Goal: Task Accomplishment & Management: Manage account settings

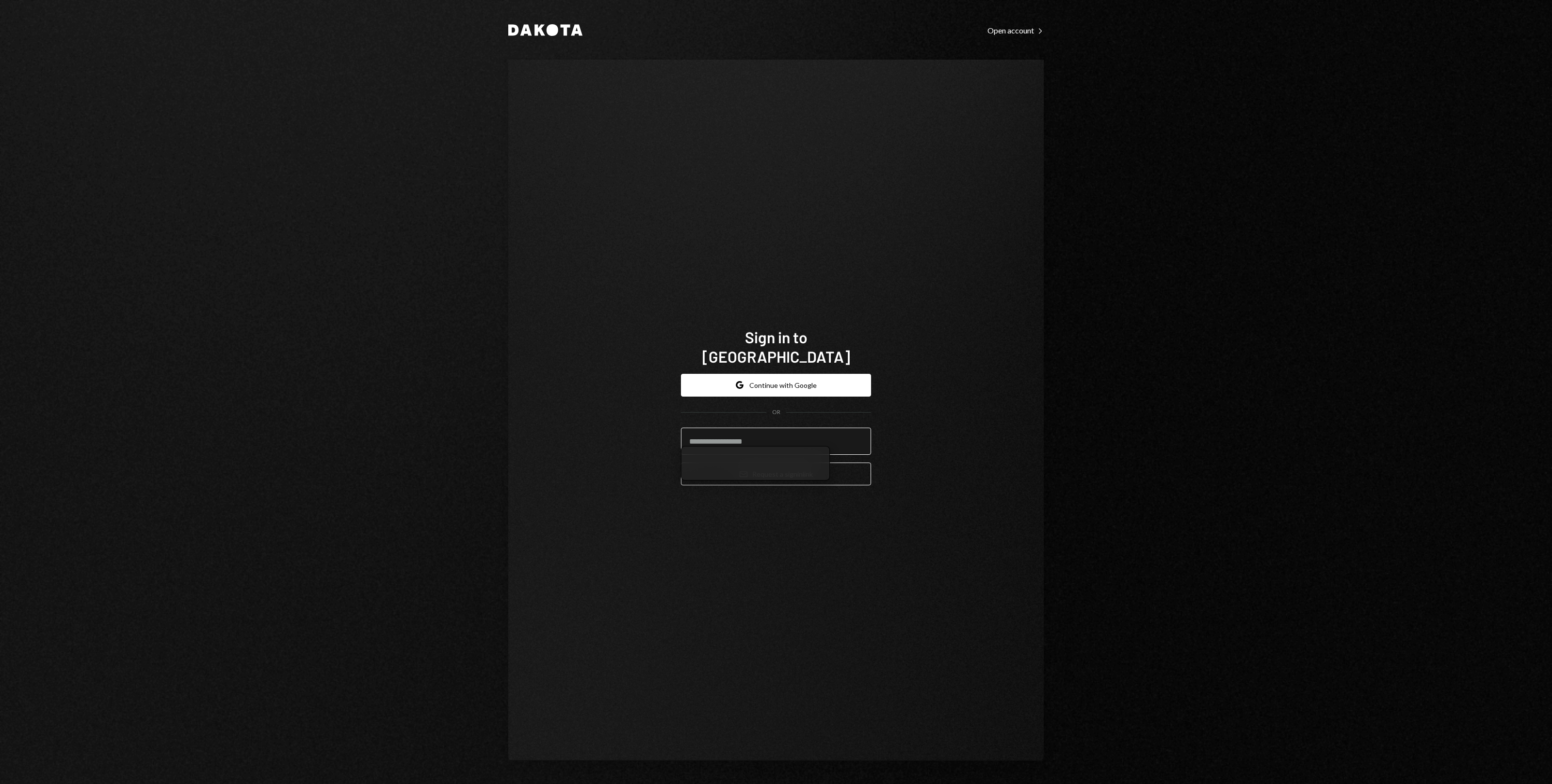
click at [791, 429] on input "email" at bounding box center [776, 440] width 190 height 27
click at [984, 464] on div "Sign in to Dakota Google Continue with Google OR Email Request a sign in link" at bounding box center [776, 410] width 536 height 701
click at [813, 438] on input "email" at bounding box center [776, 440] width 190 height 27
type input "**********"
click at [793, 472] on button "Email Request a sign in link" at bounding box center [776, 474] width 190 height 22
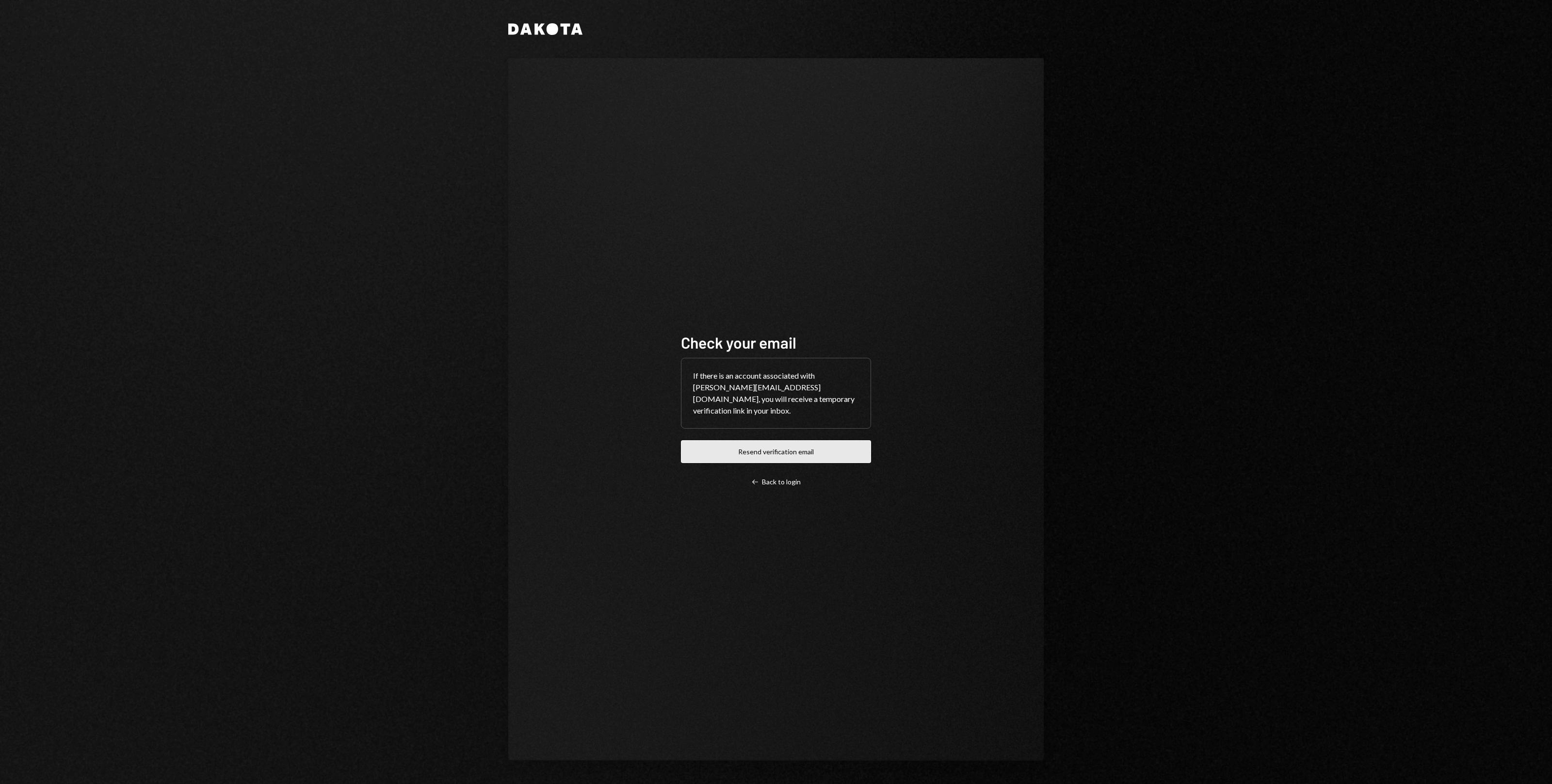
click at [795, 449] on button "Resend verification email" at bounding box center [776, 452] width 190 height 22
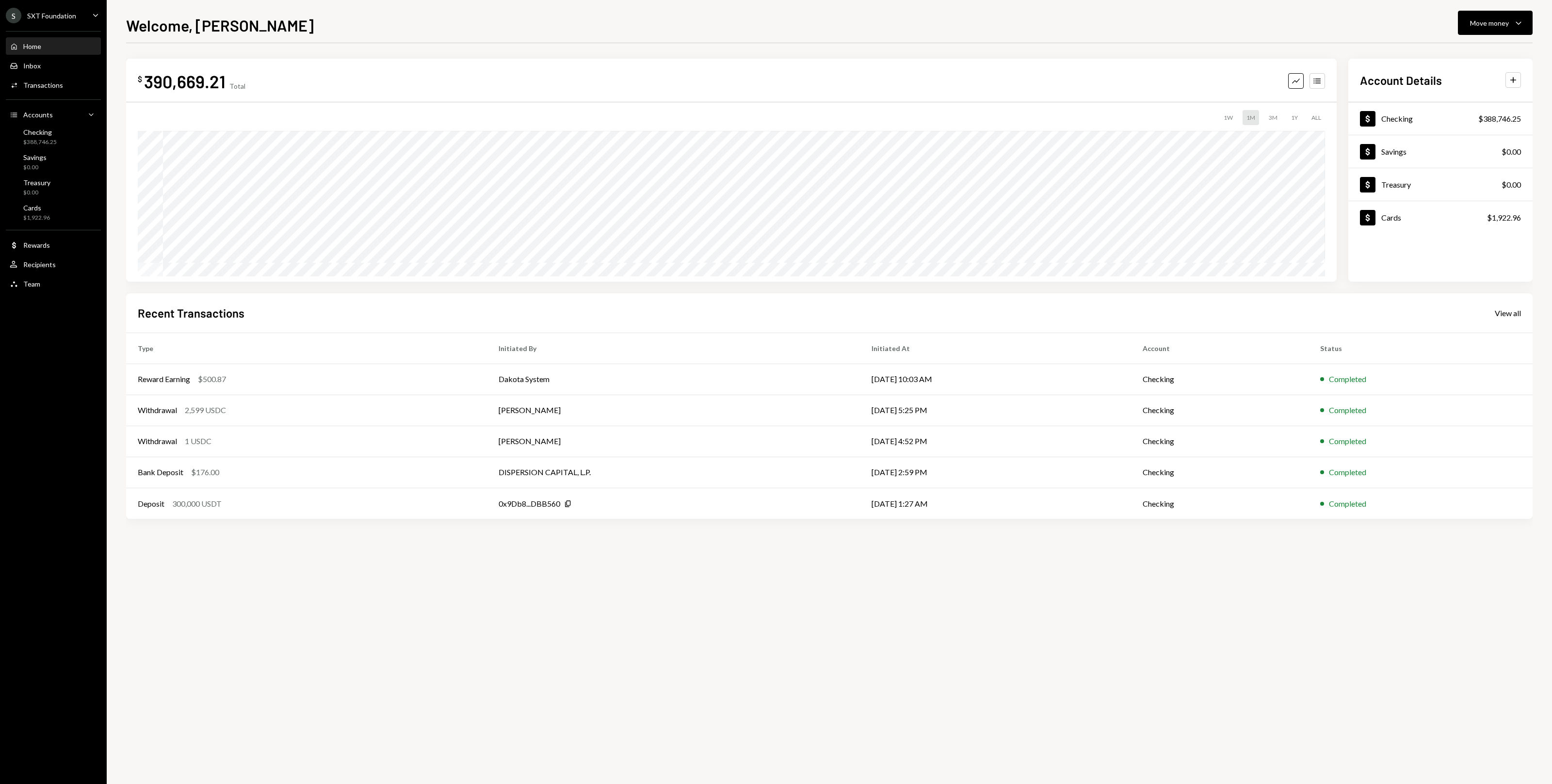
drag, startPoint x: 50, startPoint y: 225, endPoint x: 114, endPoint y: 247, distance: 67.7
click at [61, 224] on div "Home Home Inbox Inbox Activities Transactions Accounts Accounts Caret Down Chec…" at bounding box center [53, 159] width 106 height 269
click at [24, 211] on div "Cards" at bounding box center [36, 208] width 27 height 9
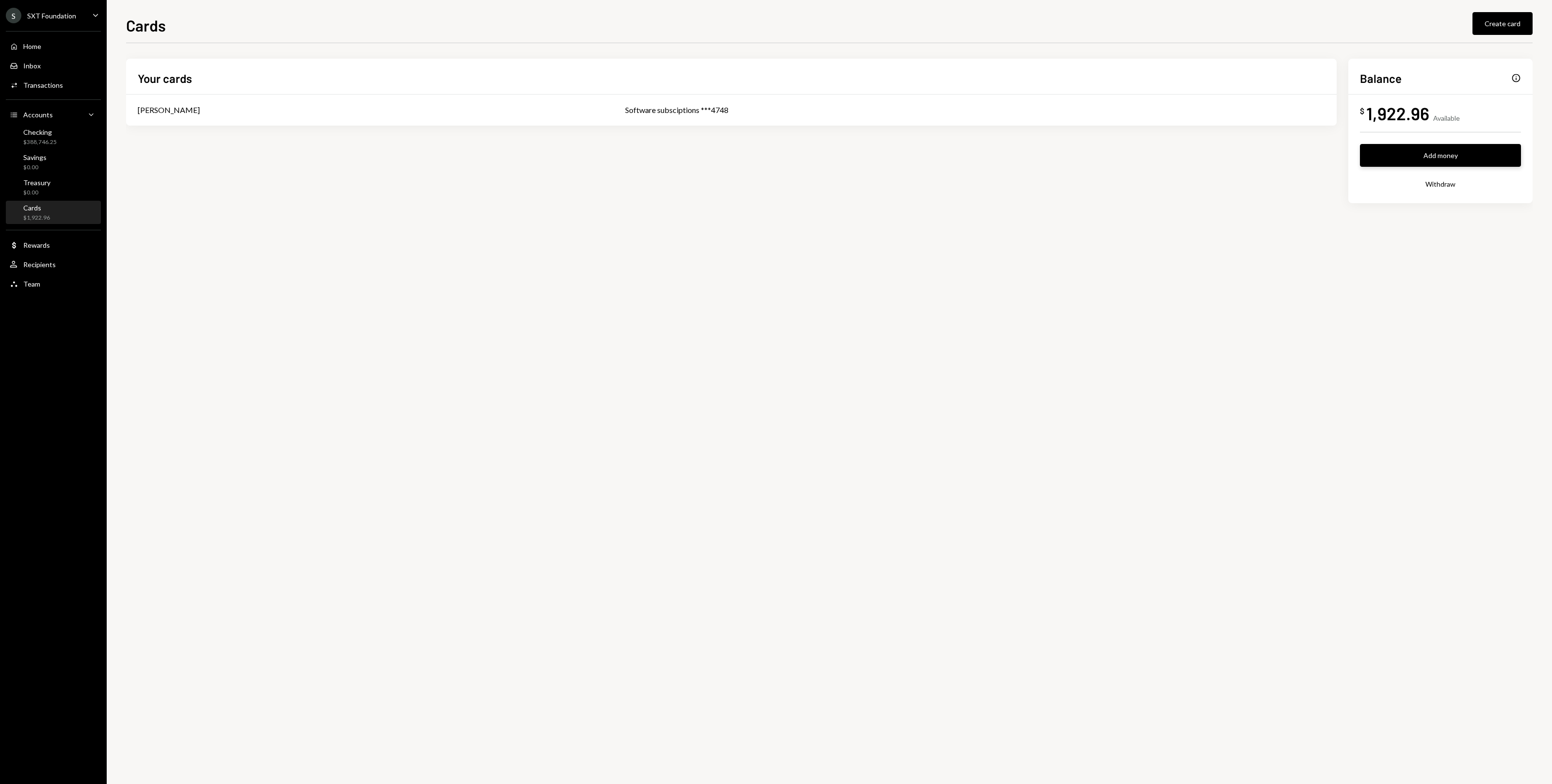
click at [1426, 155] on button "Add money" at bounding box center [1440, 155] width 161 height 22
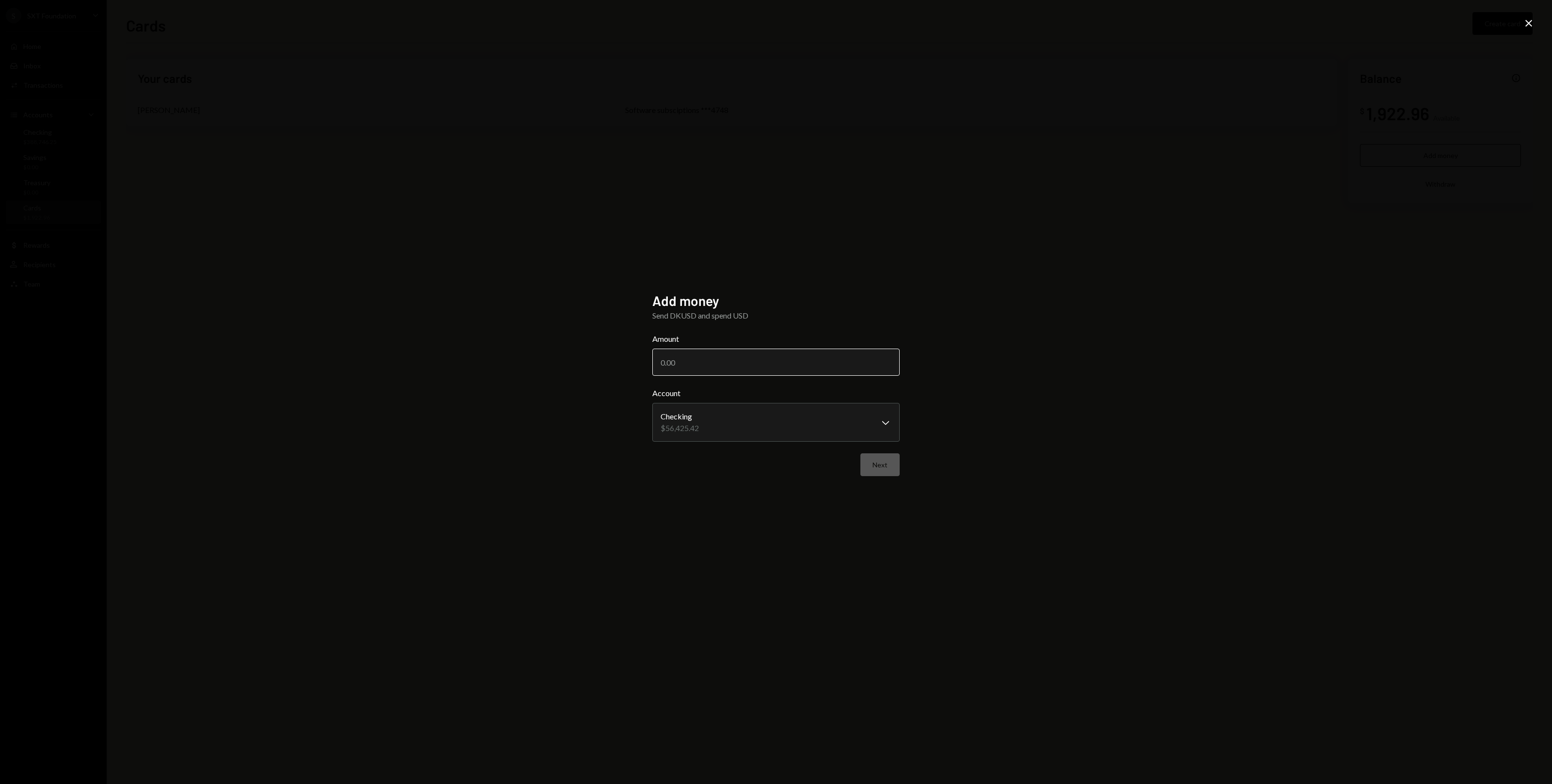
click at [718, 370] on input "Amount" at bounding box center [776, 362] width 248 height 27
type input "10000"
click at [871, 469] on button "Next" at bounding box center [879, 465] width 39 height 22
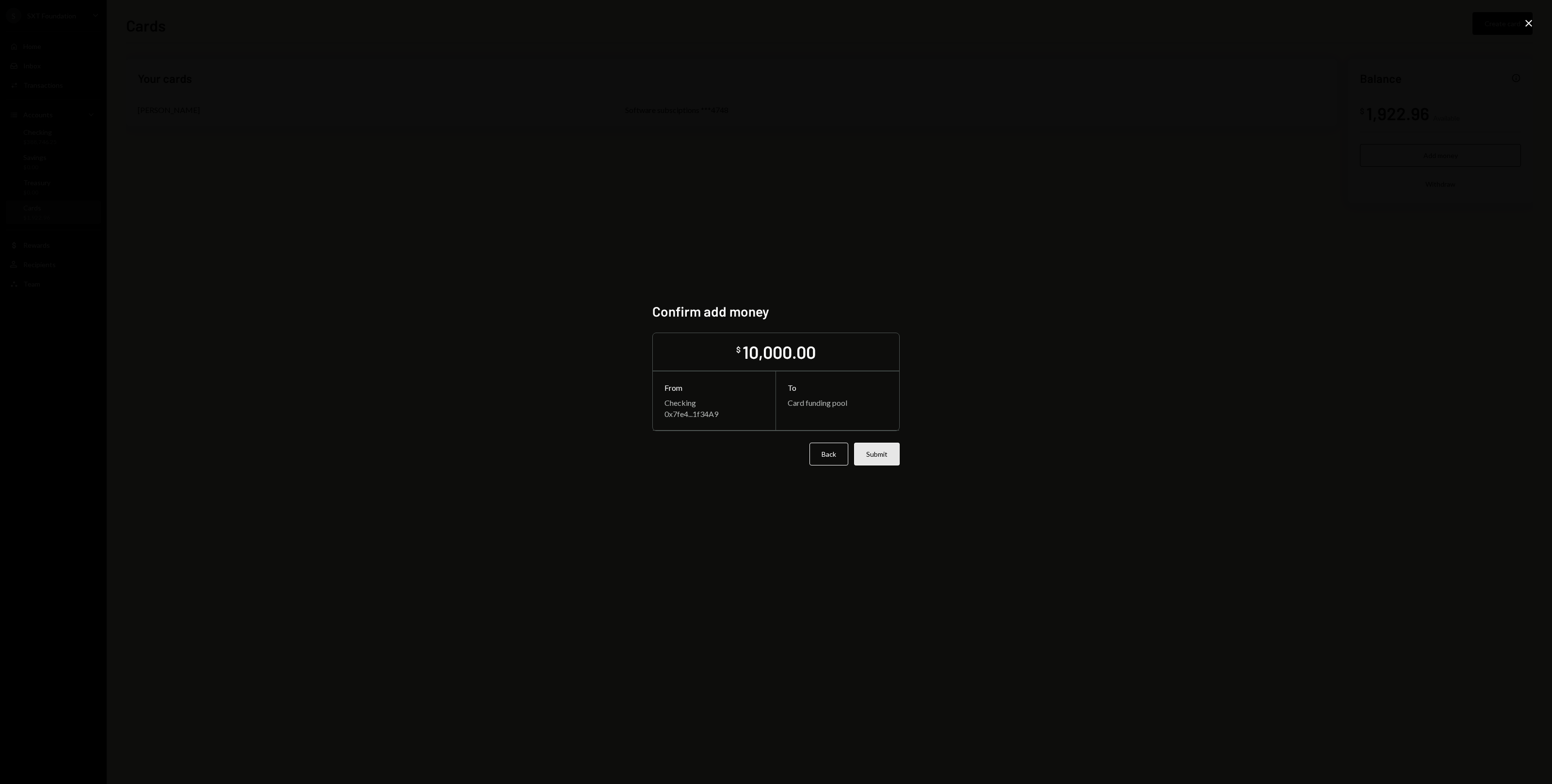
click at [889, 464] on button "Submit" at bounding box center [877, 454] width 46 height 22
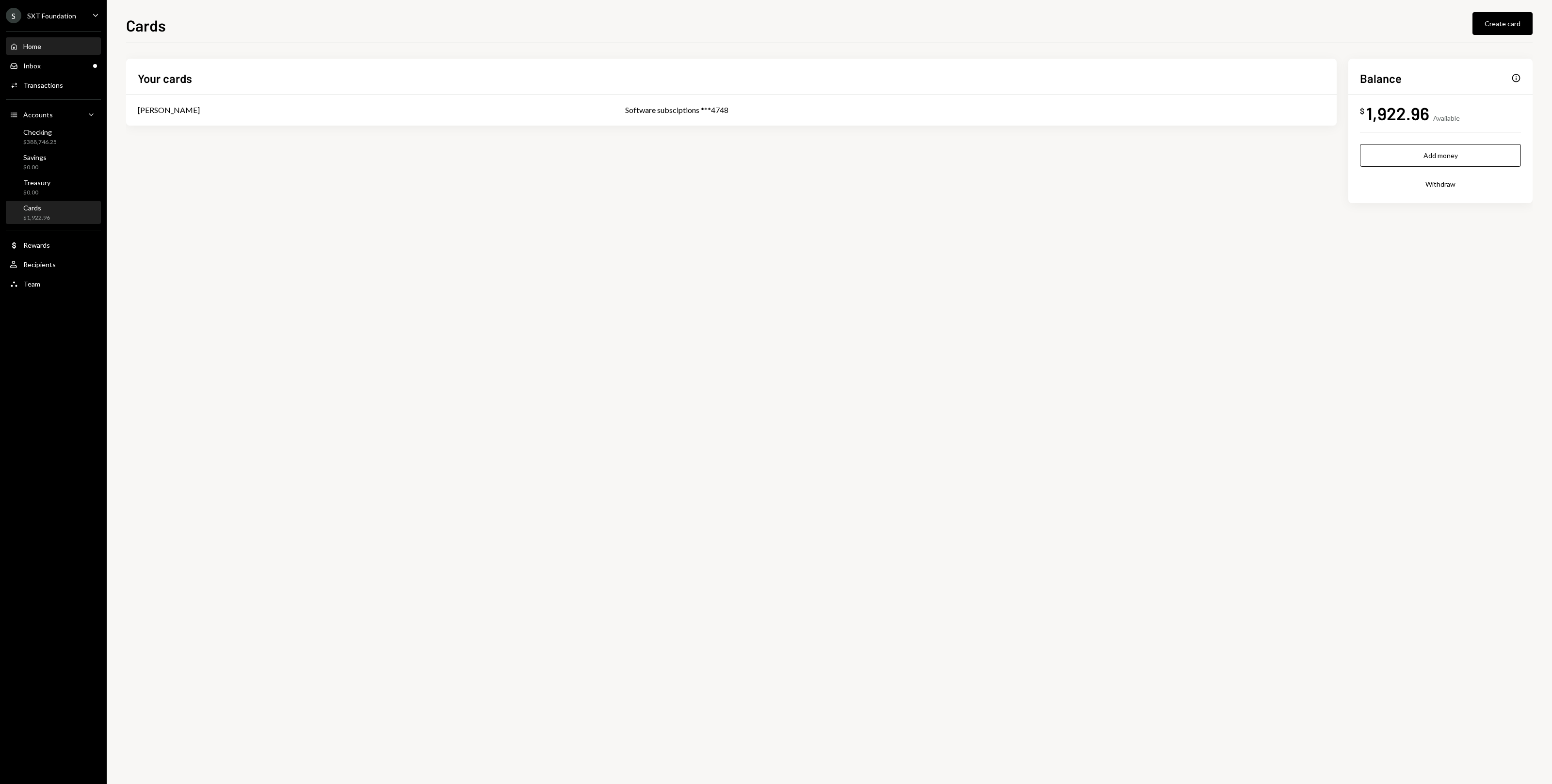
click at [70, 48] on div "Home Home" at bounding box center [53, 47] width 87 height 9
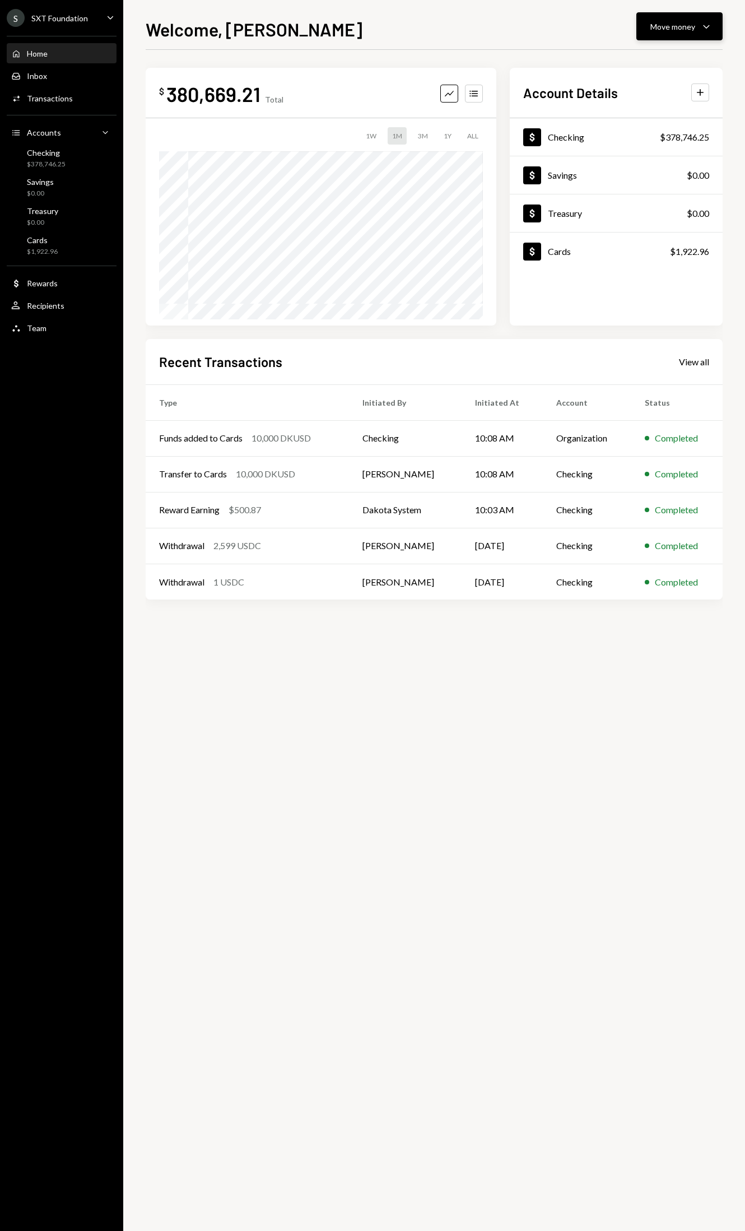
click at [667, 29] on div "Move money" at bounding box center [673, 27] width 45 height 12
click at [670, 68] on div "Withdraw Send" at bounding box center [662, 60] width 112 height 25
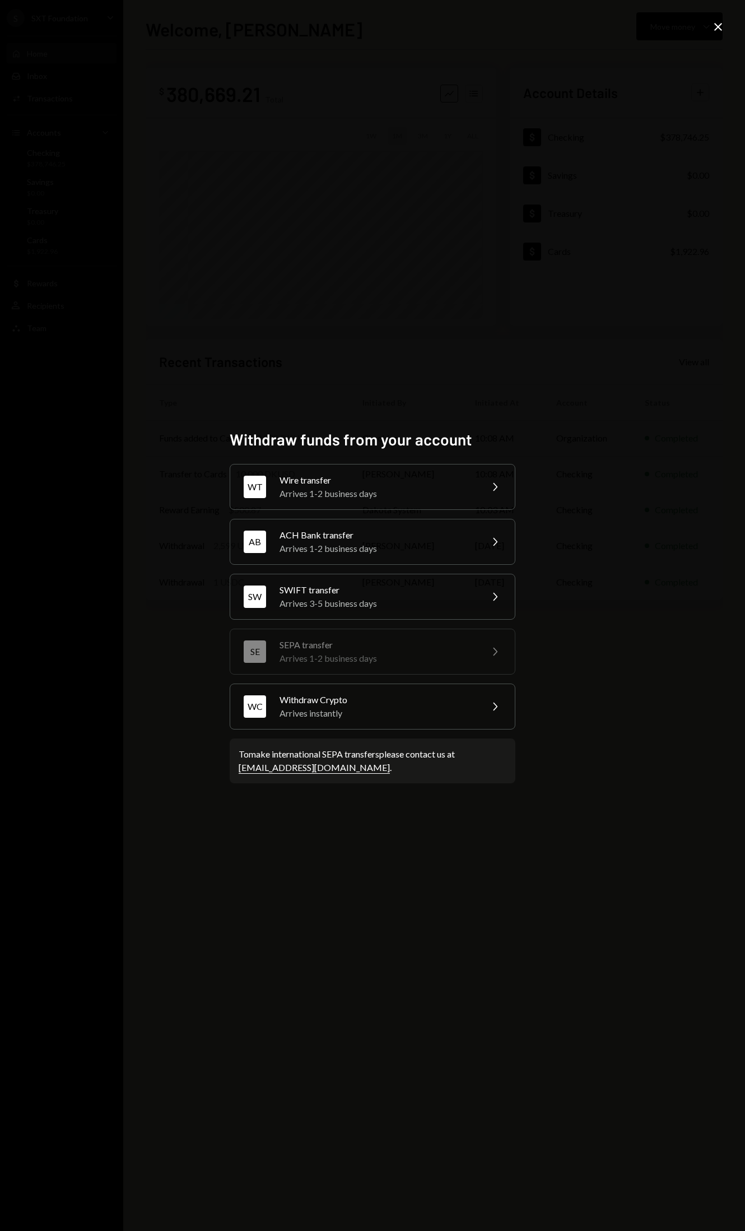
click at [393, 354] on div "Withdraw funds from your account WT Wire transfer Arrives 1-2 business days Che…" at bounding box center [372, 615] width 745 height 1231
click at [717, 22] on icon "Close" at bounding box center [718, 26] width 13 height 13
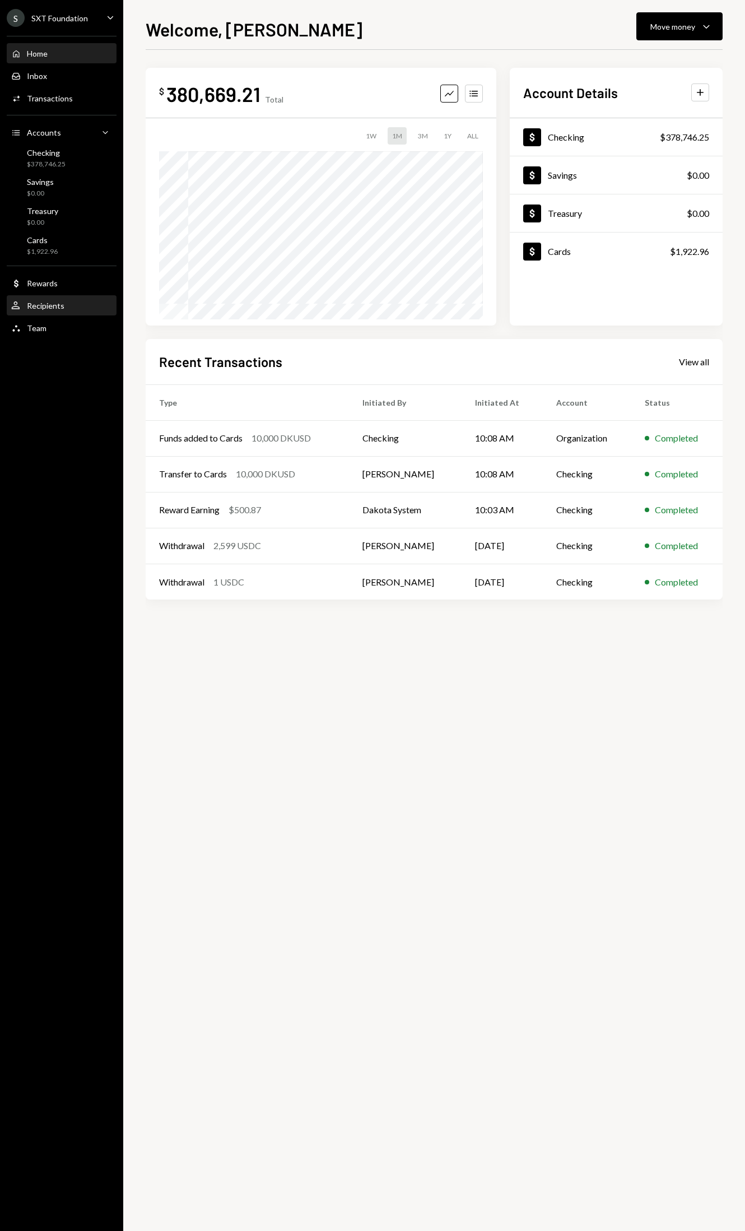
click at [50, 307] on div "Recipients" at bounding box center [46, 306] width 38 height 10
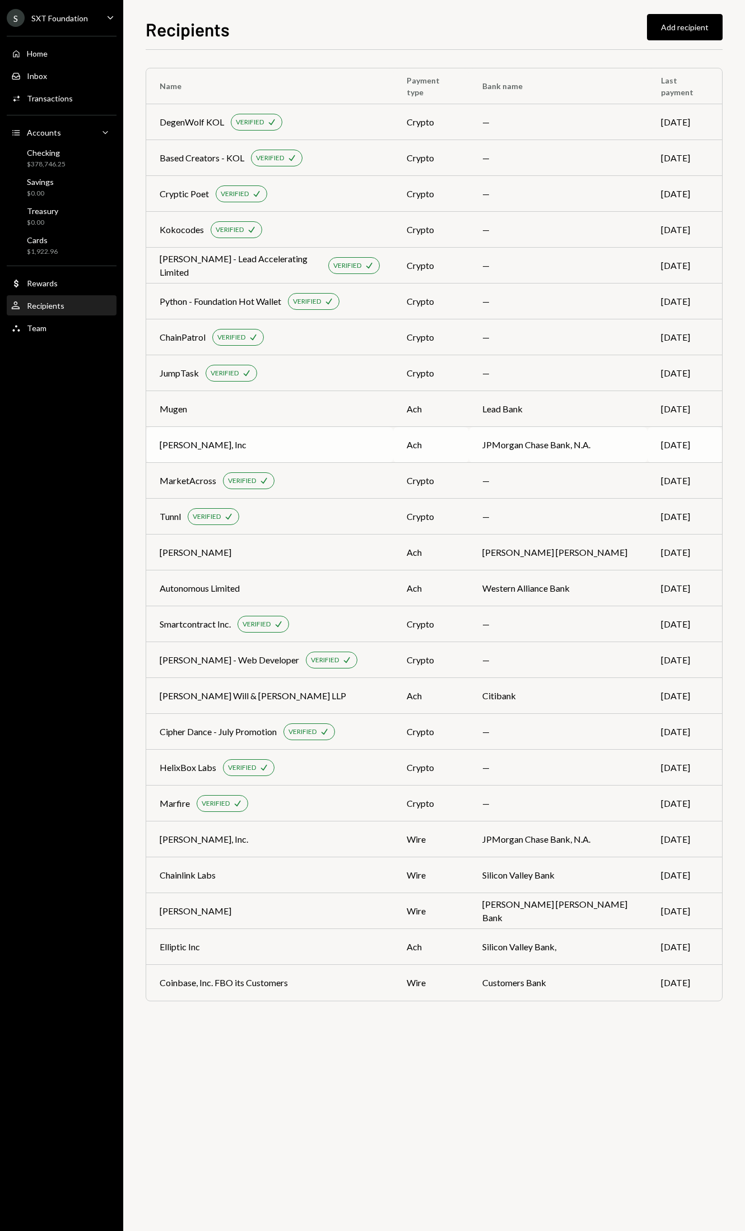
click at [252, 442] on div "Deel, Inc" at bounding box center [270, 444] width 220 height 13
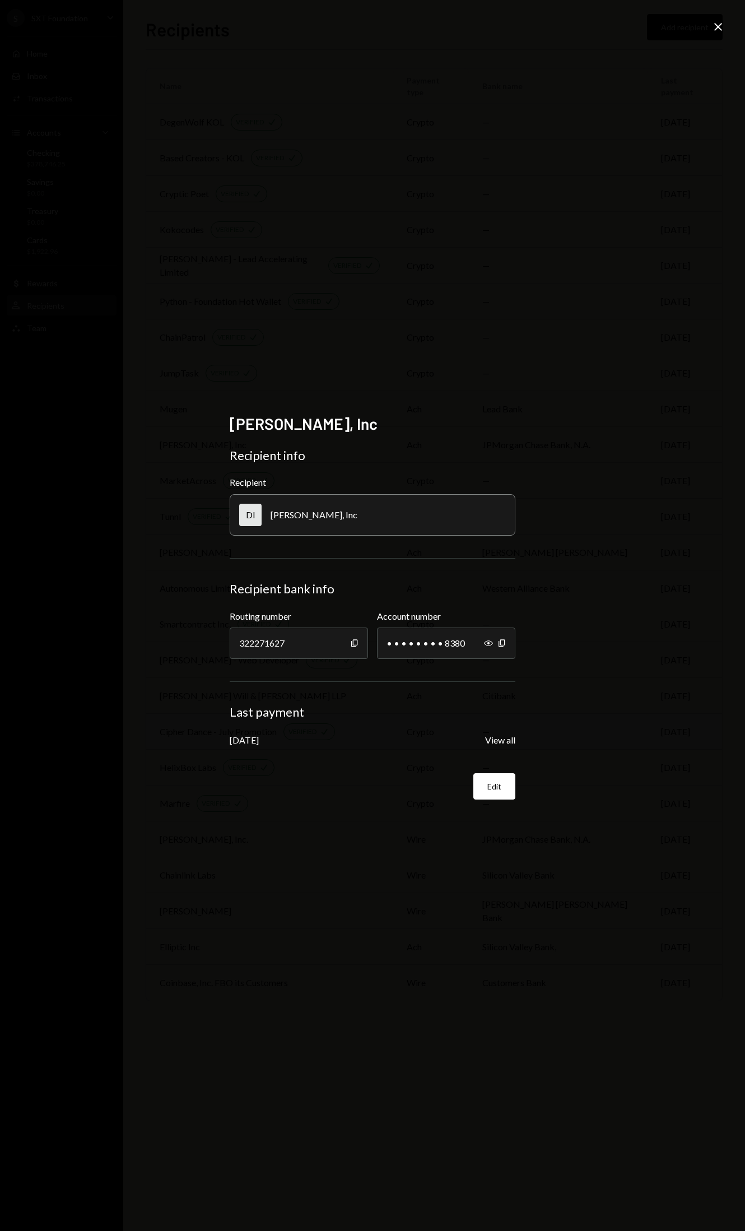
click at [498, 740] on button "View all" at bounding box center [500, 741] width 30 height 12
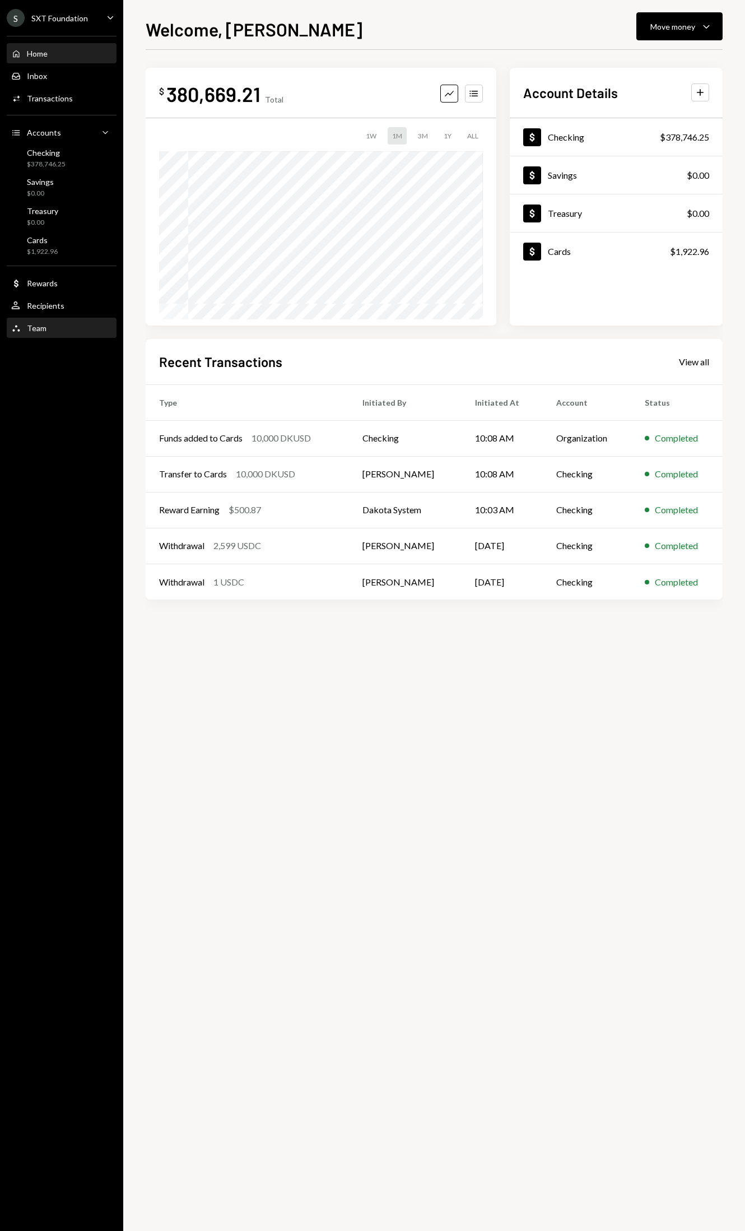
click at [63, 318] on link "Team Team" at bounding box center [62, 328] width 110 height 20
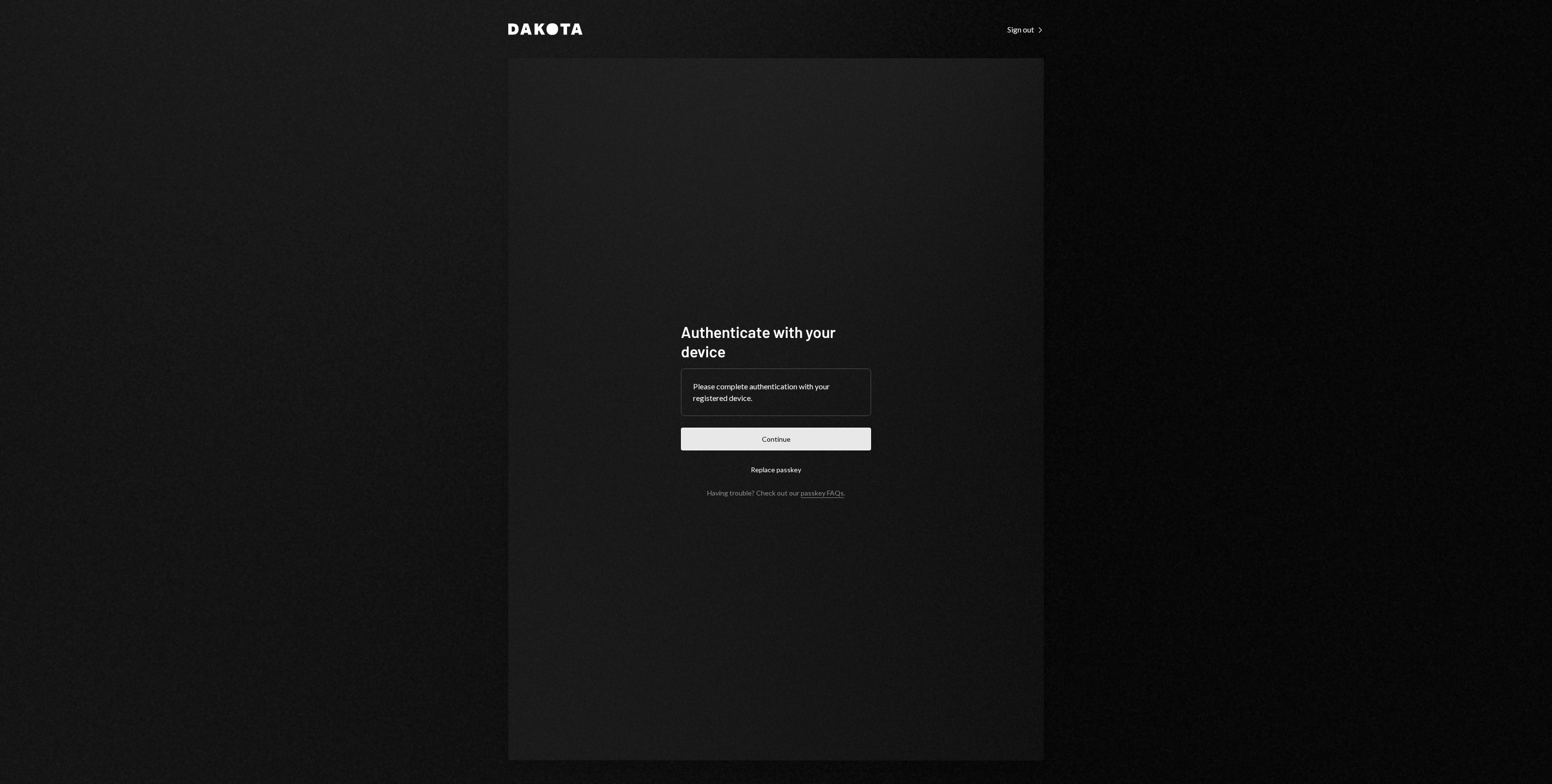
click at [819, 434] on button "Continue" at bounding box center [776, 439] width 190 height 22
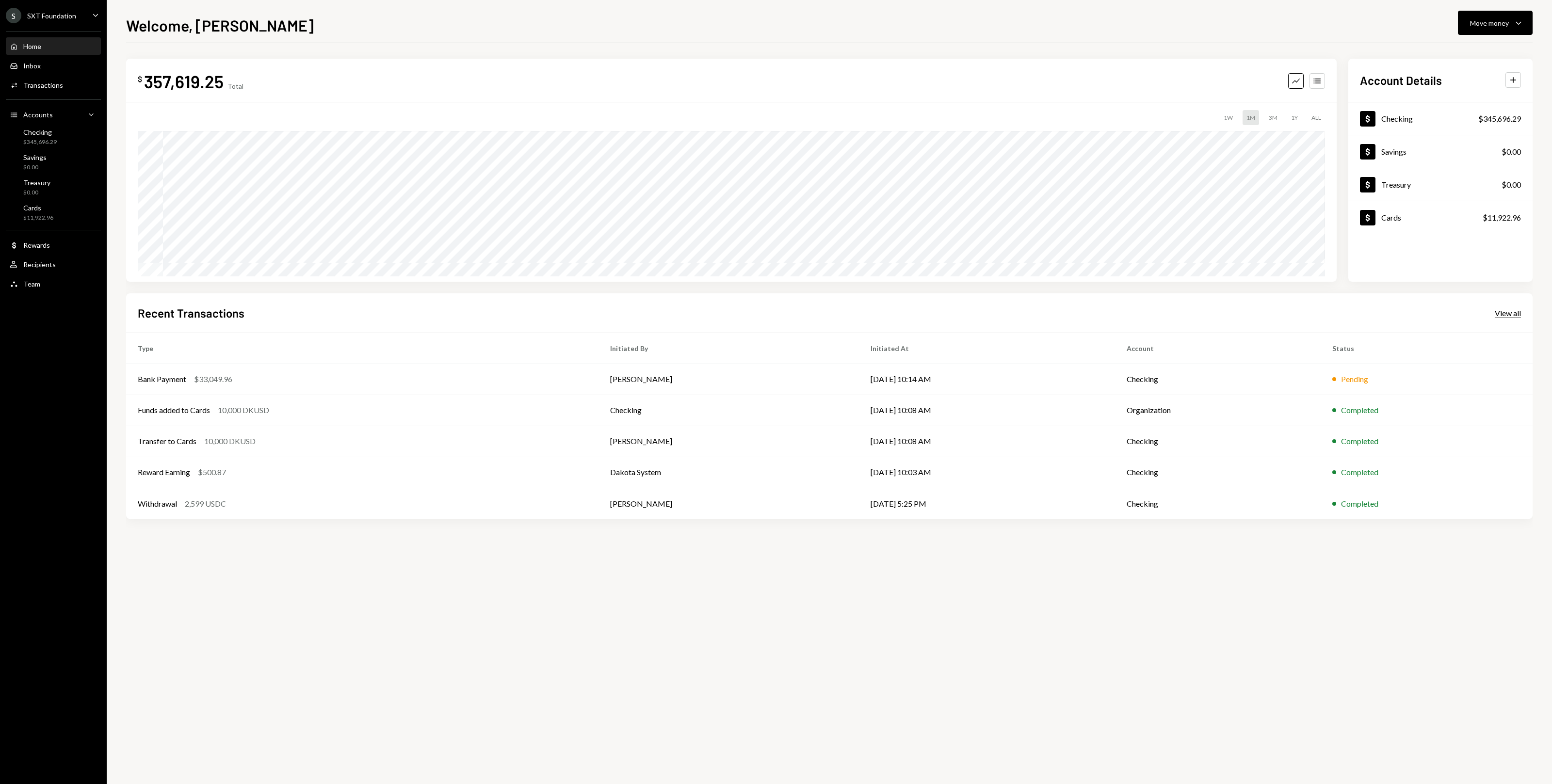
click at [1506, 316] on div "View all" at bounding box center [1508, 312] width 26 height 10
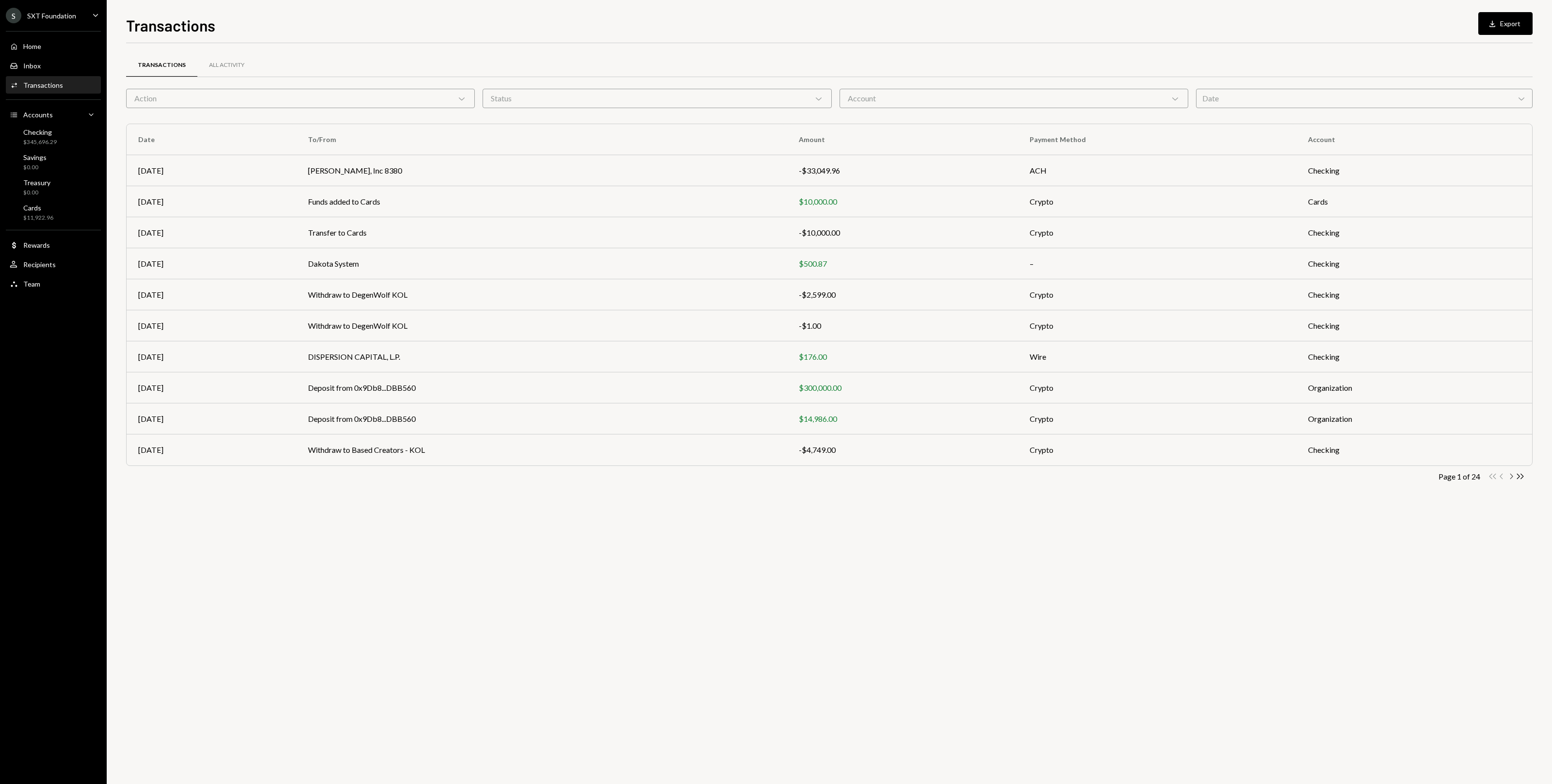
click at [1510, 479] on icon "Chevron Right" at bounding box center [1510, 476] width 10 height 10
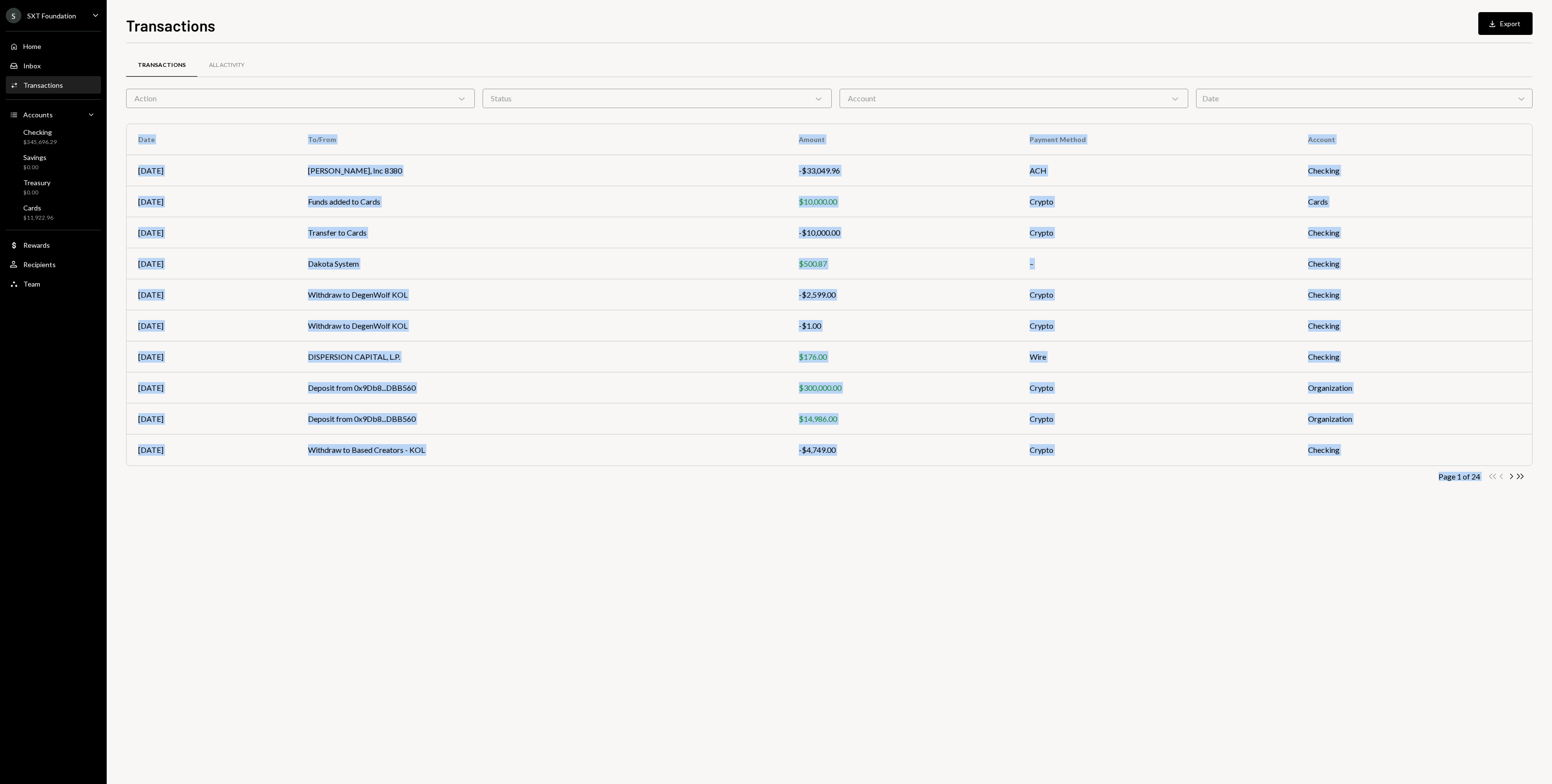
click at [1510, 479] on div "Transactions All Activity Action Chevron Down Status Chevron Down Account Chevr…" at bounding box center [829, 414] width 1407 height 741
click at [1510, 479] on icon "Chevron Right" at bounding box center [1510, 476] width 10 height 10
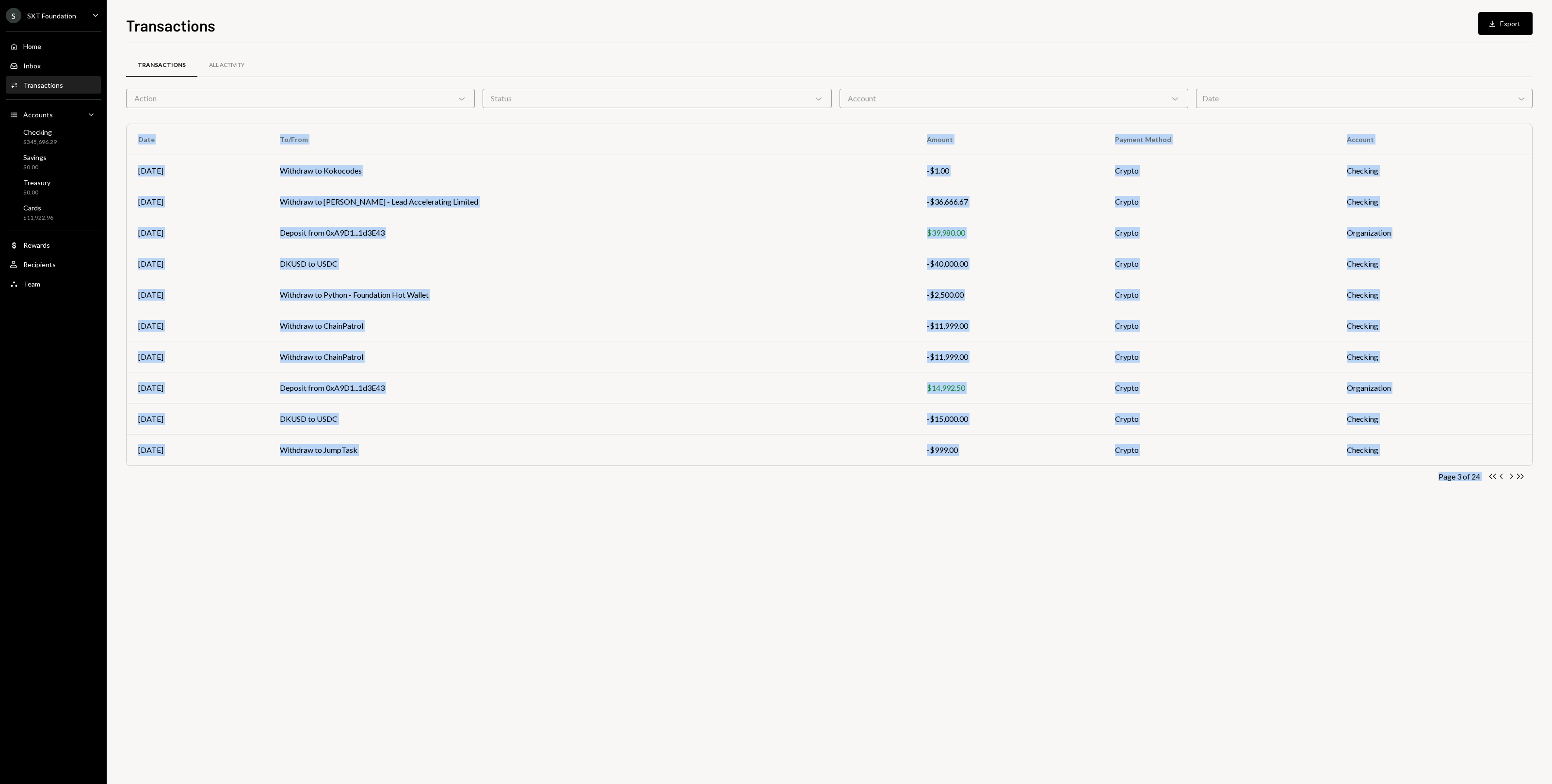
click at [1510, 479] on icon "Chevron Right" at bounding box center [1510, 476] width 10 height 10
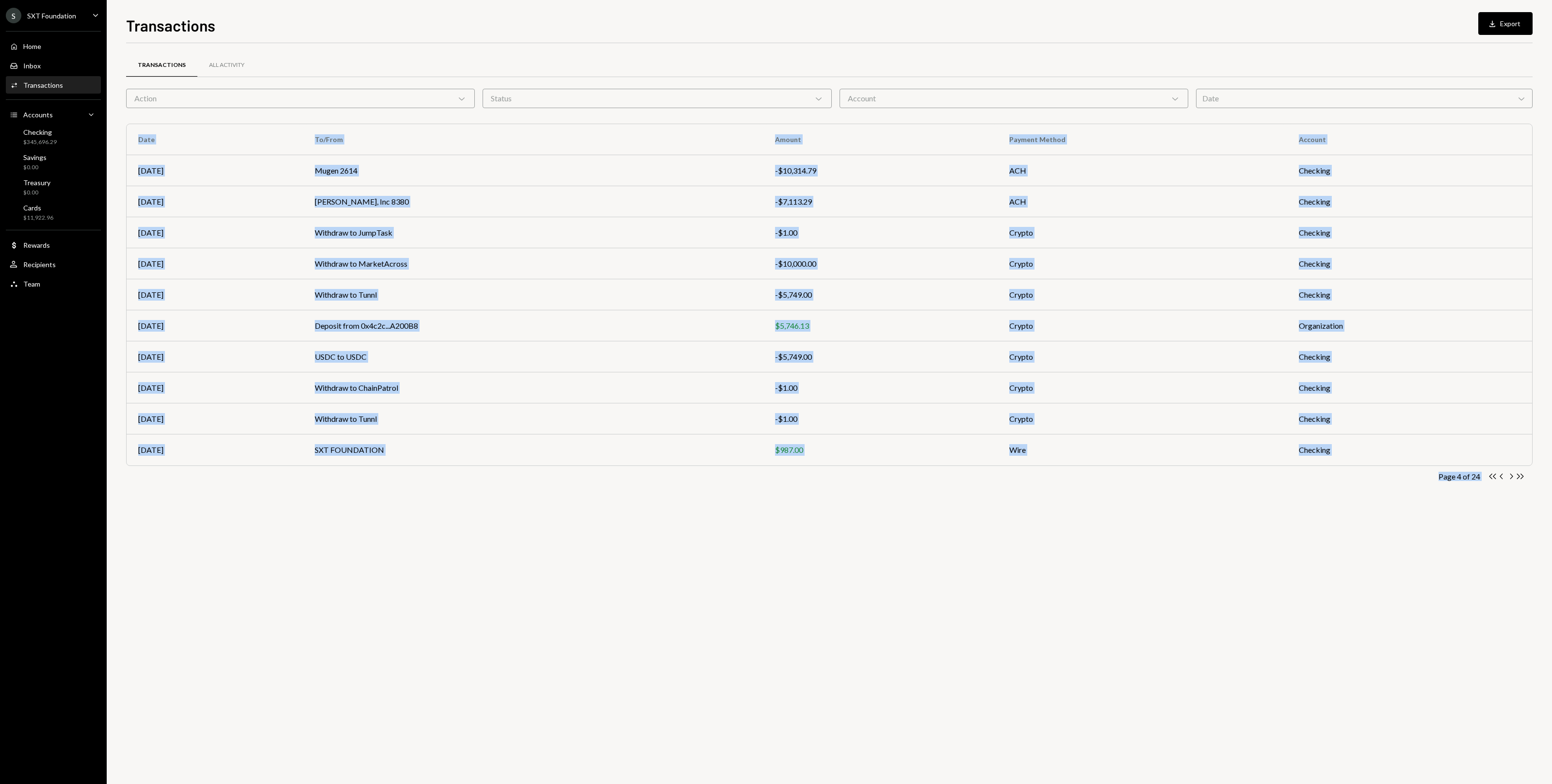
click at [1510, 479] on icon "Chevron Right" at bounding box center [1510, 476] width 10 height 10
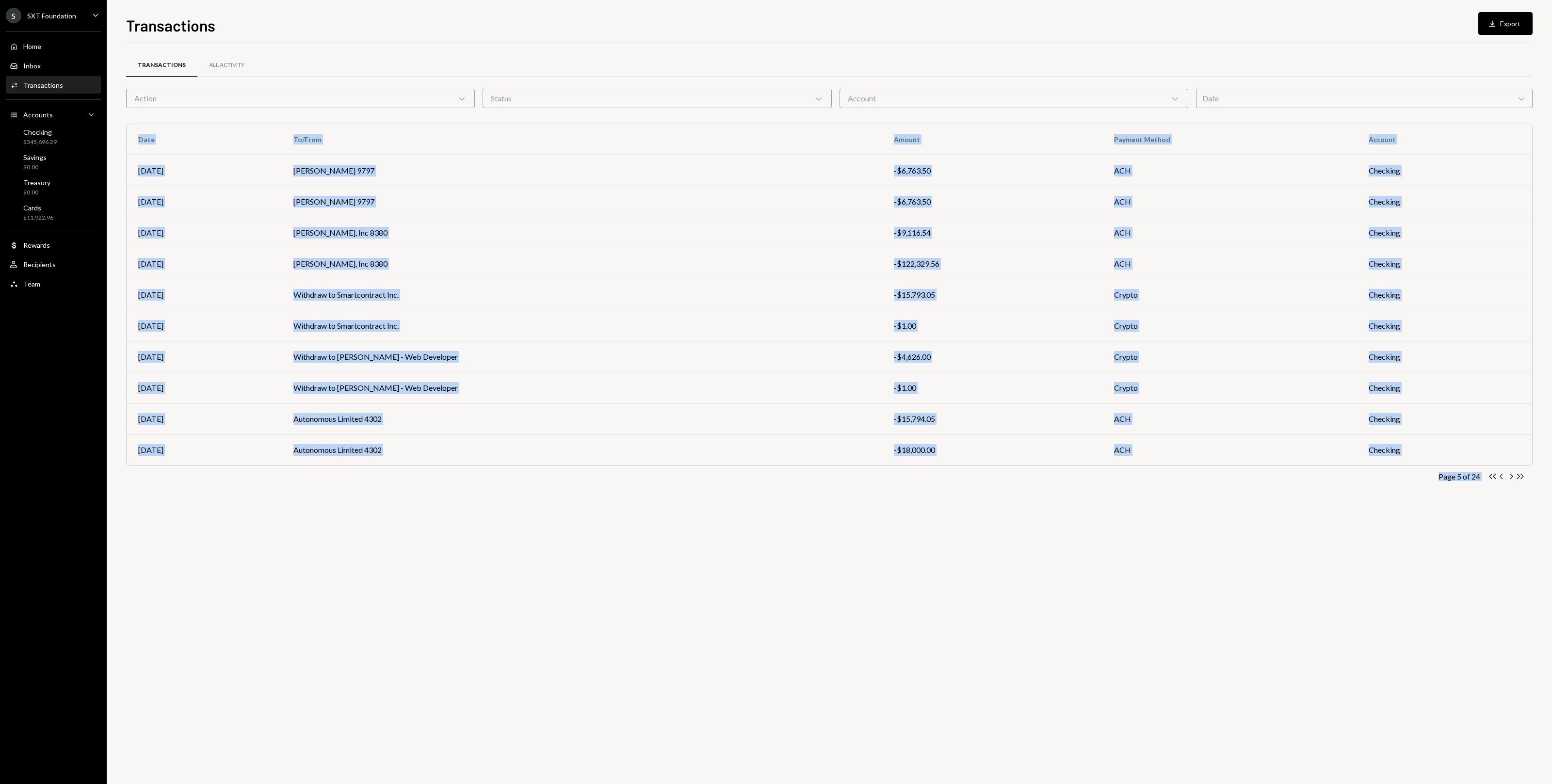
click at [1510, 479] on icon "Chevron Right" at bounding box center [1510, 476] width 10 height 10
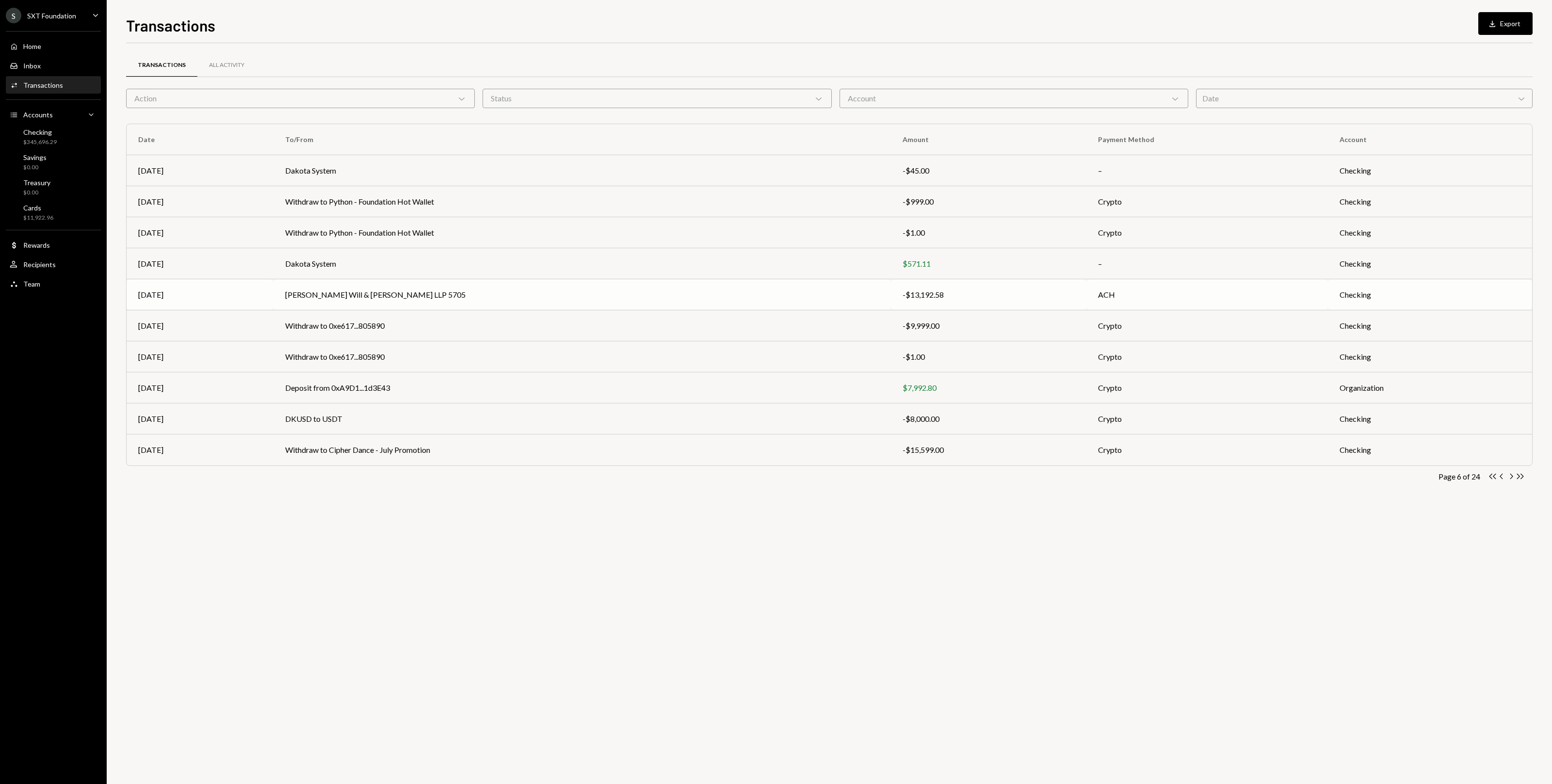
click at [467, 292] on td "[PERSON_NAME] Will & [PERSON_NAME] LLP 5705" at bounding box center [582, 295] width 617 height 31
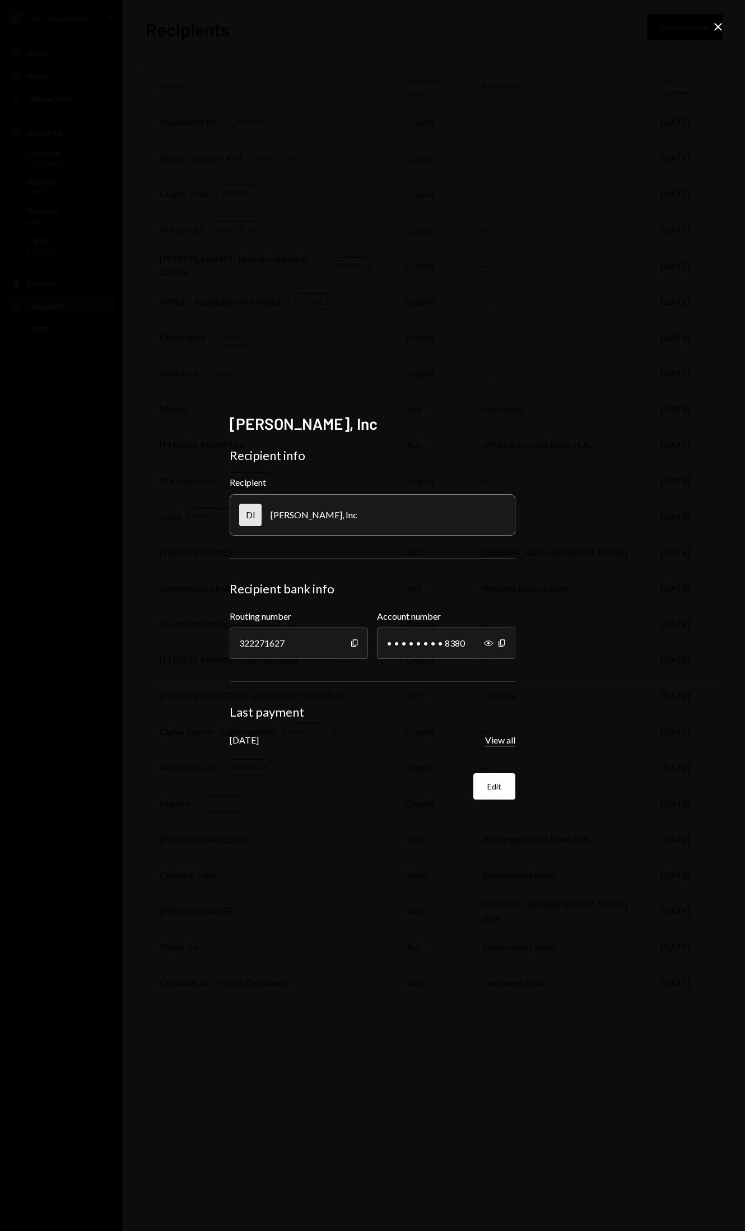
click at [508, 739] on button "View all" at bounding box center [500, 741] width 30 height 12
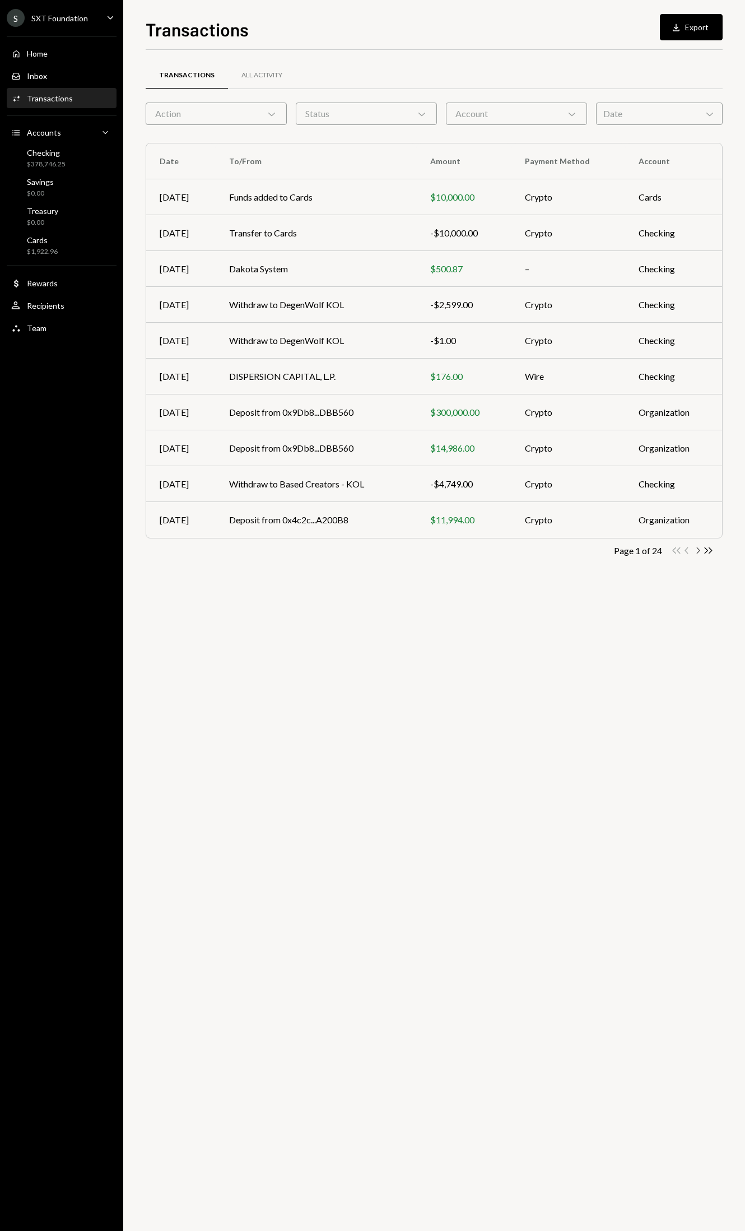
drag, startPoint x: 695, startPoint y: 556, endPoint x: 700, endPoint y: 546, distance: 11.3
click at [695, 556] on div "Transactions All Activity Action Chevron Down Status Chevron Down Account Chevr…" at bounding box center [434, 326] width 577 height 517
click at [700, 548] on icon "Chevron Right" at bounding box center [698, 550] width 11 height 11
click at [698, 555] on icon "Chevron Right" at bounding box center [698, 550] width 11 height 11
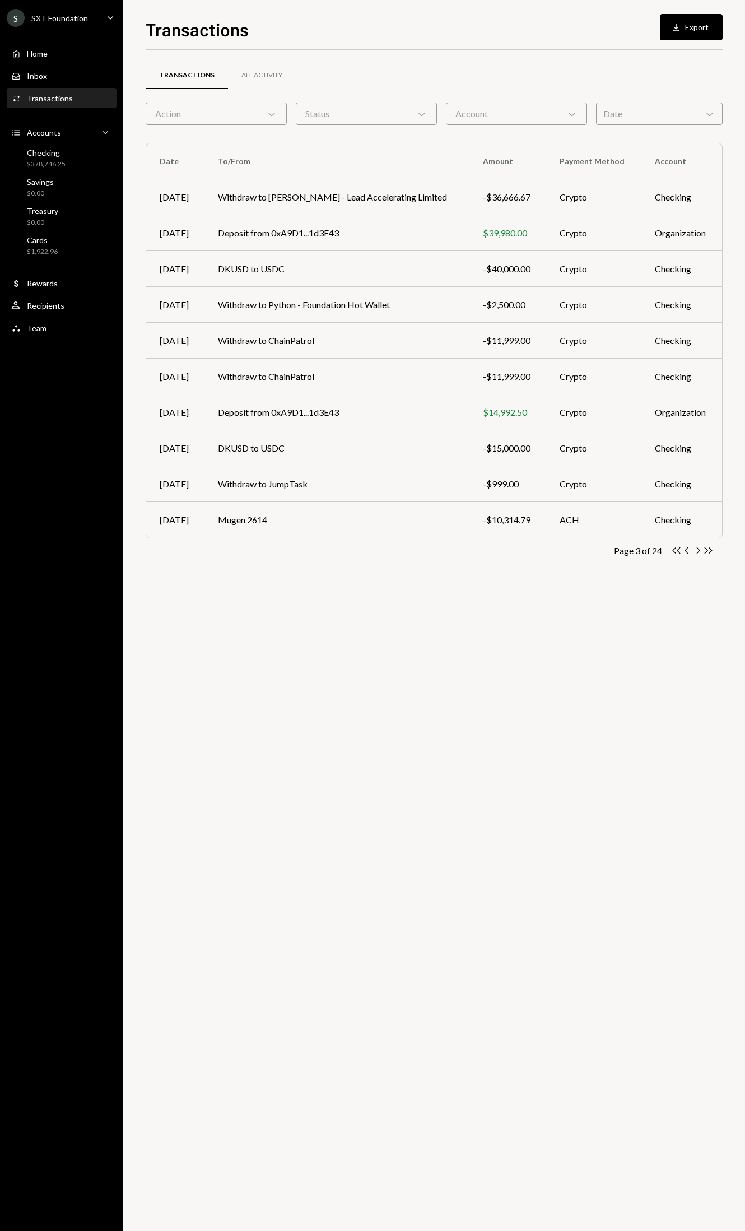
click at [697, 553] on icon "Chevron Right" at bounding box center [698, 550] width 11 height 11
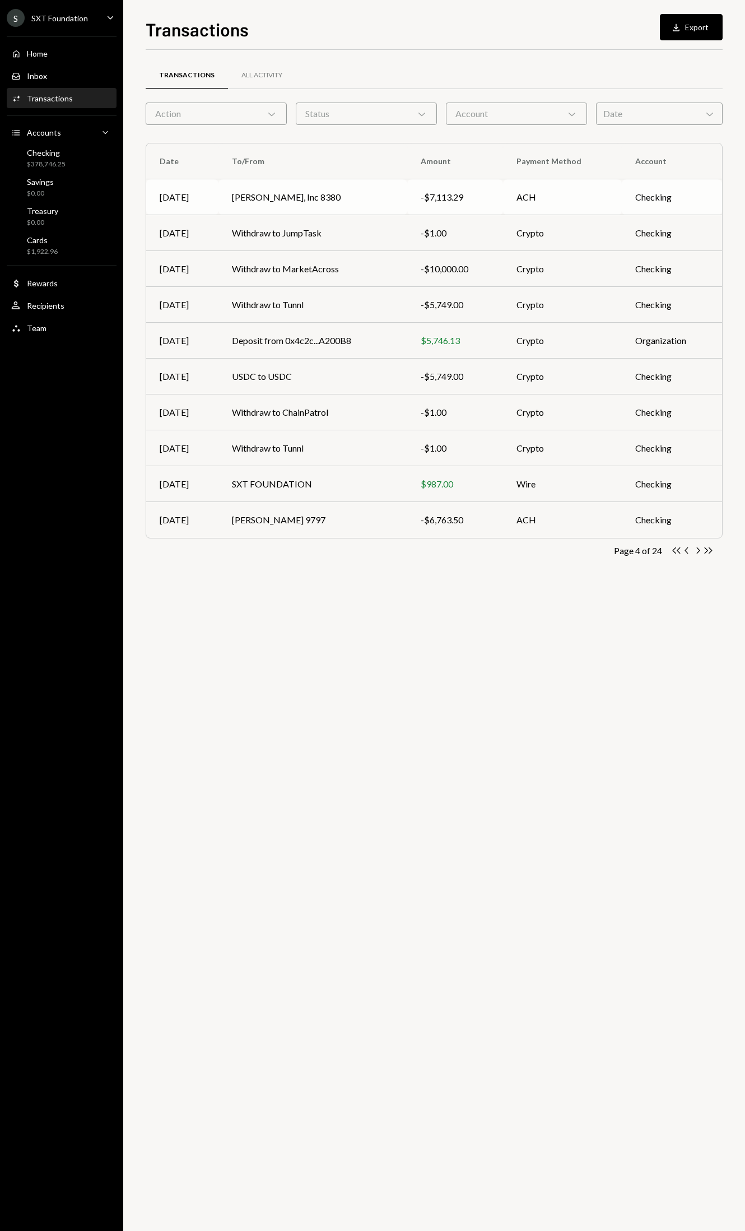
click at [277, 198] on td "Deel, Inc 8380" at bounding box center [313, 197] width 189 height 36
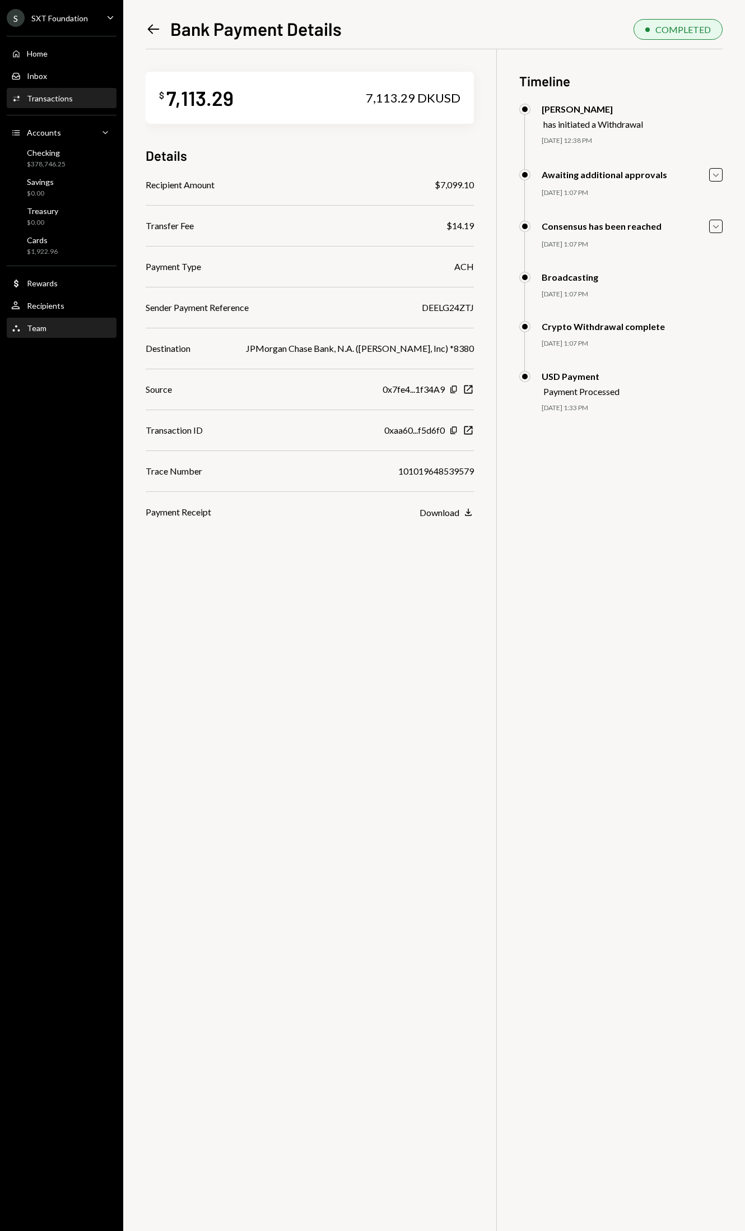
click at [62, 328] on div "Team Team" at bounding box center [61, 328] width 101 height 10
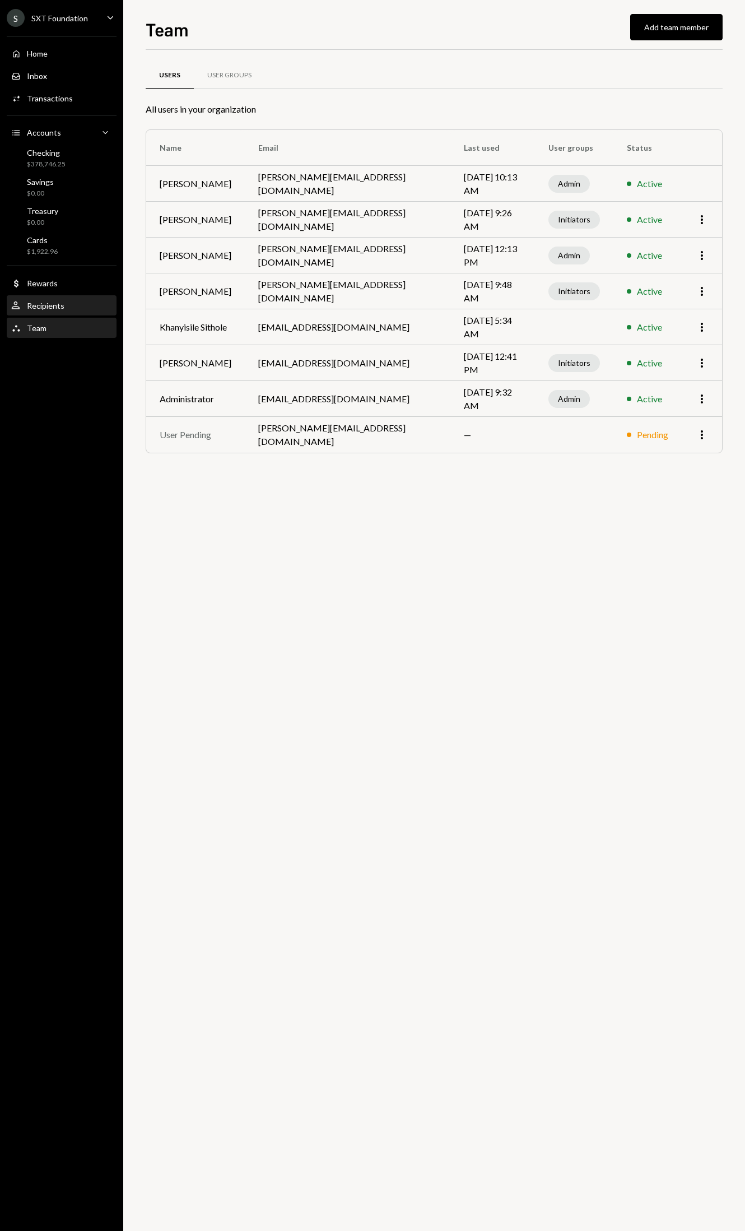
click at [55, 306] on div "Recipients" at bounding box center [46, 306] width 38 height 10
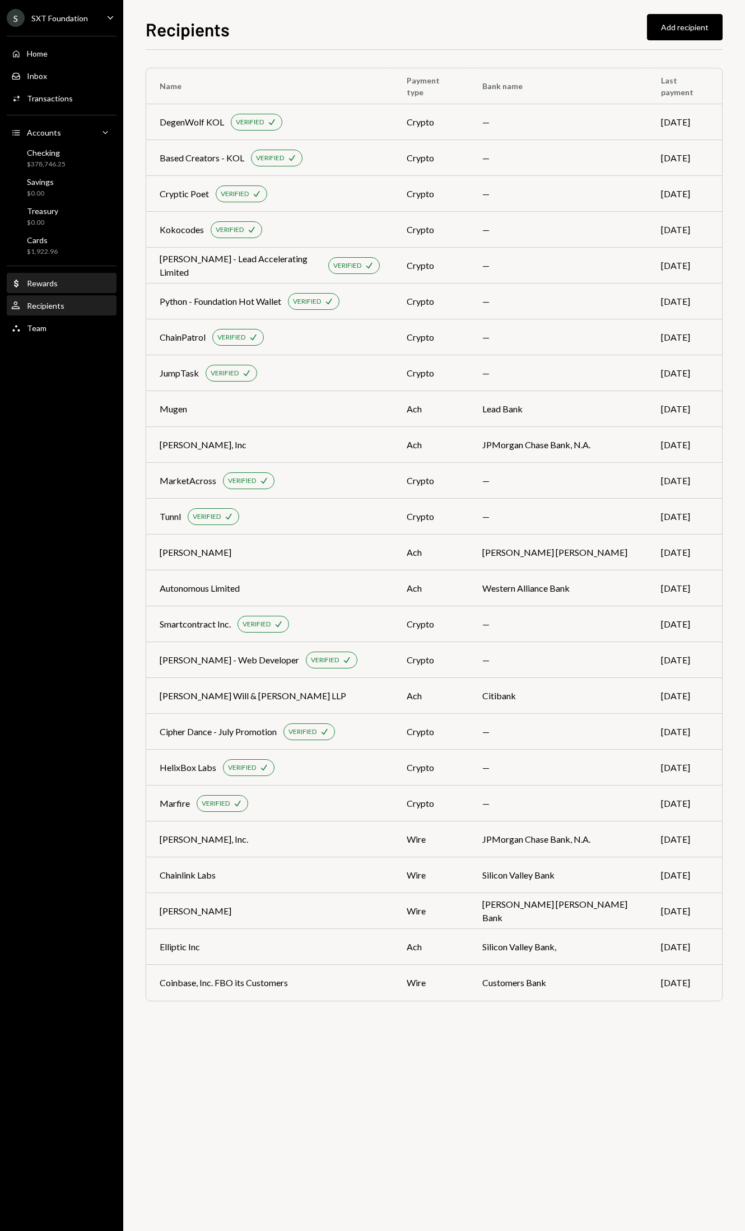
click at [87, 284] on div "Dollar Rewards" at bounding box center [61, 283] width 101 height 10
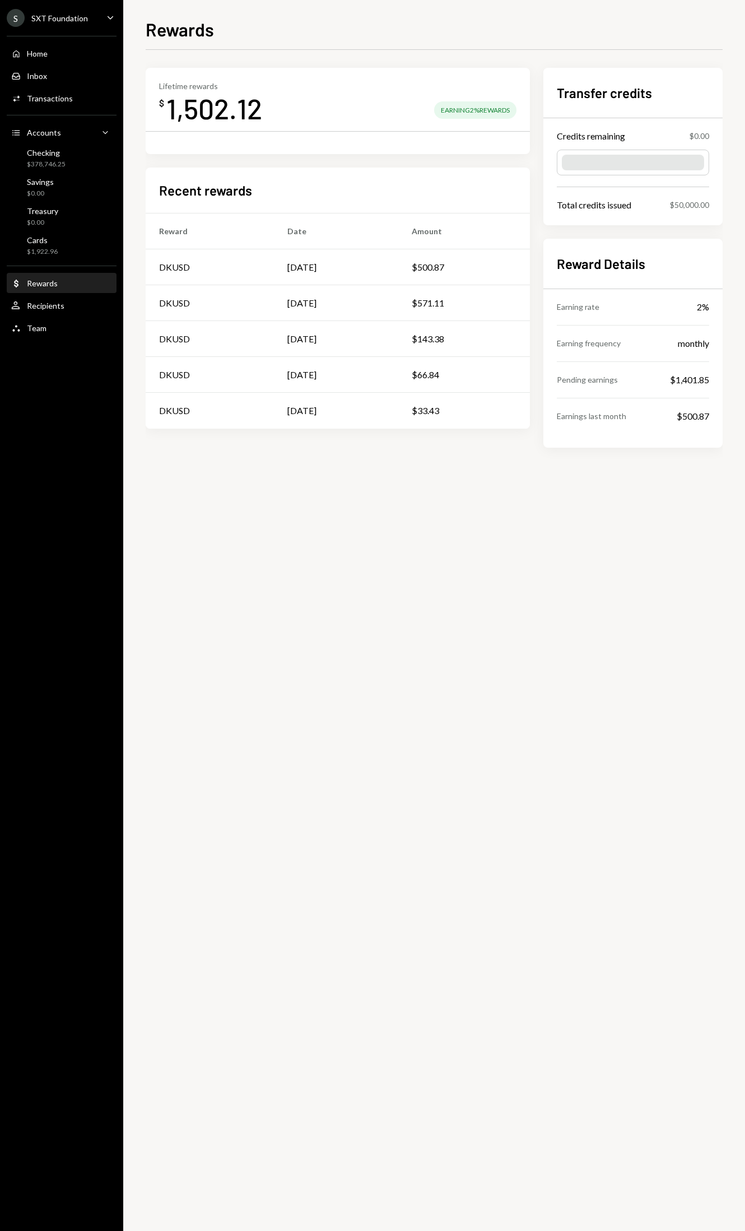
click at [47, 36] on div "Home Home Inbox Inbox Activities Transactions Accounts Accounts Caret Down Chec…" at bounding box center [61, 184] width 123 height 311
click at [47, 38] on div "Home Home Inbox Inbox Activities Transactions Accounts Accounts Caret Down Chec…" at bounding box center [61, 184] width 123 height 311
click at [48, 49] on div "Home Home" at bounding box center [61, 54] width 101 height 10
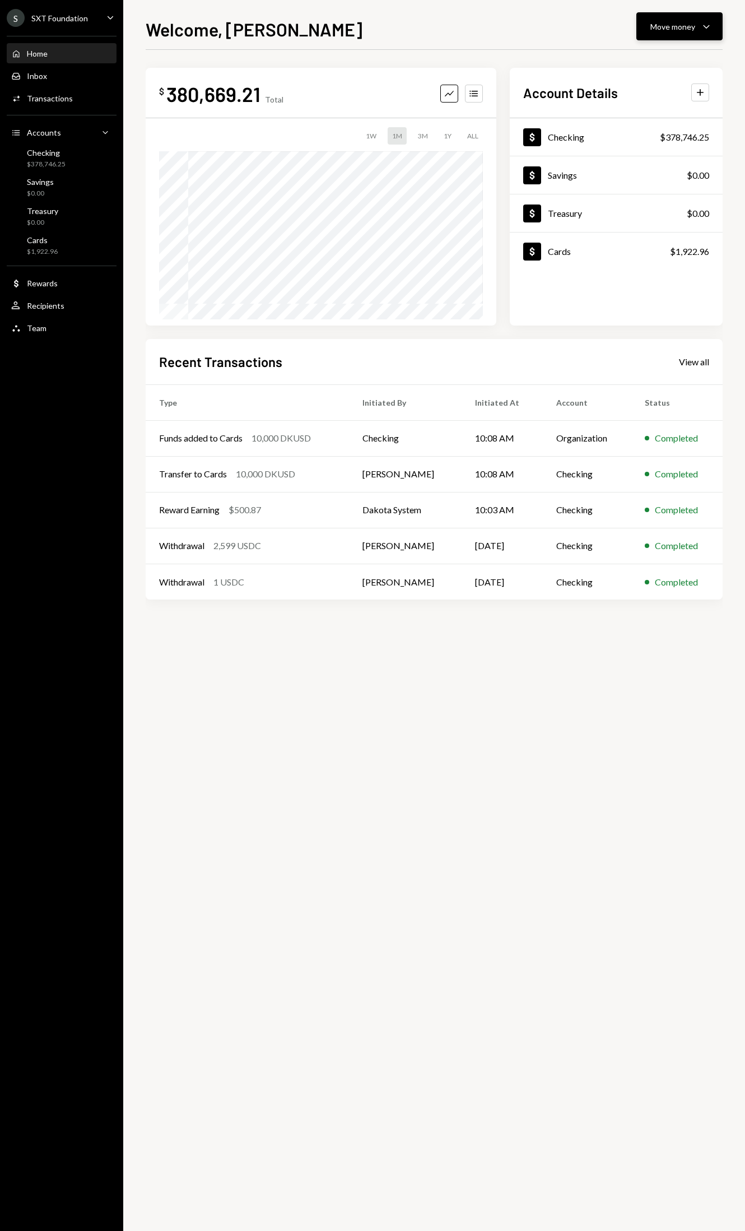
click at [711, 29] on icon "Caret Down" at bounding box center [706, 26] width 13 height 13
click at [665, 64] on div "Send" at bounding box center [671, 61] width 82 height 12
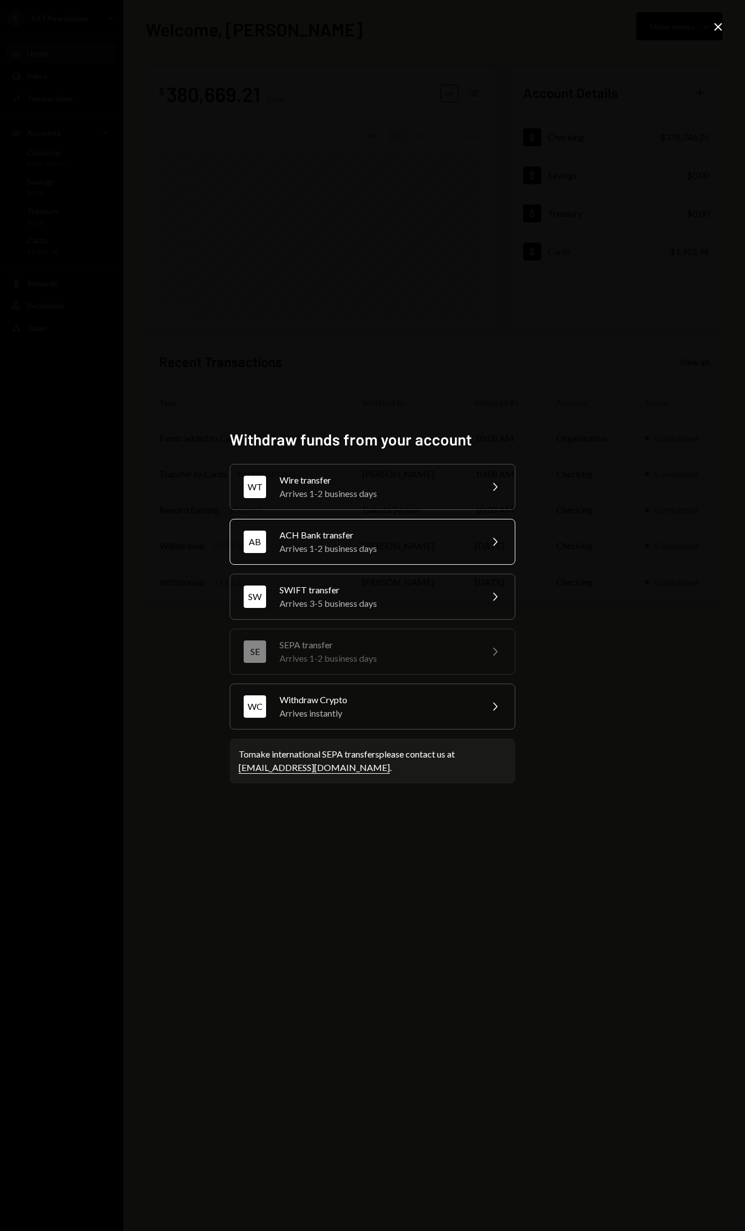
click at [432, 551] on div "Arrives 1-2 business days" at bounding box center [377, 548] width 195 height 13
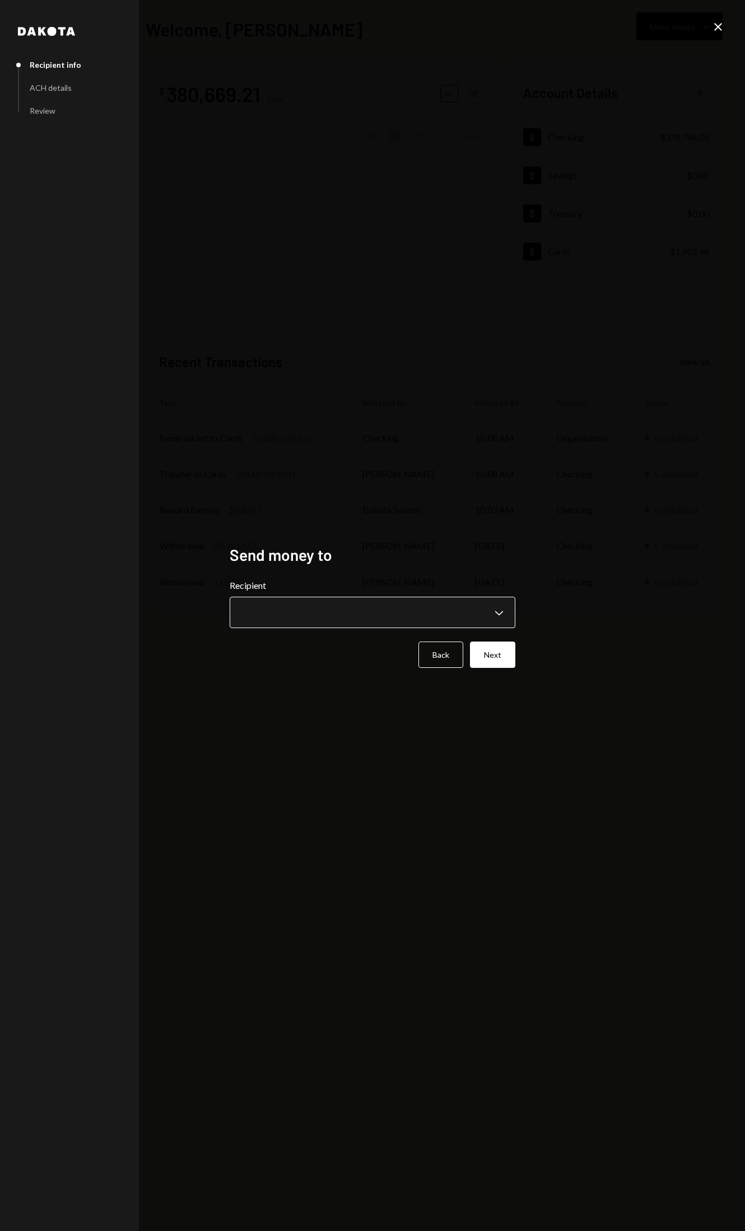
click at [395, 621] on body "**********" at bounding box center [372, 615] width 745 height 1231
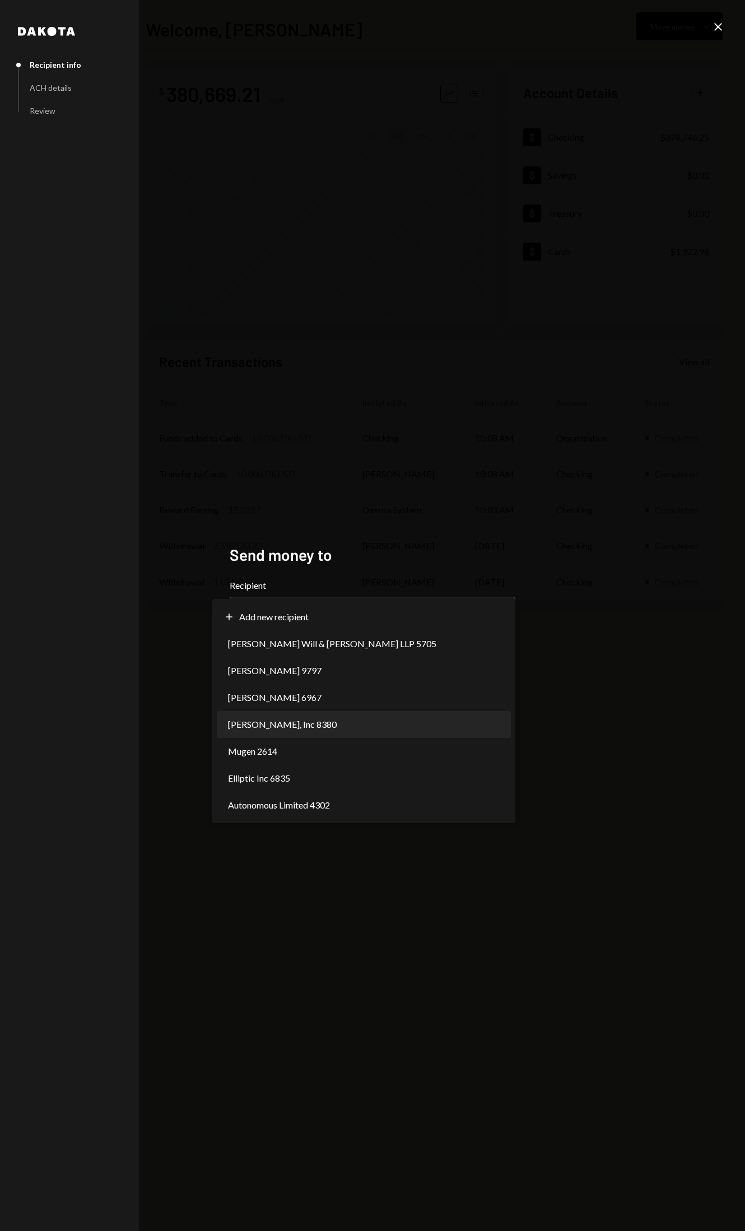
select select "**********"
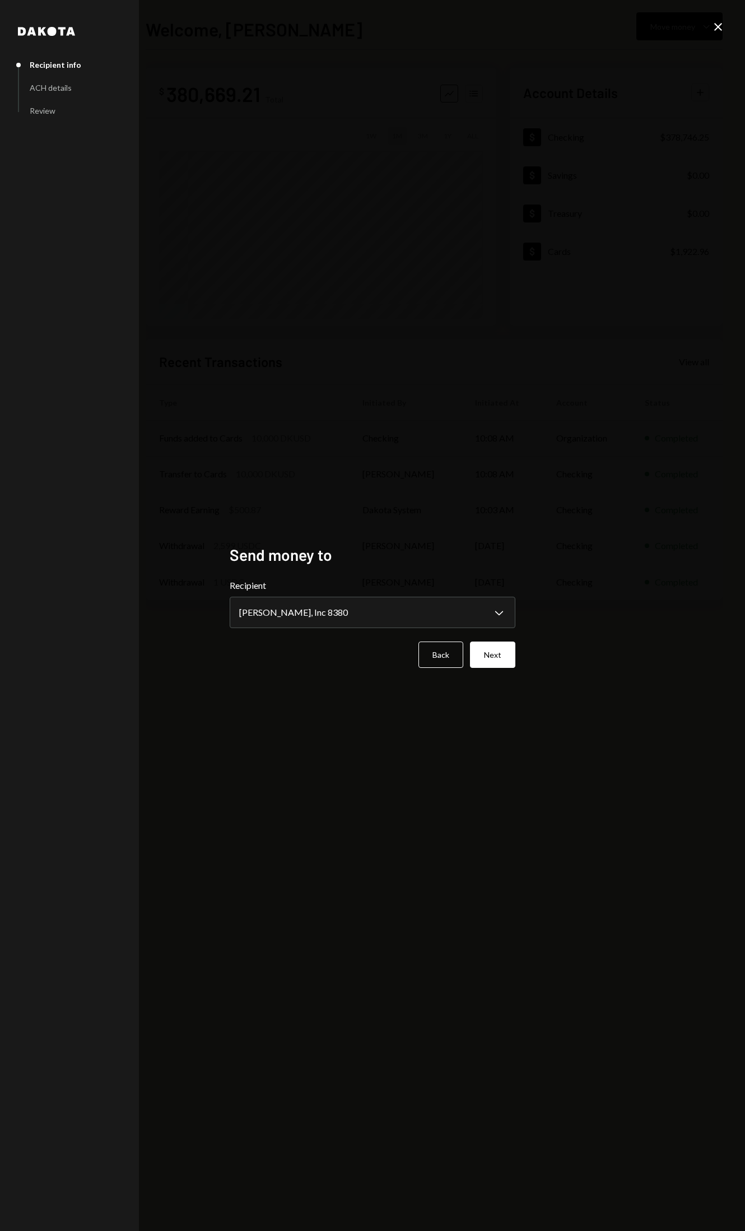
click at [530, 642] on div "**********" at bounding box center [372, 615] width 745 height 1231
click at [508, 654] on button "Next" at bounding box center [492, 655] width 45 height 26
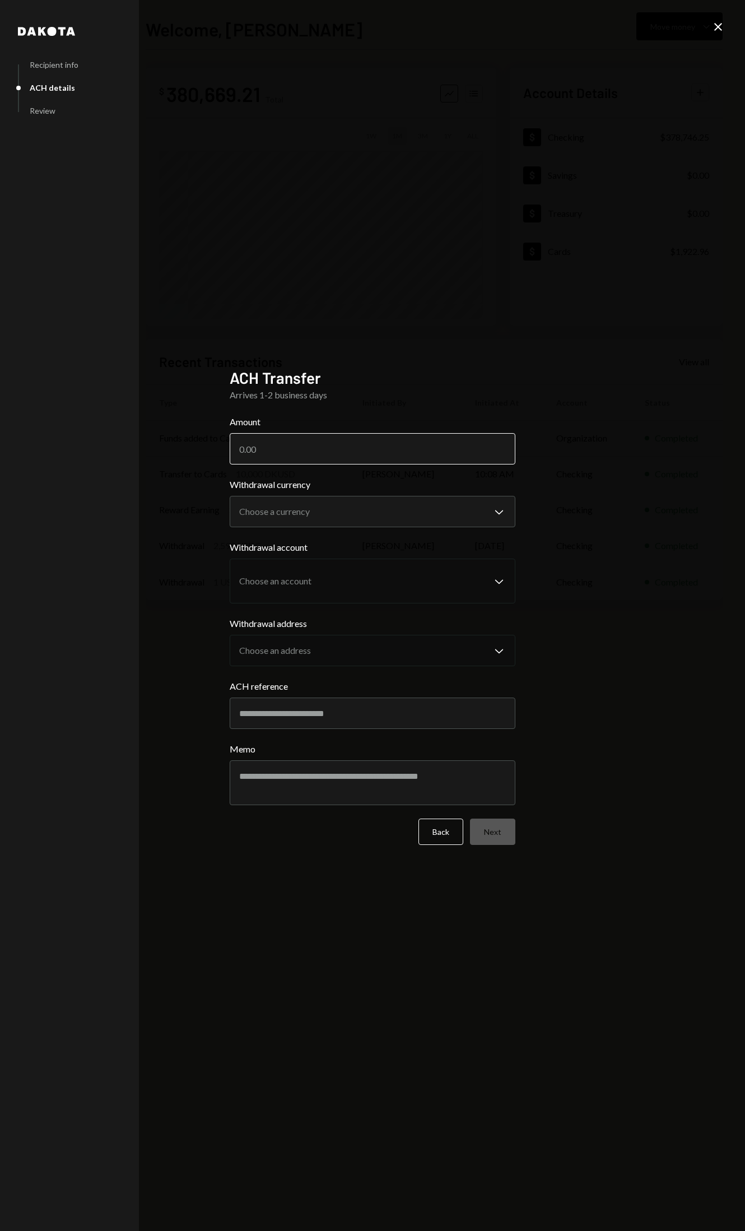
click at [338, 443] on input "Amount" at bounding box center [373, 448] width 286 height 31
type input "32984"
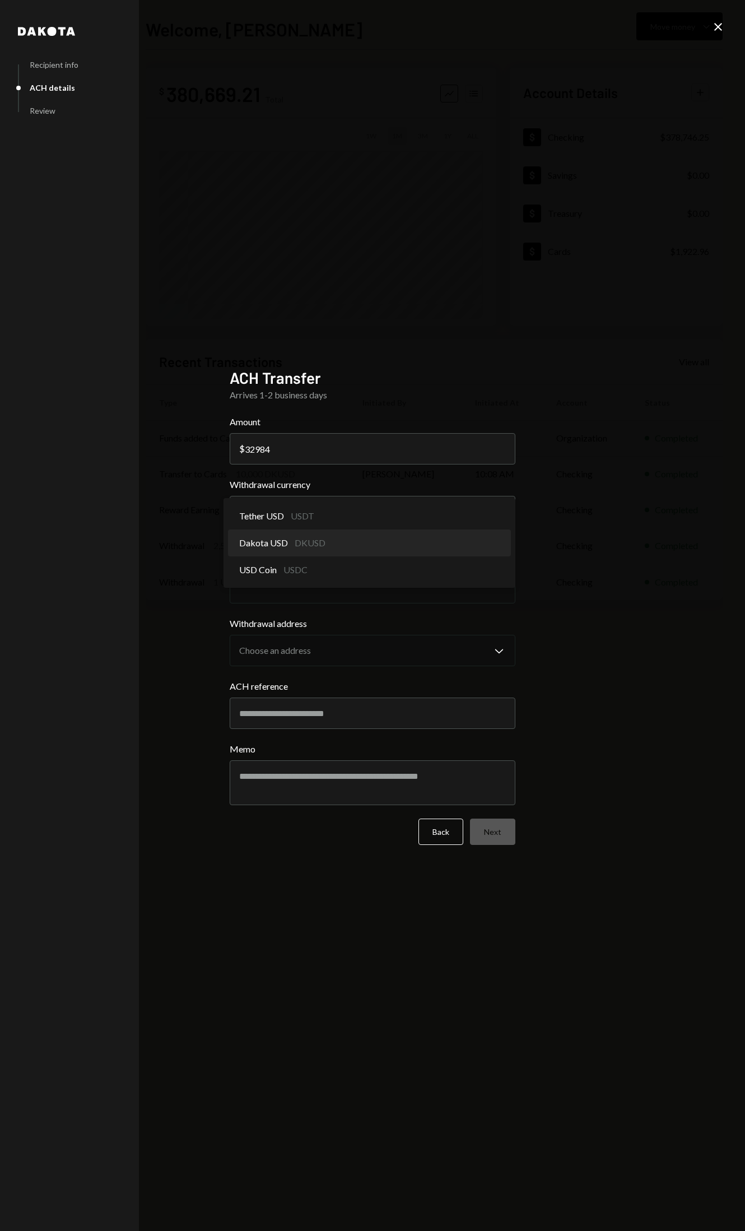
select select "*****"
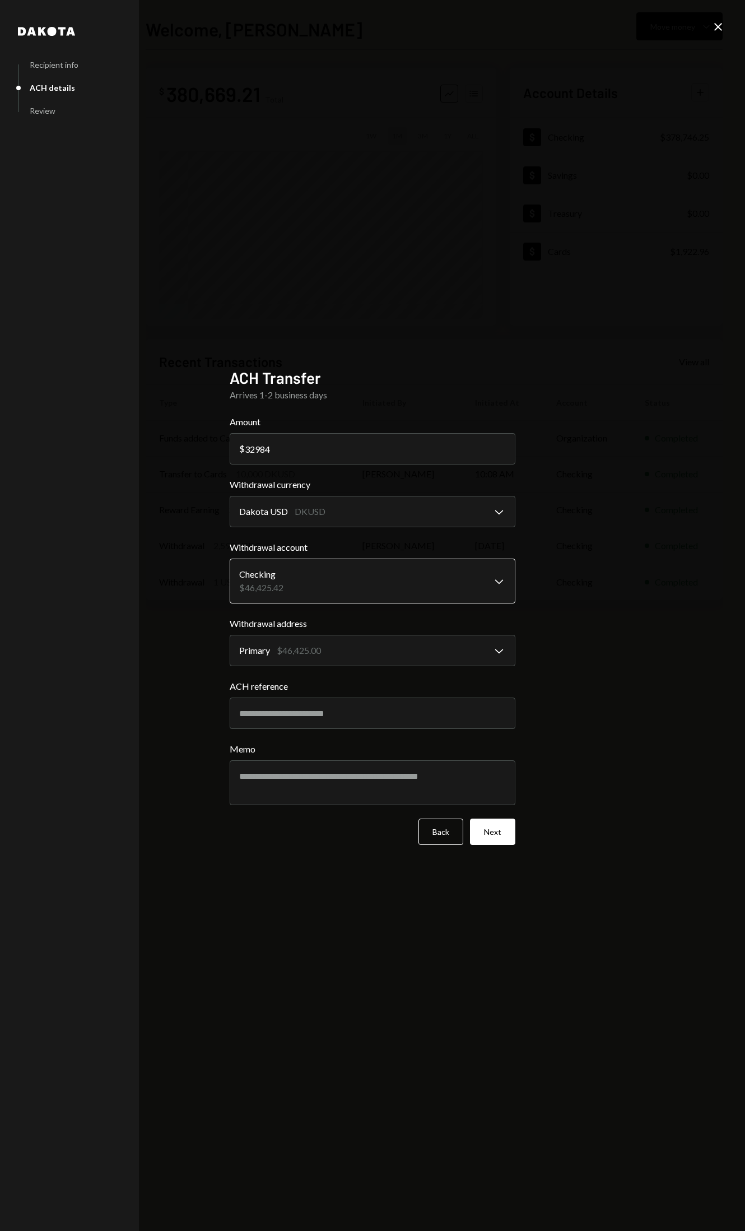
click at [400, 577] on body "S SXT Foundation Caret Down Home Home Inbox Inbox Activities Transactions Accou…" at bounding box center [372, 615] width 745 height 1231
click at [462, 721] on input "ACH reference" at bounding box center [373, 713] width 286 height 31
click at [461, 721] on input "ACH reference" at bounding box center [373, 713] width 286 height 31
paste input "**********"
type input "**********"
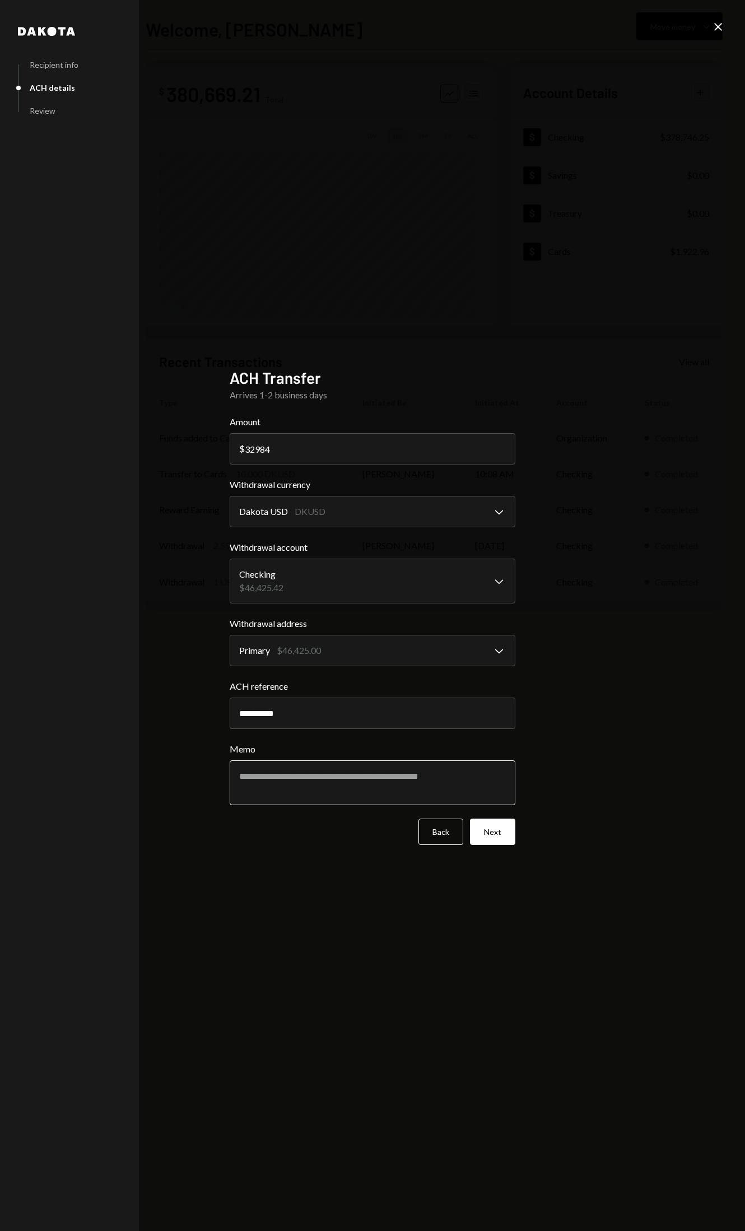
click at [312, 782] on textarea "Memo" at bounding box center [373, 782] width 286 height 45
type textarea "**********"
click at [495, 837] on button "Next" at bounding box center [492, 832] width 45 height 26
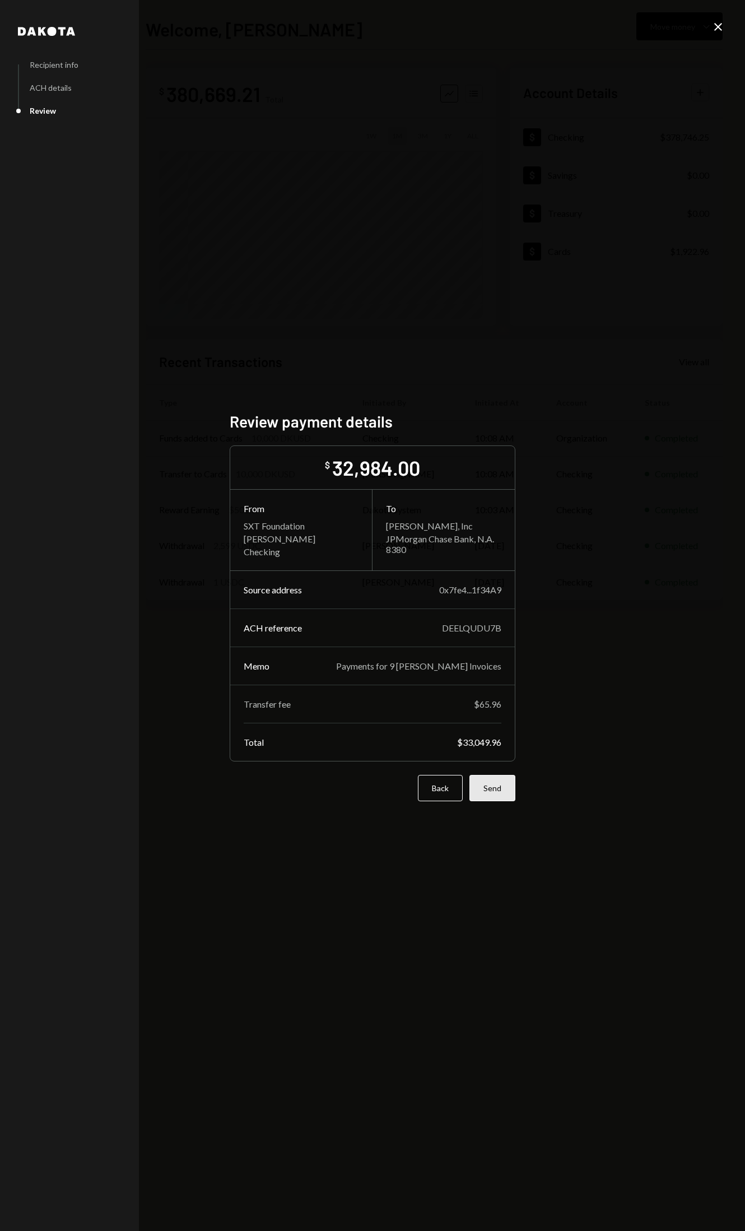
click at [502, 791] on button "Send" at bounding box center [493, 788] width 46 height 26
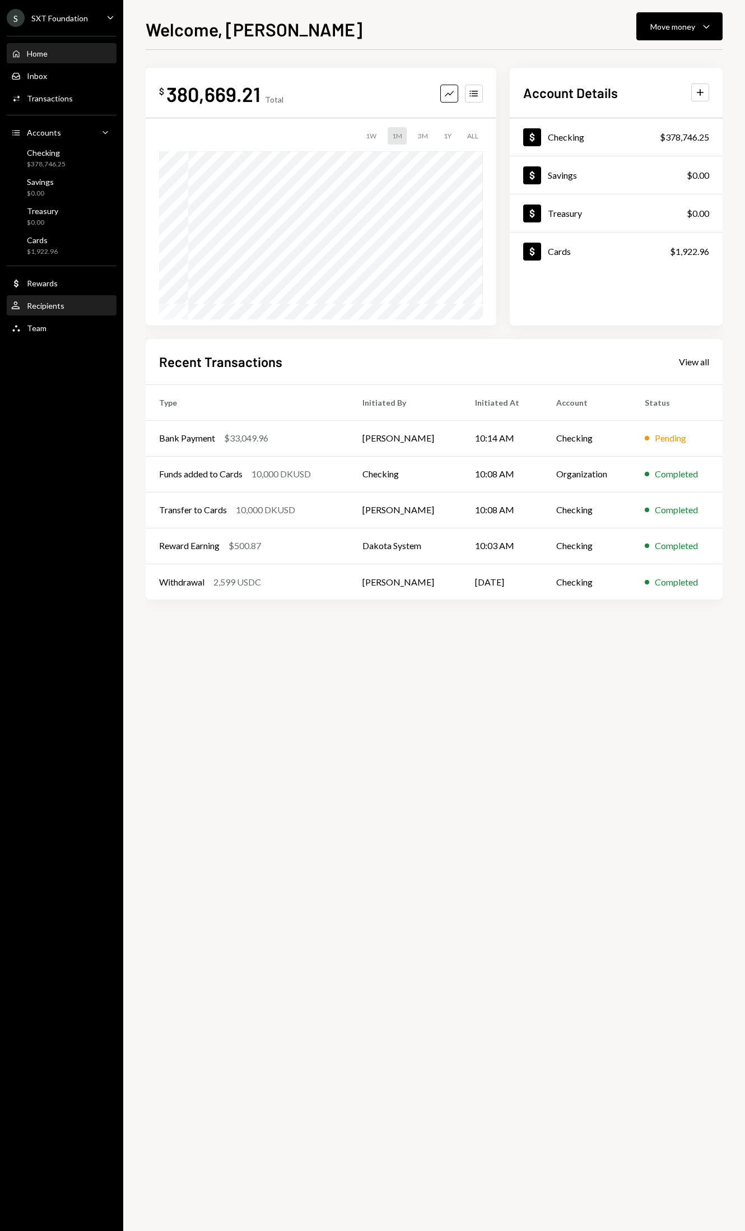
click at [35, 306] on div "Recipients" at bounding box center [46, 306] width 38 height 10
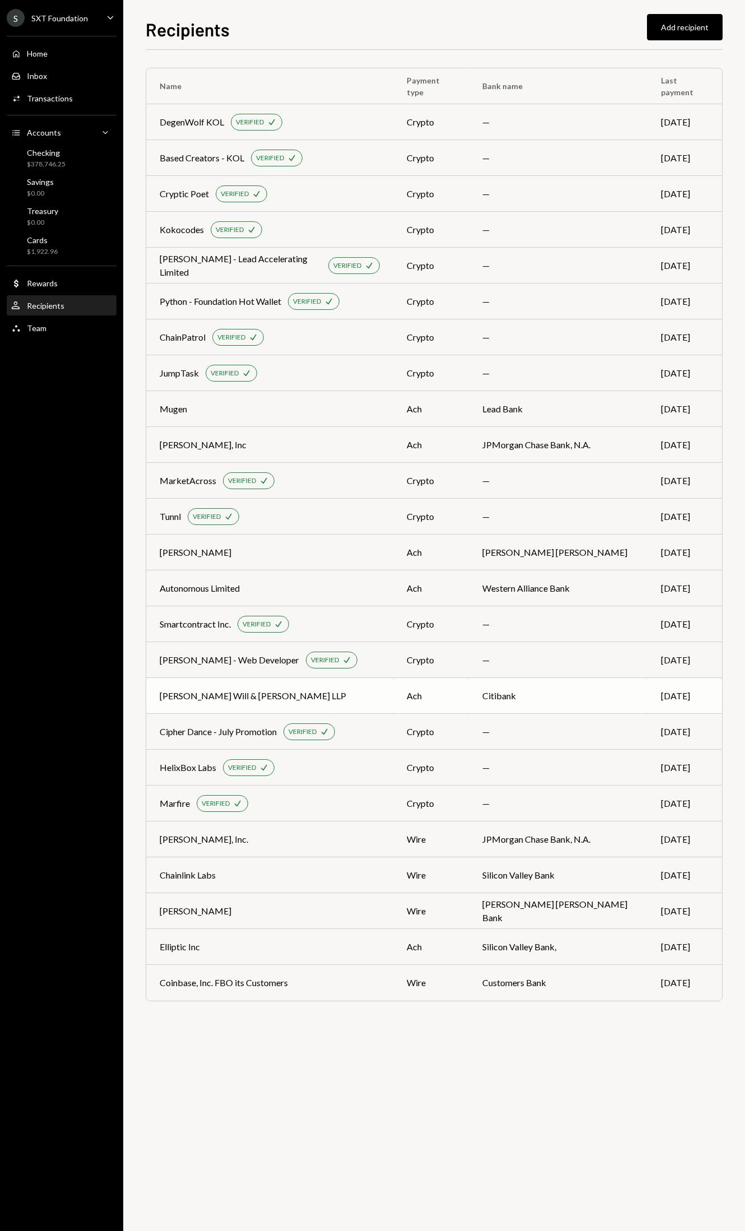
click at [341, 698] on div "McDermott Will & Emery LLP" at bounding box center [270, 695] width 220 height 13
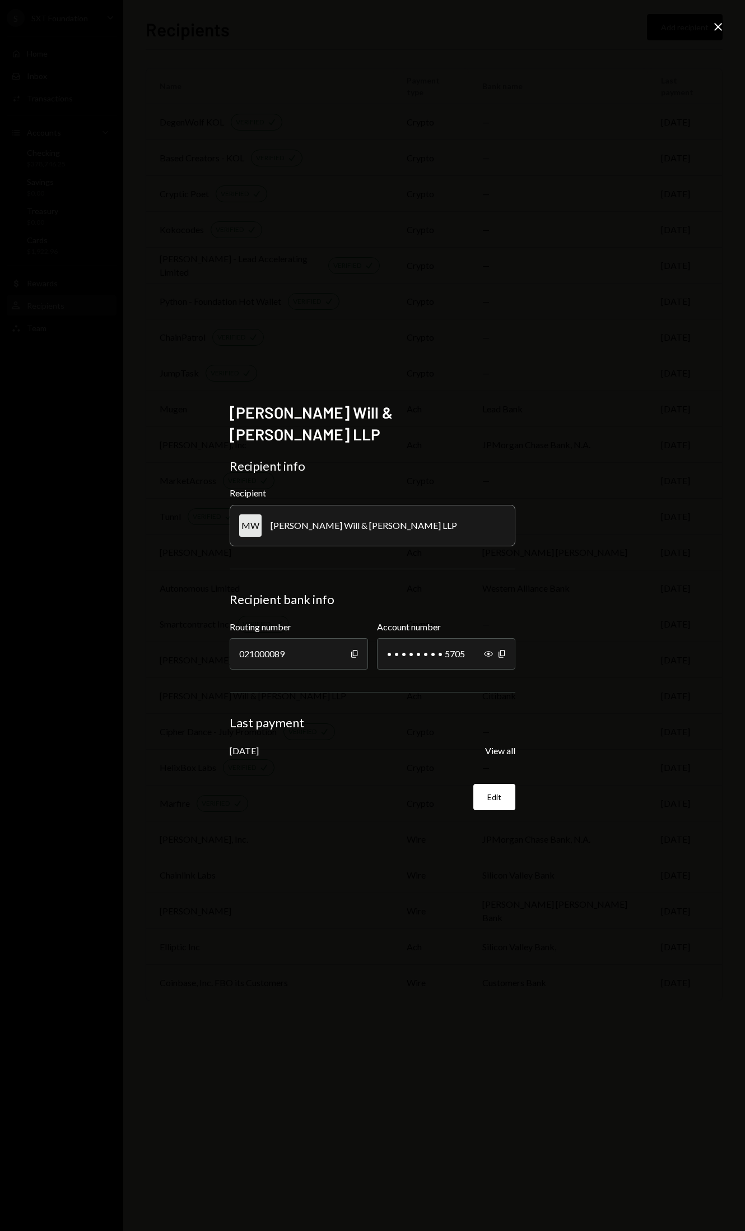
click at [279, 744] on div "Jul 17, 2025 View all" at bounding box center [373, 750] width 286 height 13
click at [505, 749] on form "Recipient info Recipient MW McDermott Will & Emery LLP Recipient bank info Rout…" at bounding box center [373, 634] width 286 height 352
click at [504, 745] on button "View all" at bounding box center [500, 751] width 30 height 12
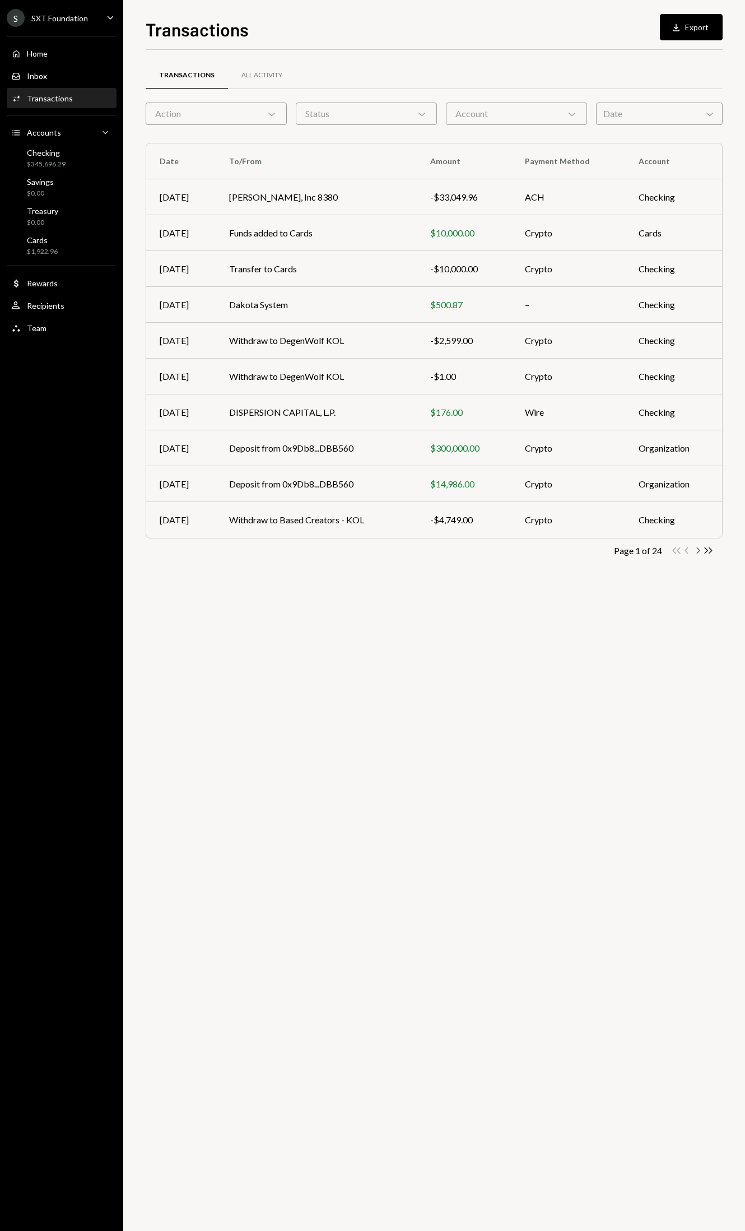
click at [696, 549] on icon "Chevron Right" at bounding box center [698, 550] width 11 height 11
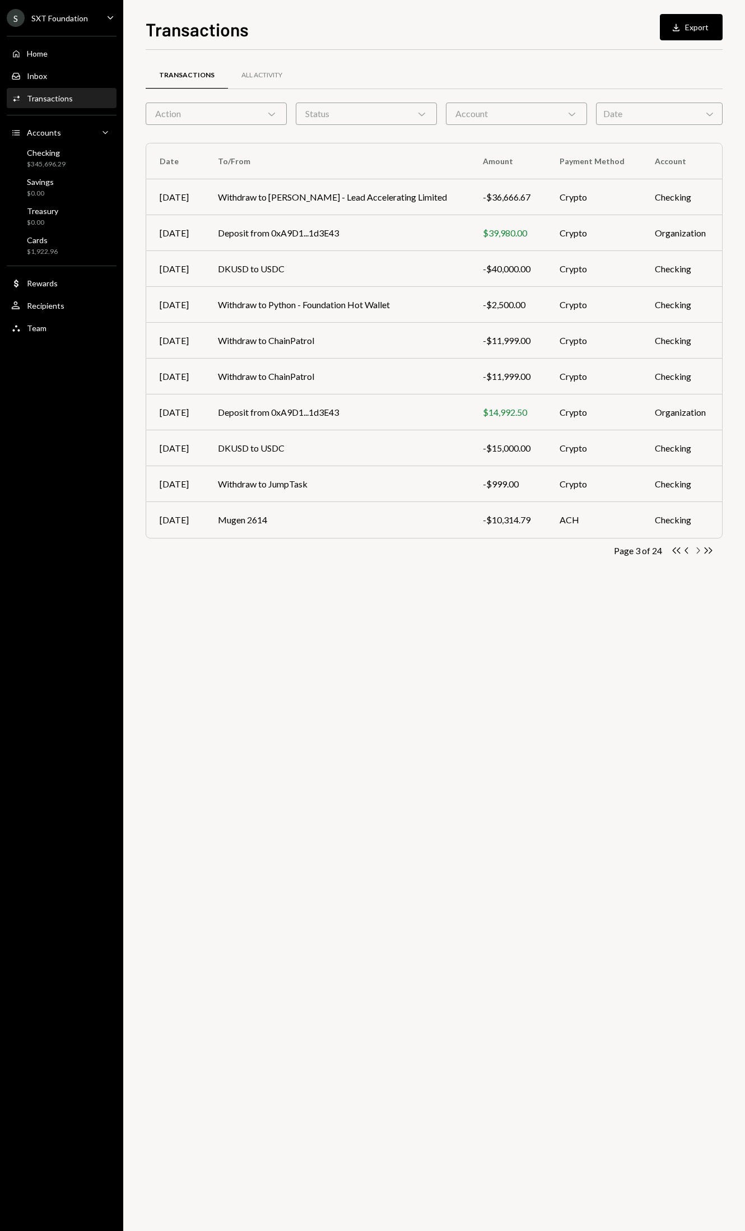
click at [696, 549] on icon "Chevron Right" at bounding box center [698, 550] width 11 height 11
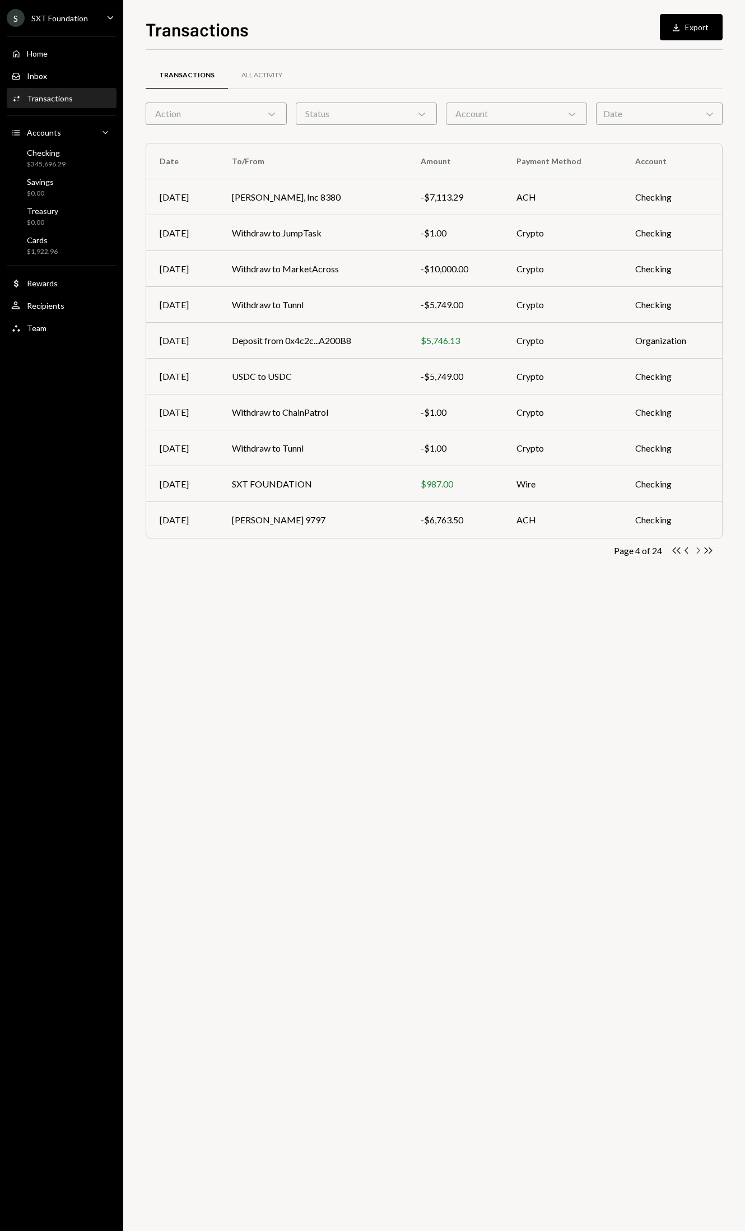
click at [696, 549] on icon "Chevron Right" at bounding box center [698, 550] width 11 height 11
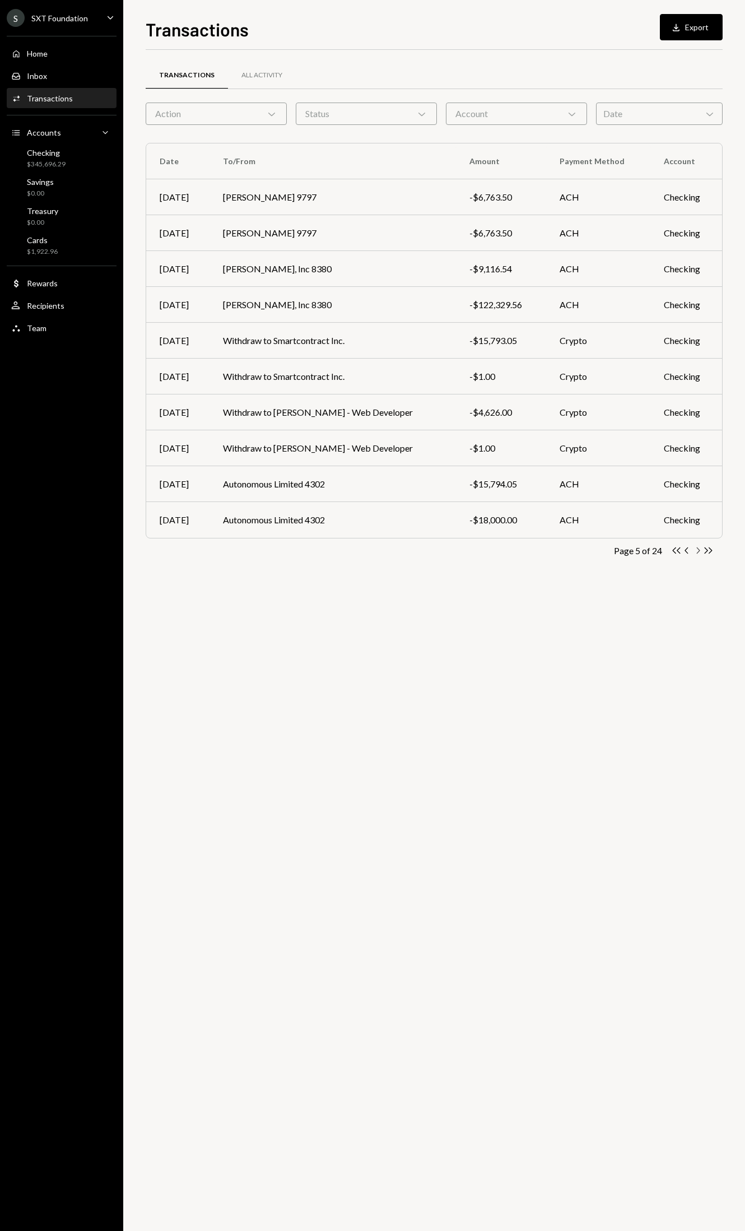
click at [697, 553] on icon "Chevron Right" at bounding box center [698, 550] width 11 height 11
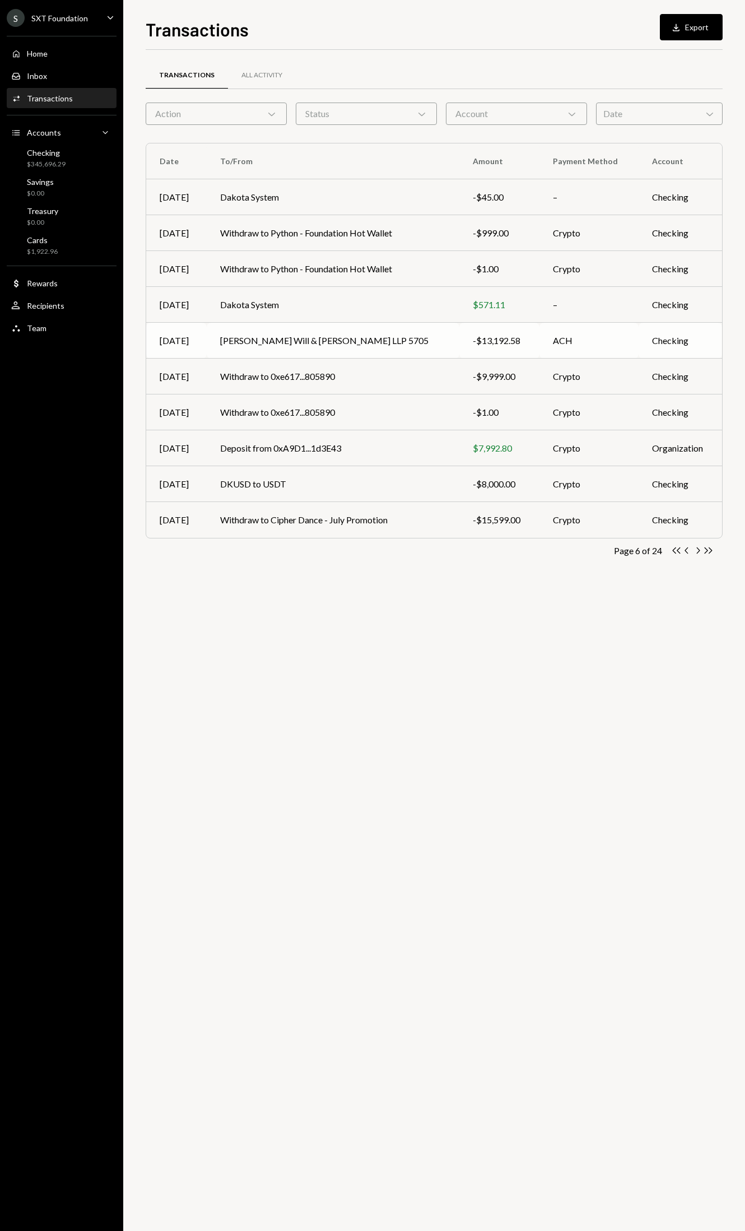
click at [413, 351] on td "McDermott Will & Emery LLP 5705" at bounding box center [333, 341] width 253 height 36
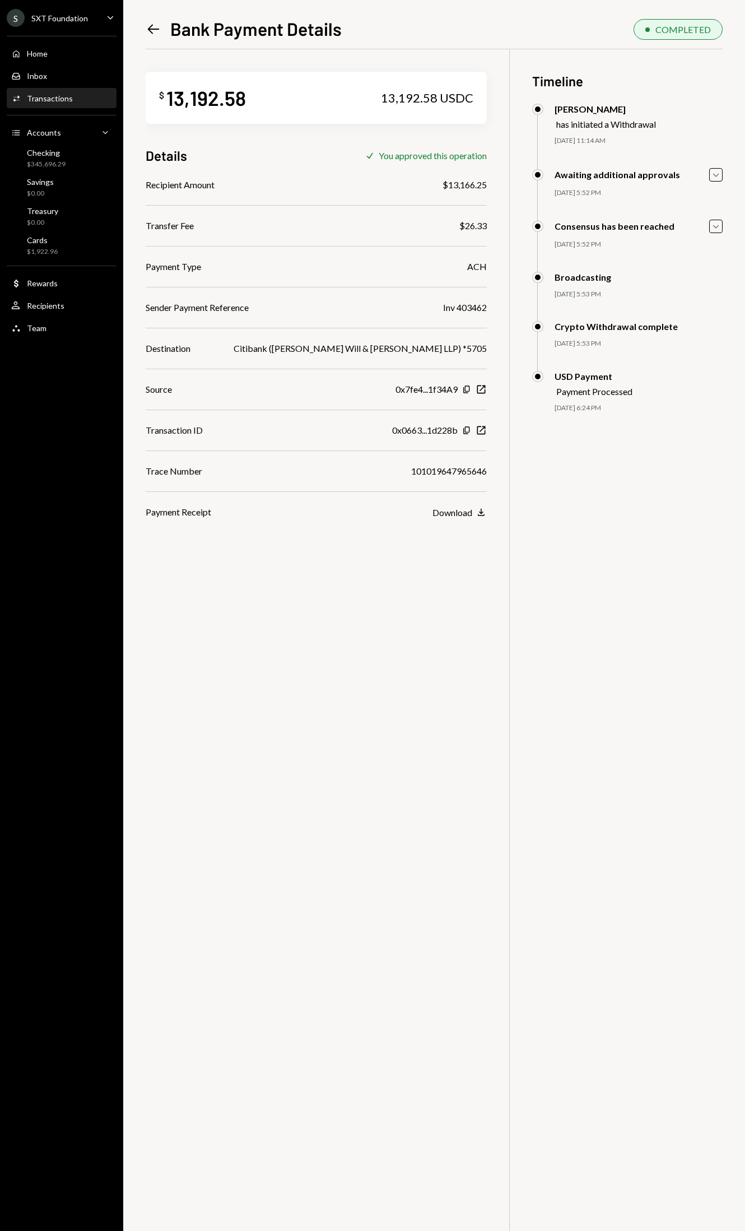
click at [160, 32] on icon "Left Arrow" at bounding box center [154, 29] width 16 height 16
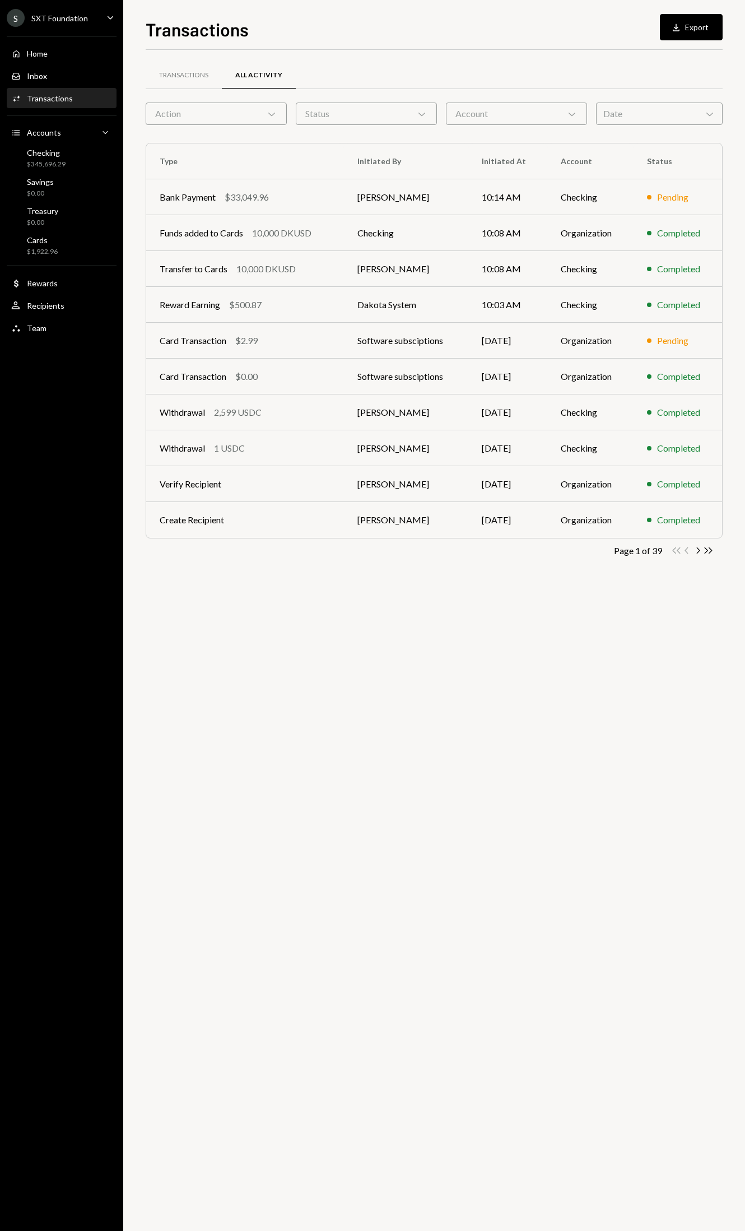
click at [697, 552] on icon "Chevron Right" at bounding box center [698, 550] width 11 height 11
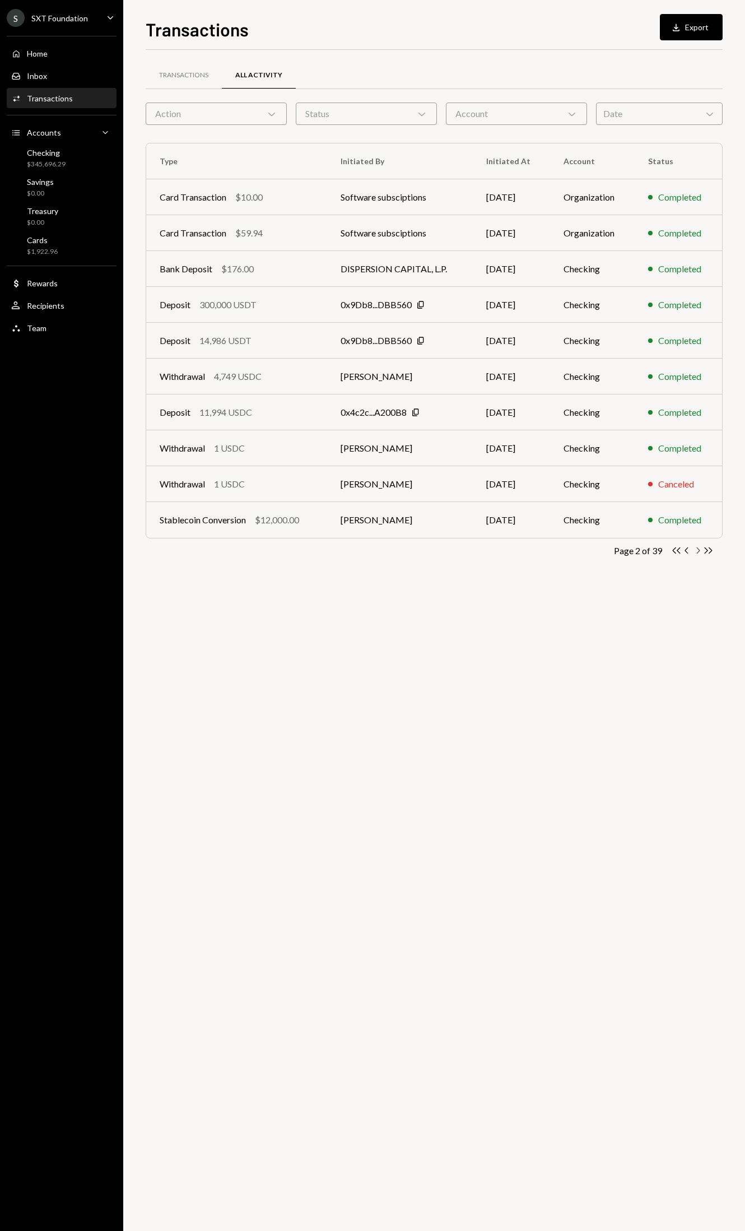
click at [697, 553] on icon "Chevron Right" at bounding box center [698, 550] width 11 height 11
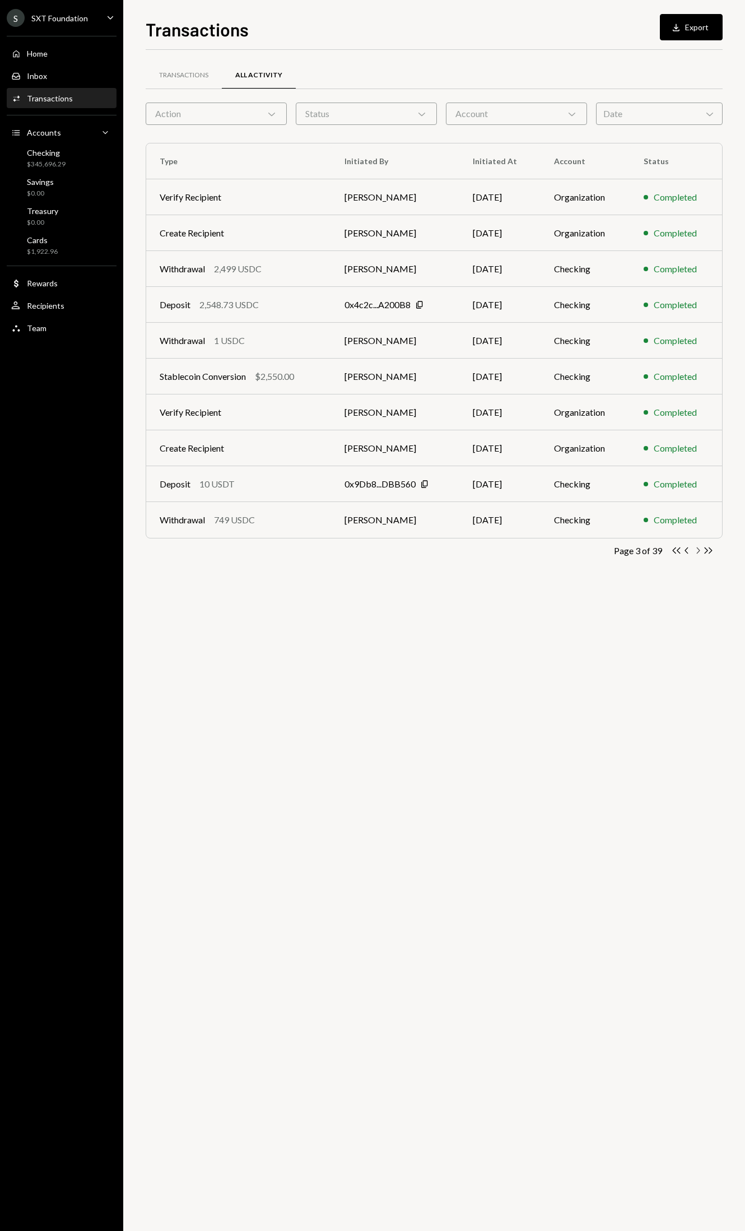
click at [700, 553] on icon "Chevron Right" at bounding box center [698, 550] width 11 height 11
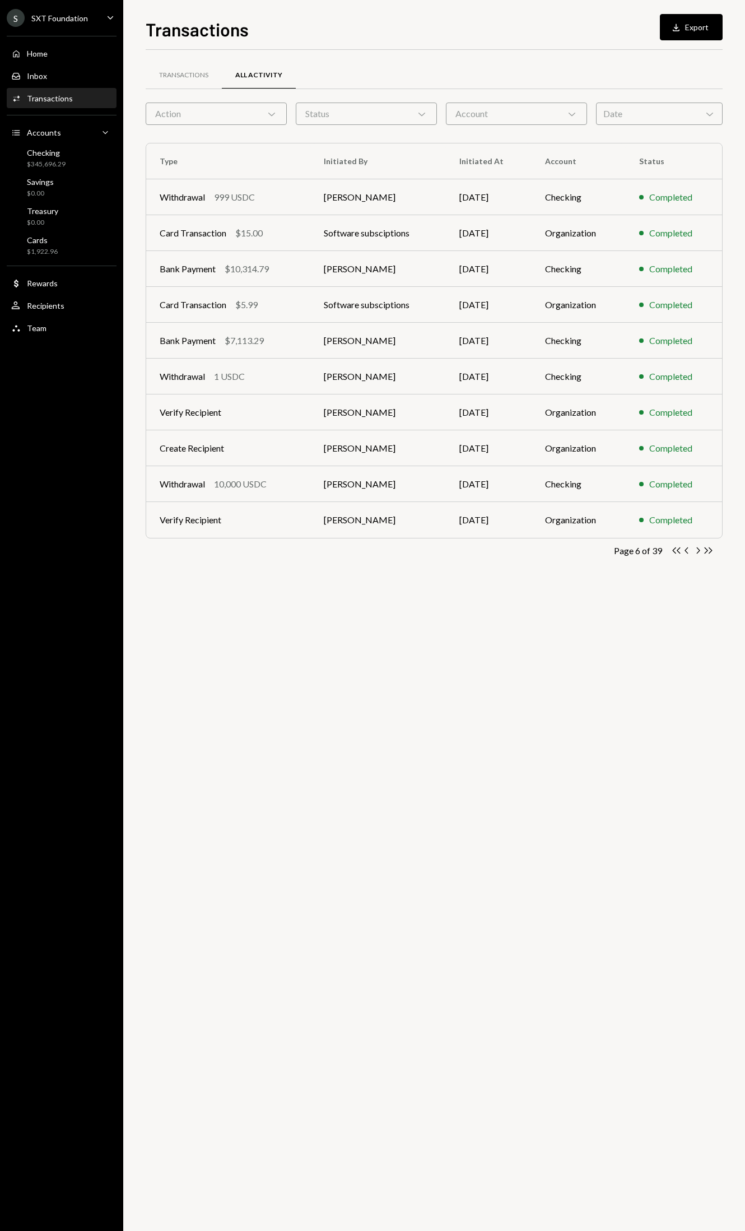
click at [700, 553] on icon "Chevron Right" at bounding box center [698, 550] width 11 height 11
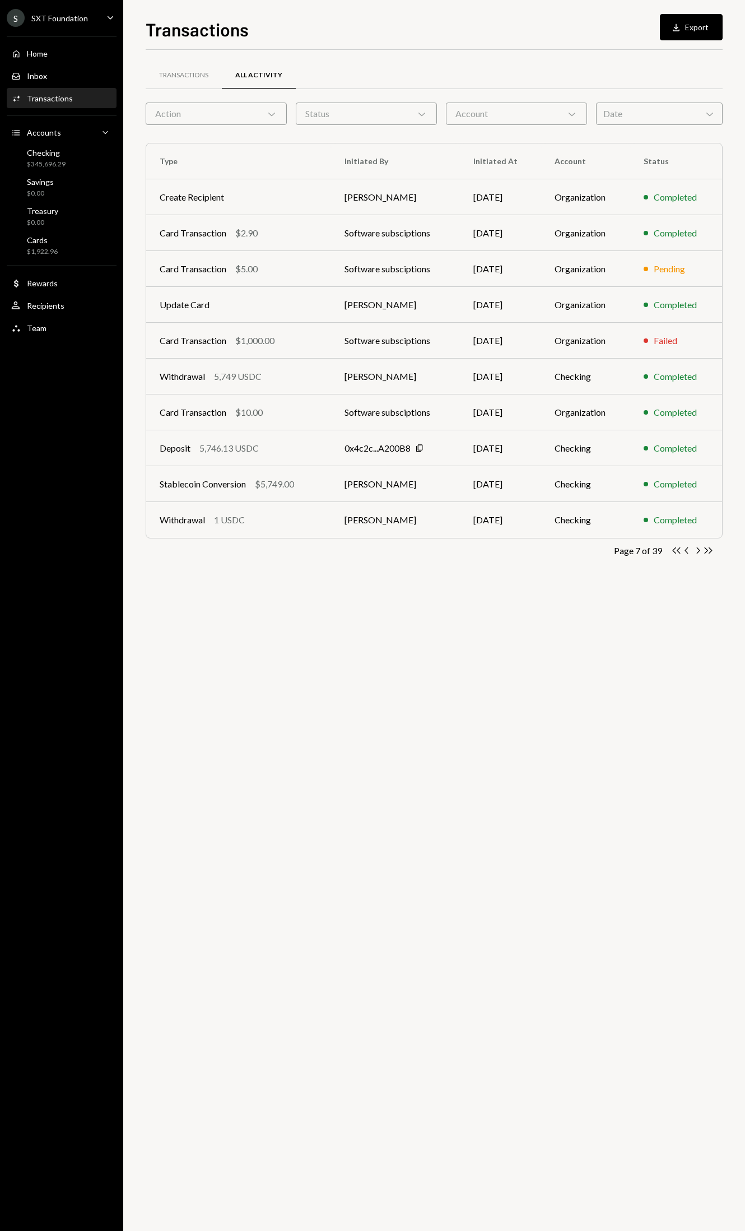
click at [700, 553] on icon "Chevron Right" at bounding box center [698, 550] width 11 height 11
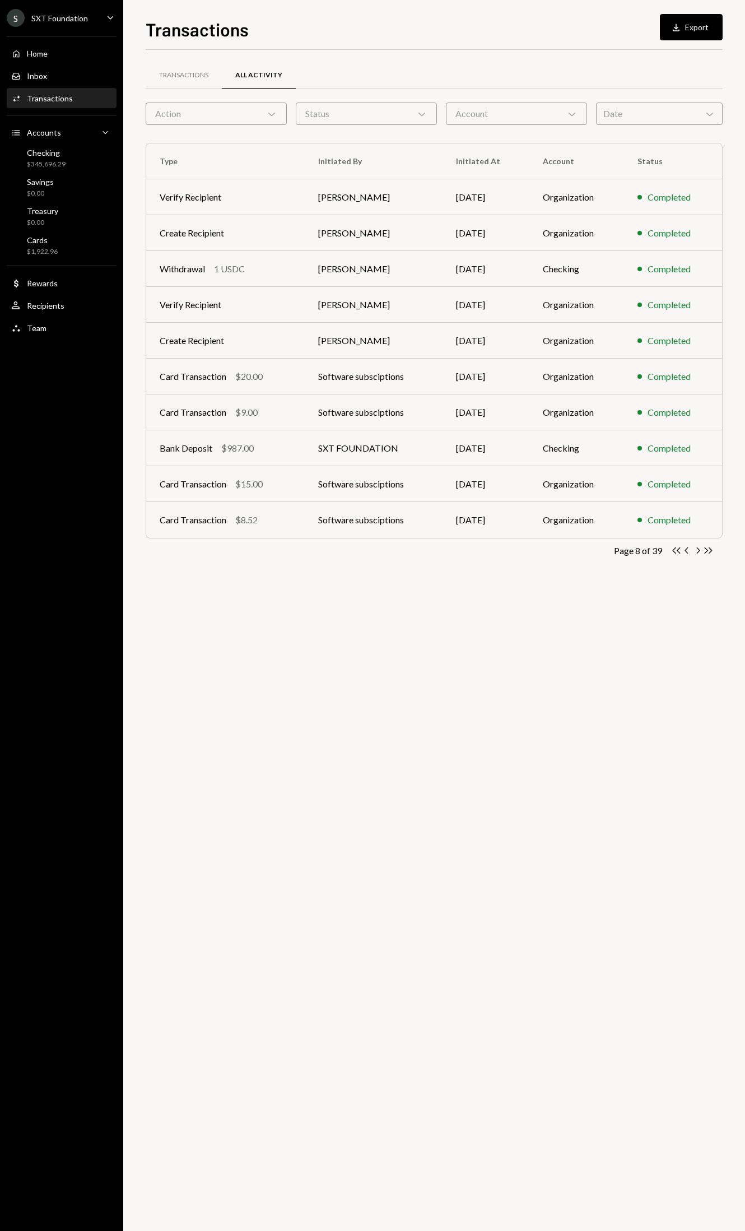
click at [700, 553] on icon "Chevron Right" at bounding box center [698, 550] width 11 height 11
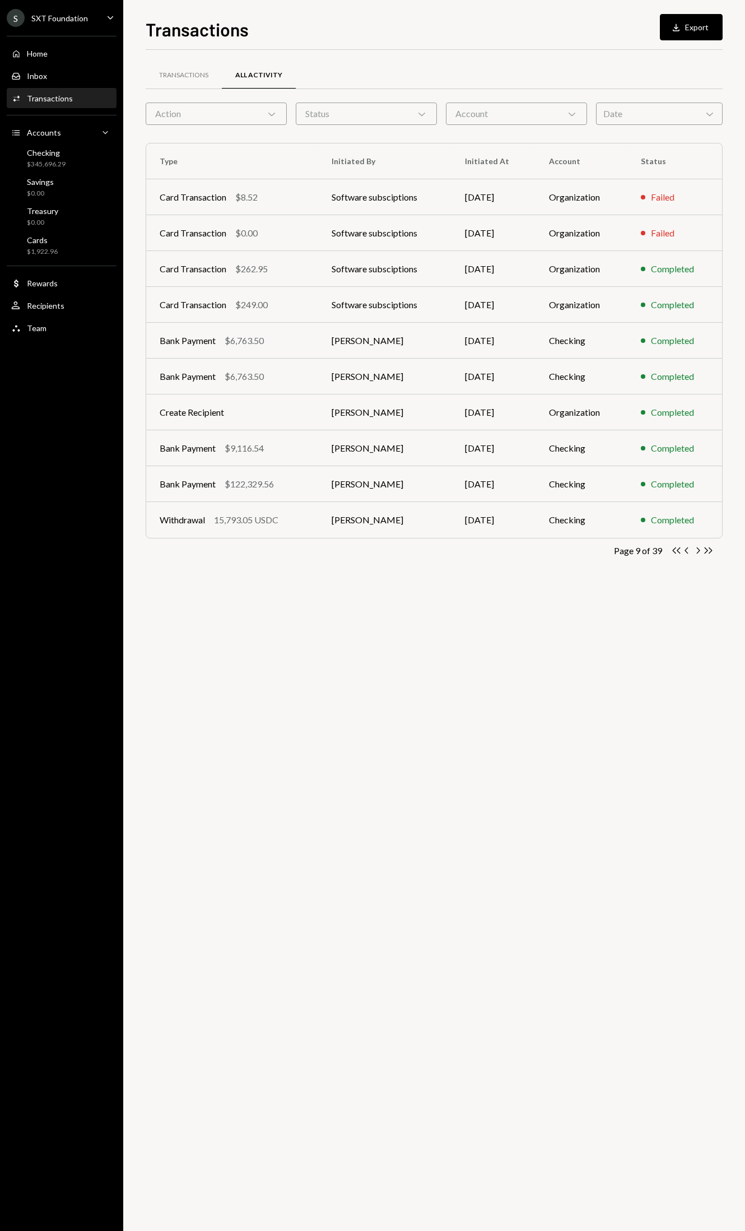
click at [700, 553] on icon "Chevron Right" at bounding box center [698, 550] width 11 height 11
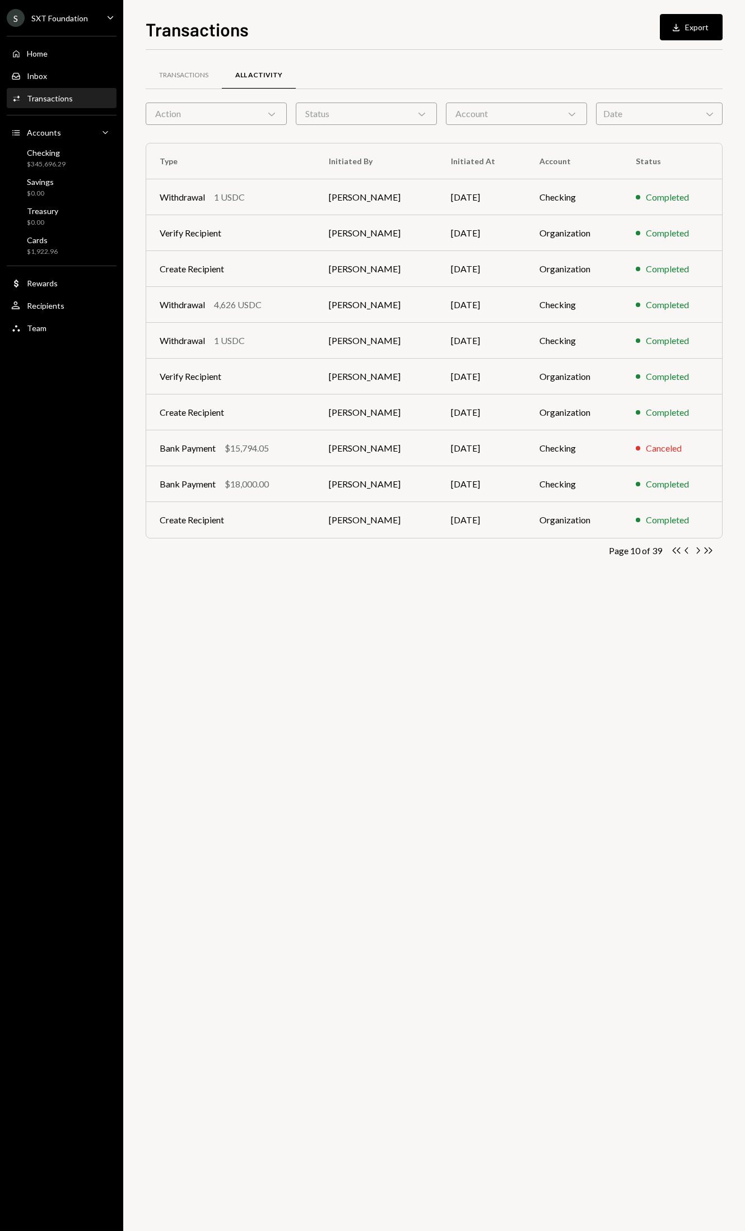
click at [700, 553] on icon "Chevron Right" at bounding box center [698, 550] width 11 height 11
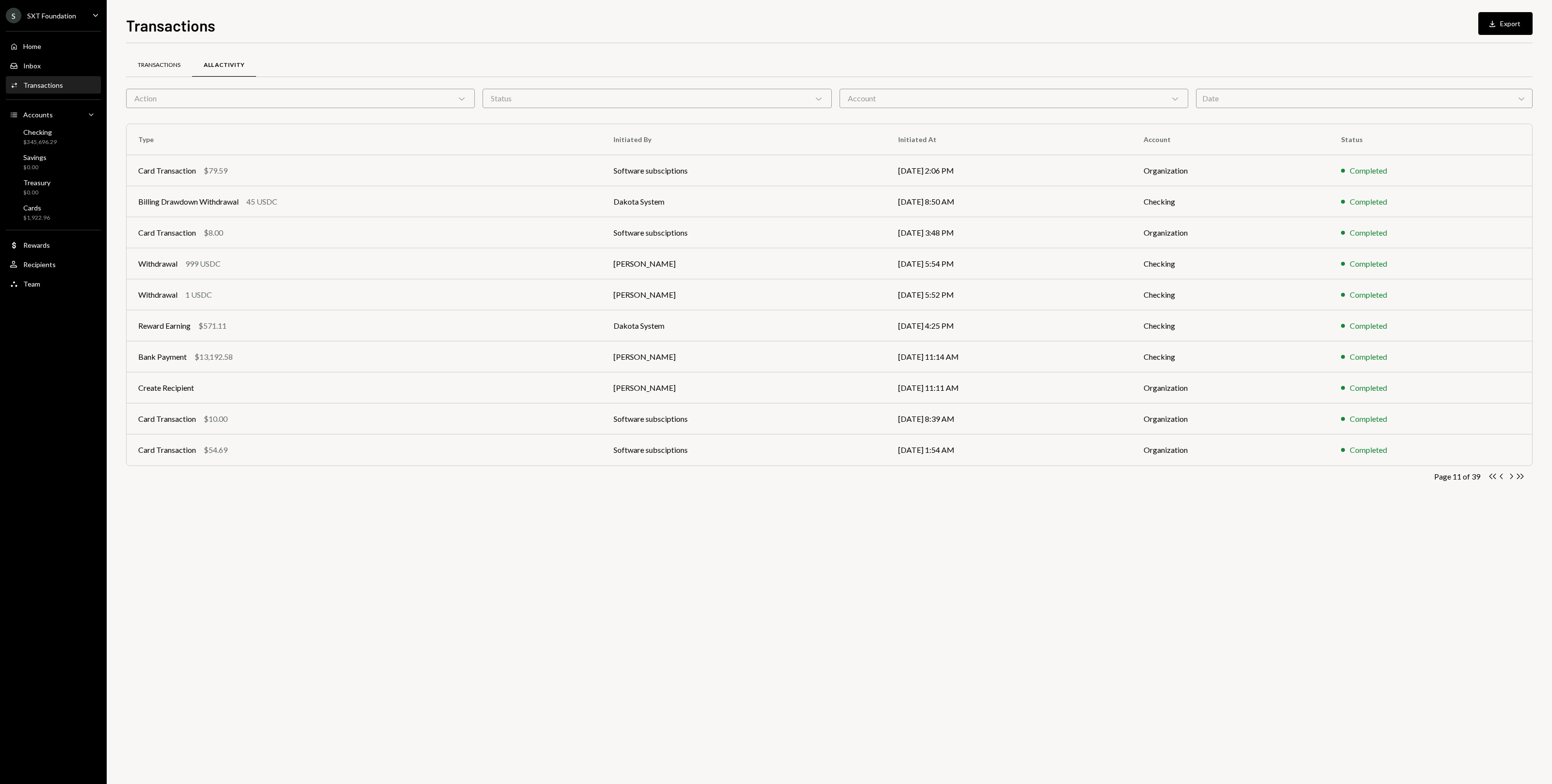
click at [171, 61] on div "Transactions" at bounding box center [158, 66] width 42 height 9
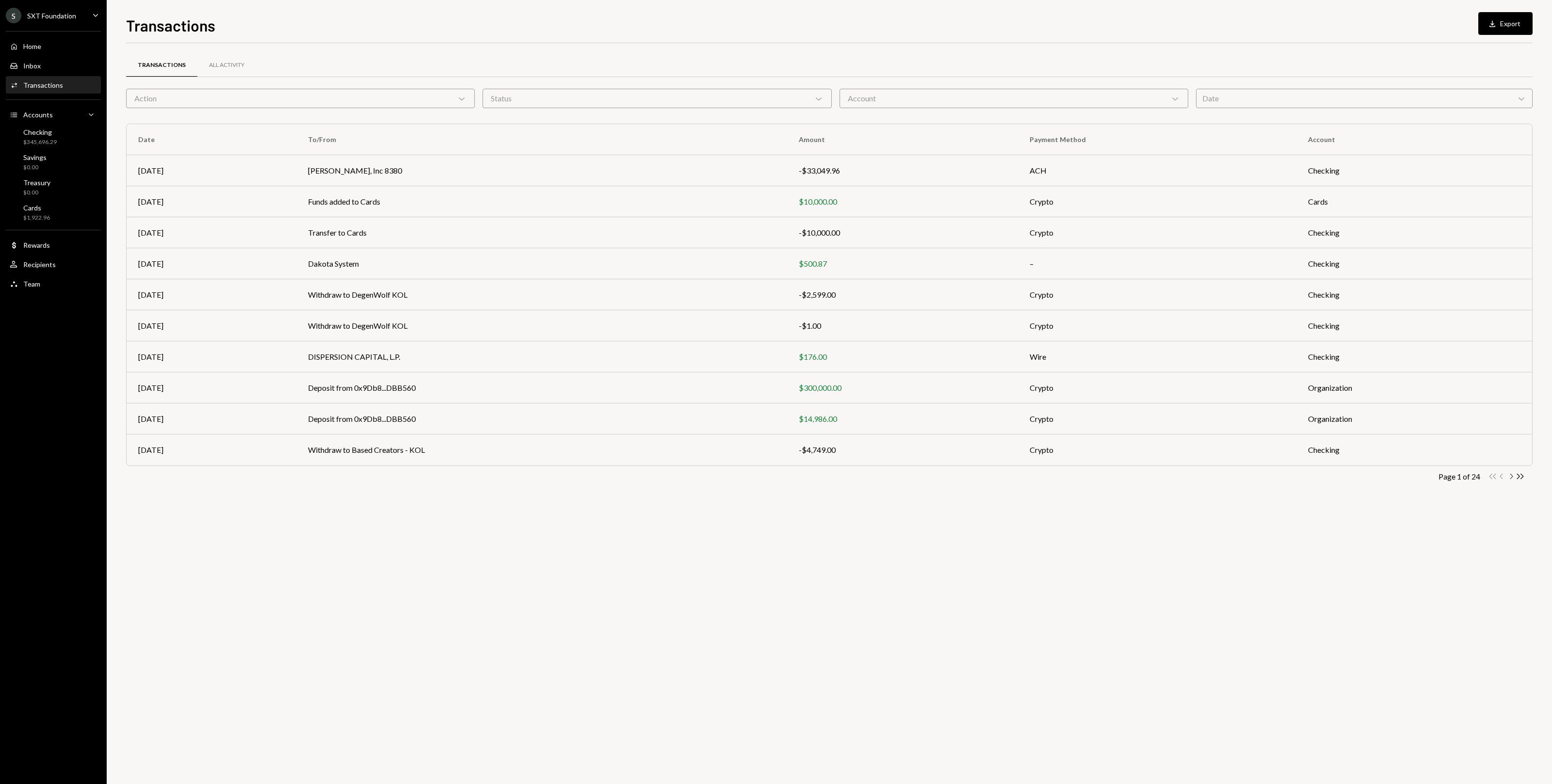
click at [645, 480] on icon "Chevron Right" at bounding box center [1510, 476] width 10 height 10
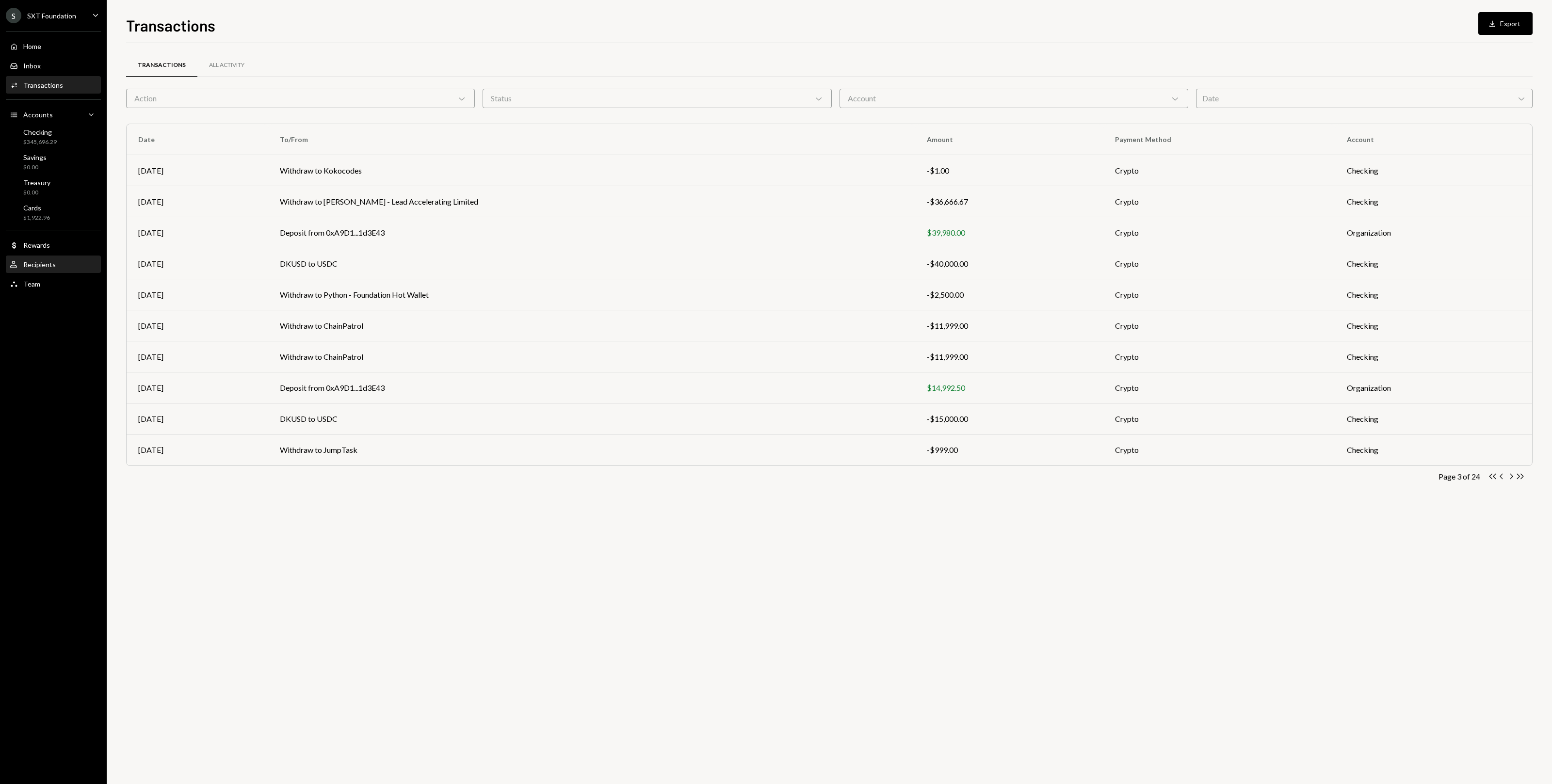
click at [68, 271] on div "User Recipients" at bounding box center [53, 264] width 87 height 16
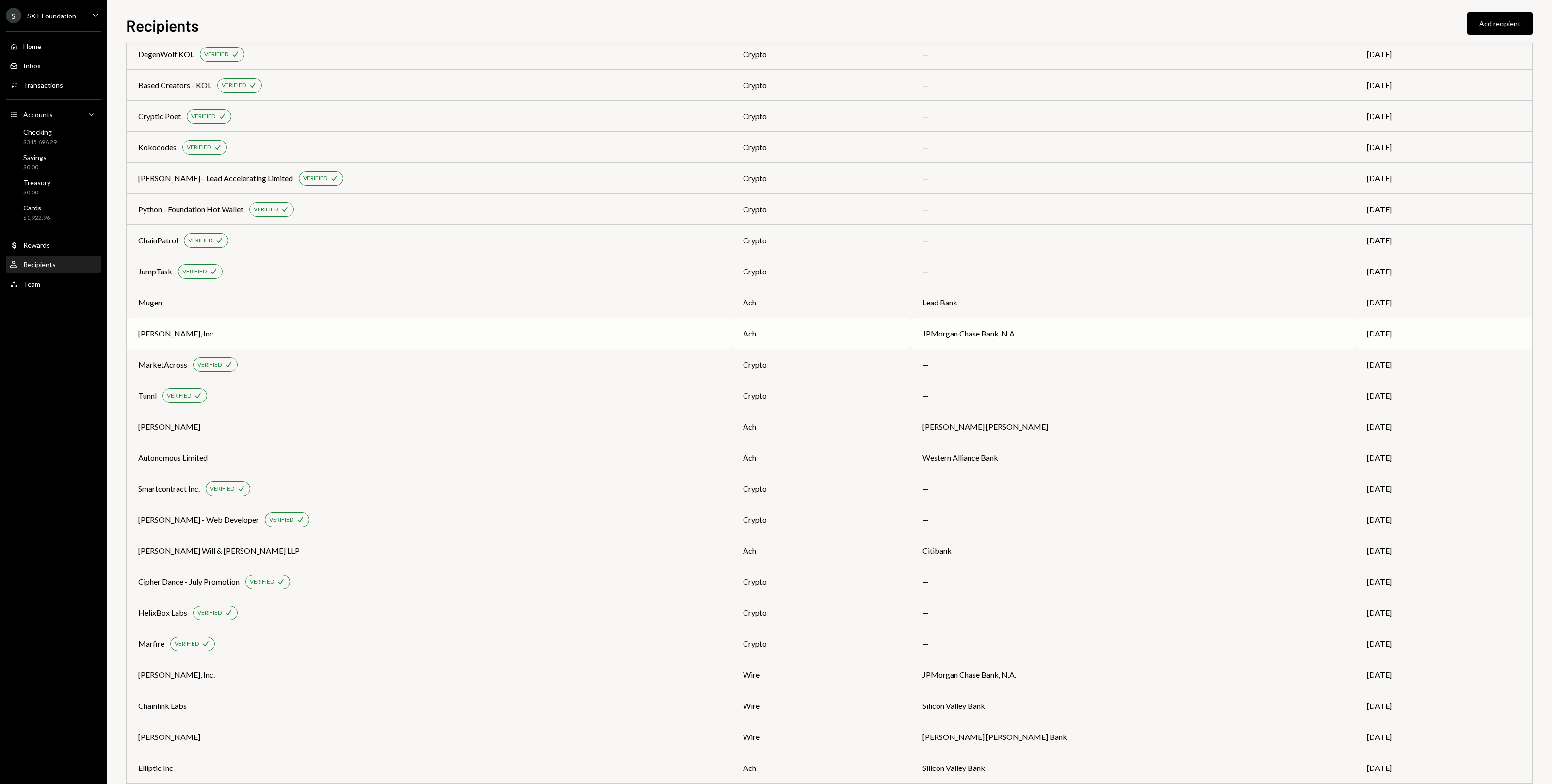
scroll to position [101, 0]
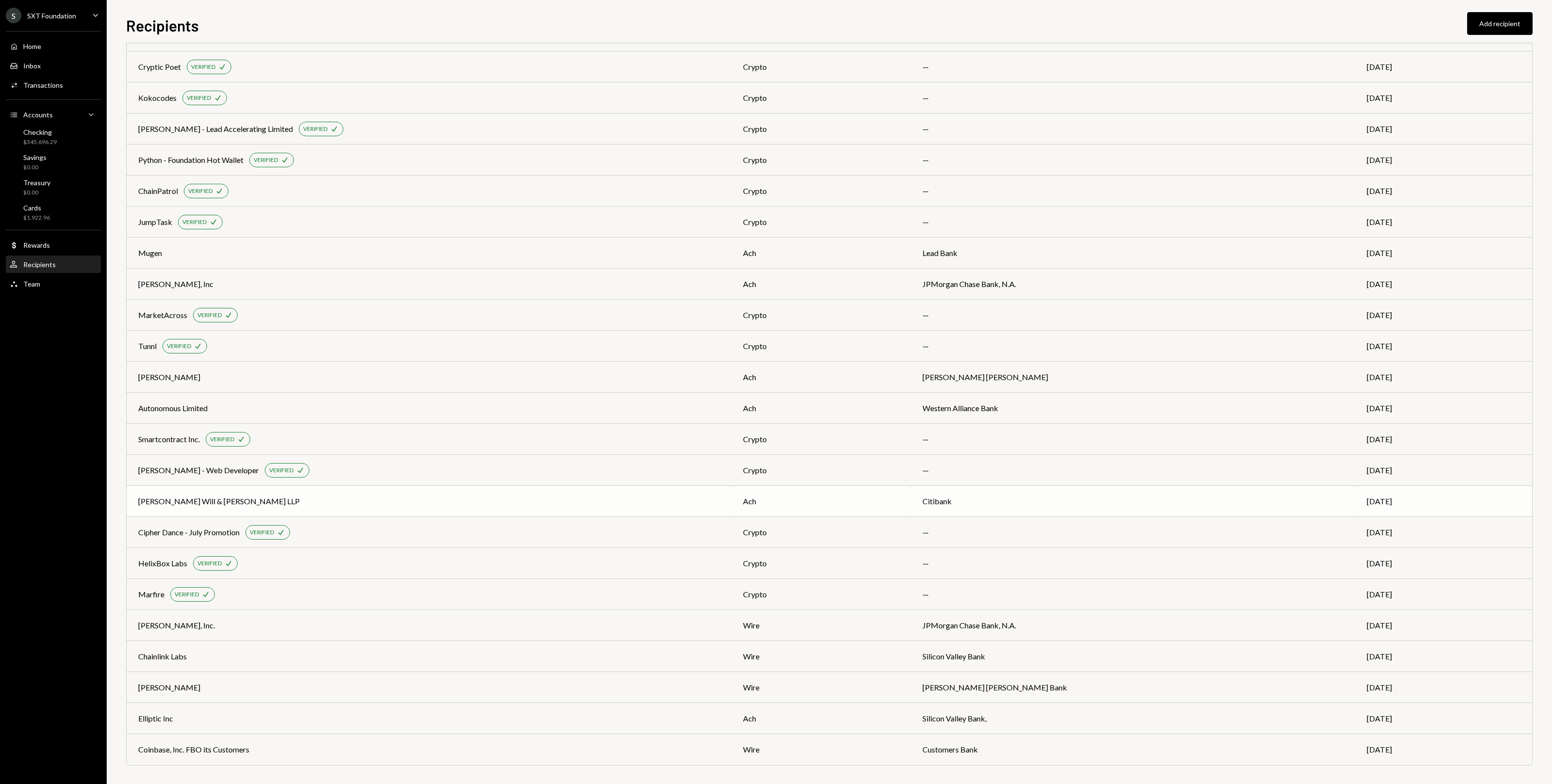
click at [203, 498] on div "McDermott Will & Emery LLP" at bounding box center [219, 501] width 162 height 11
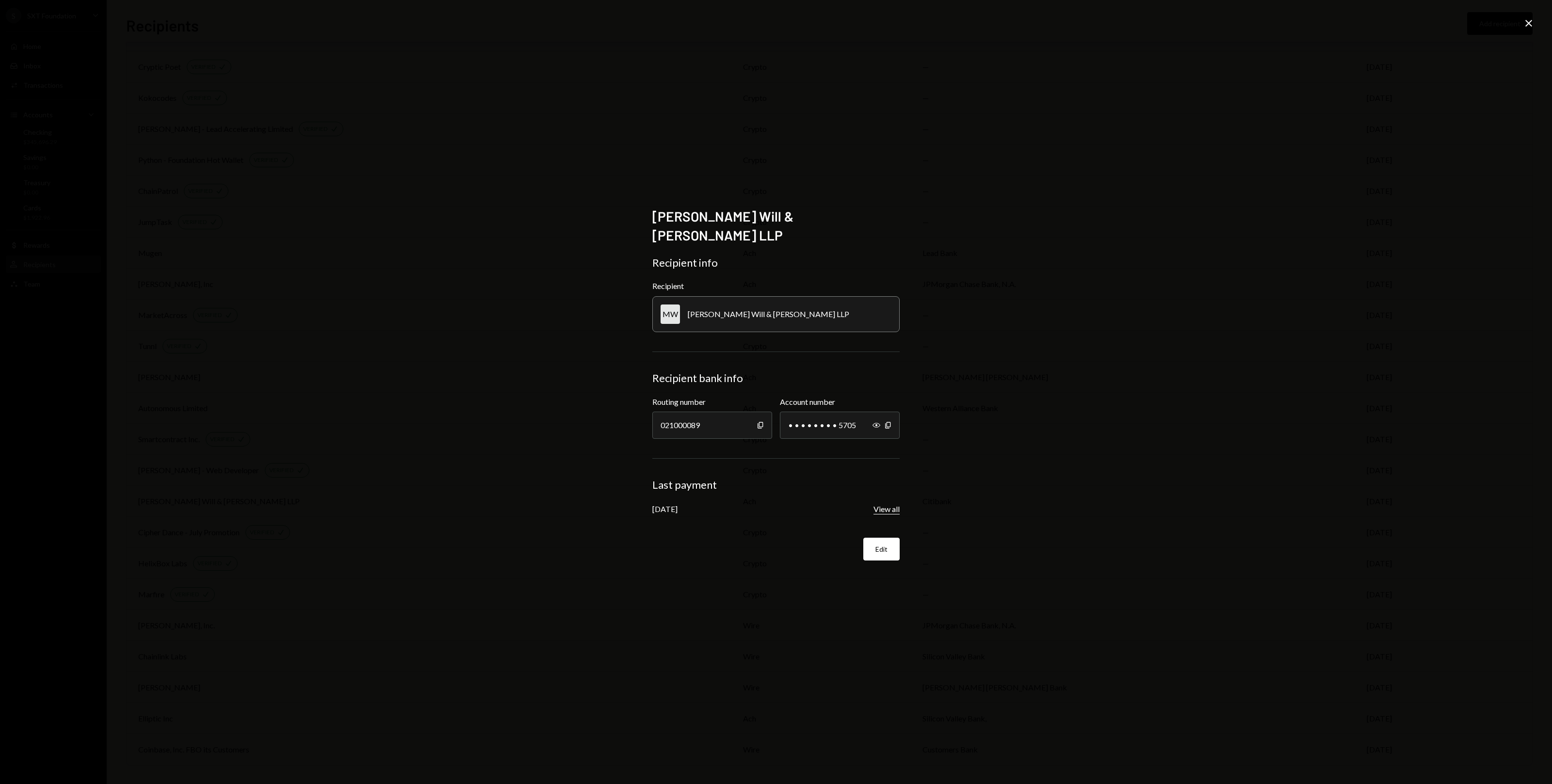
click at [645, 504] on button "View all" at bounding box center [886, 510] width 26 height 10
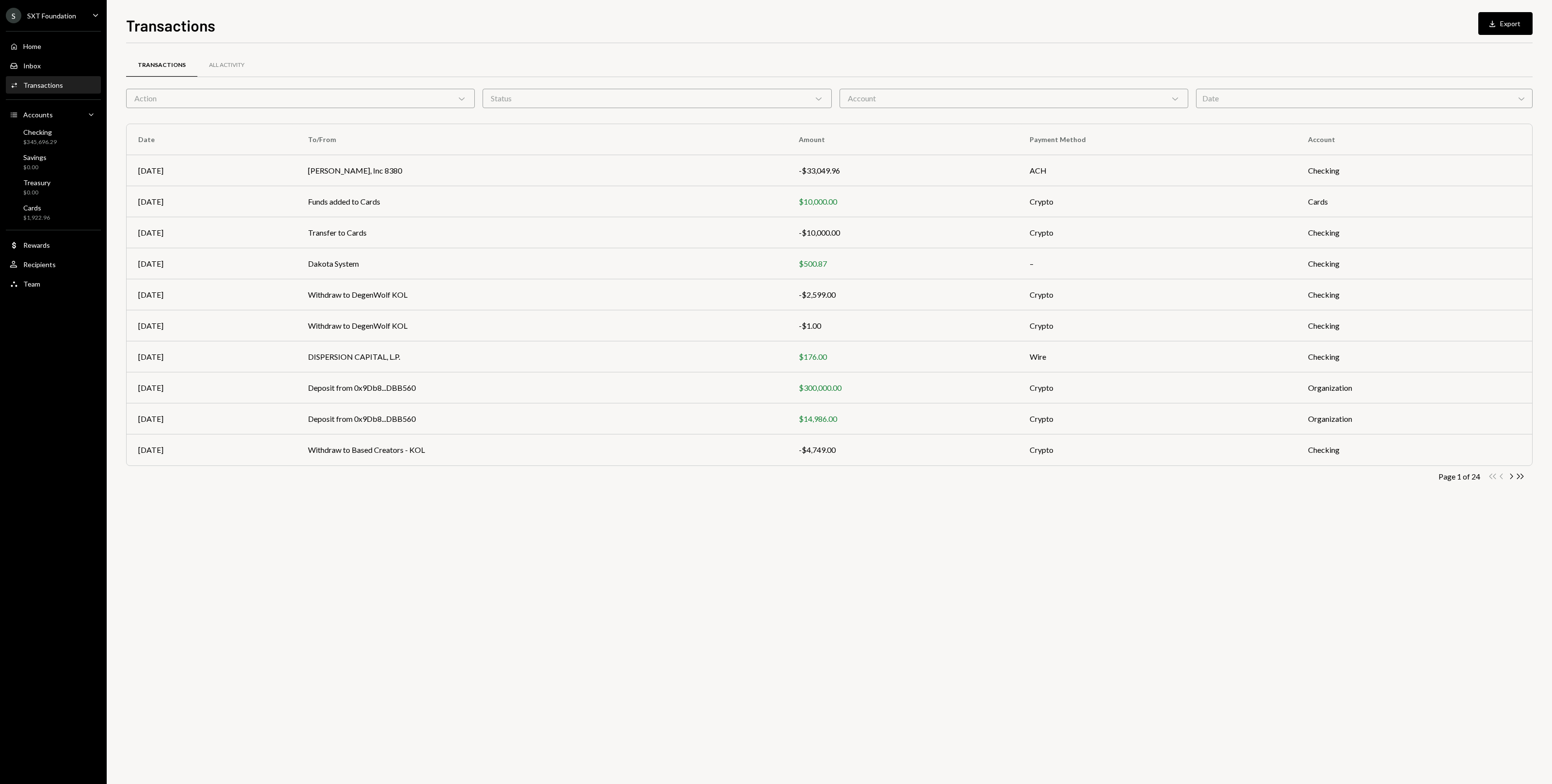
click at [645, 104] on div "Account Chevron Down" at bounding box center [1014, 99] width 349 height 19
click at [645, 104] on div "Date Chevron Down" at bounding box center [1364, 99] width 337 height 19
click at [411, 93] on div "Action Chevron Down" at bounding box center [300, 99] width 349 height 19
click at [549, 92] on div "Status Chevron Down" at bounding box center [657, 99] width 349 height 19
click at [645, 89] on div "Account Chevron Down" at bounding box center [1014, 99] width 349 height 19
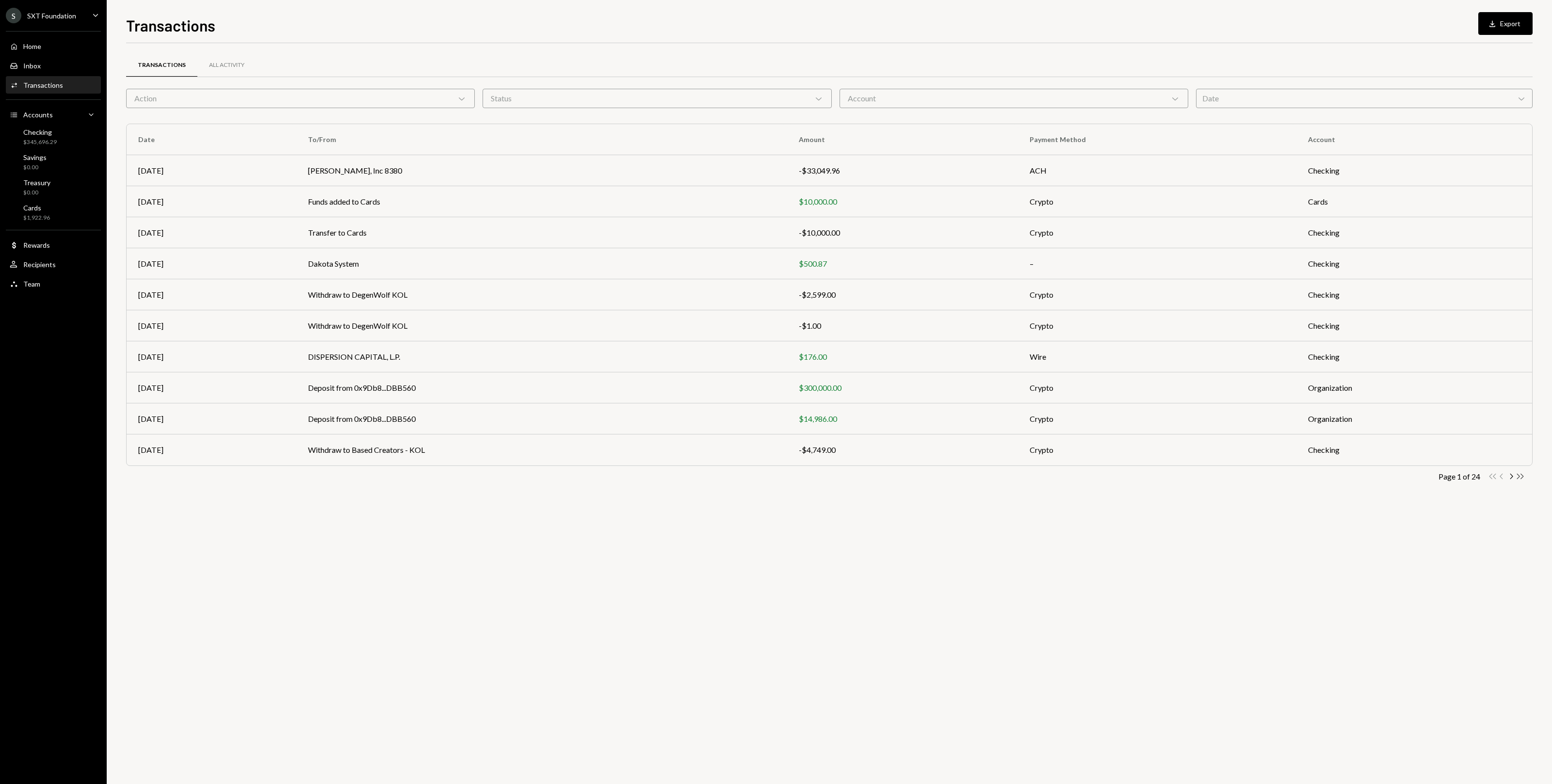
click at [645, 476] on icon "Double Arrow Right" at bounding box center [1520, 476] width 10 height 10
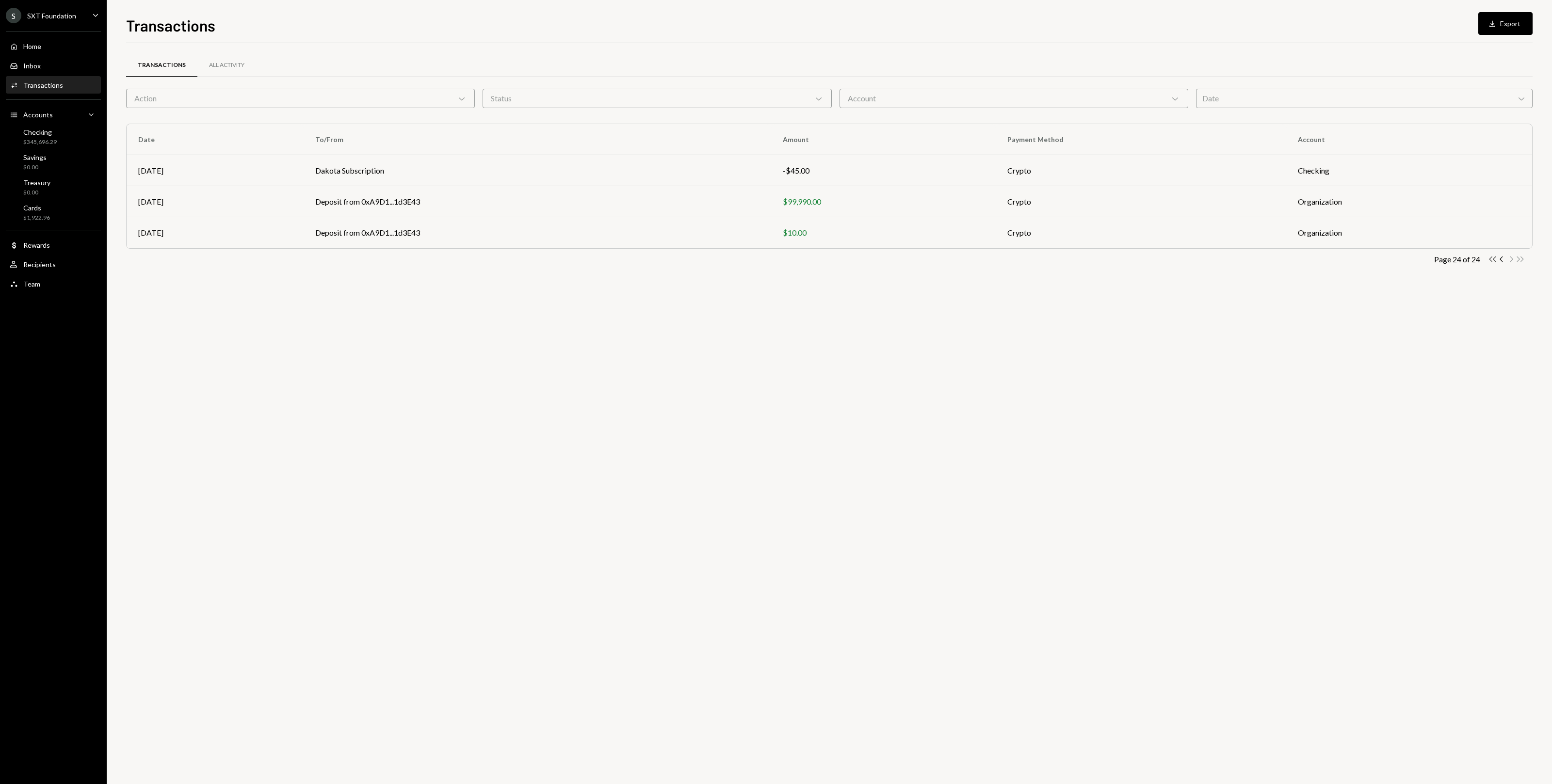
click at [645, 262] on icon "Double Arrow Left" at bounding box center [1492, 259] width 10 height 10
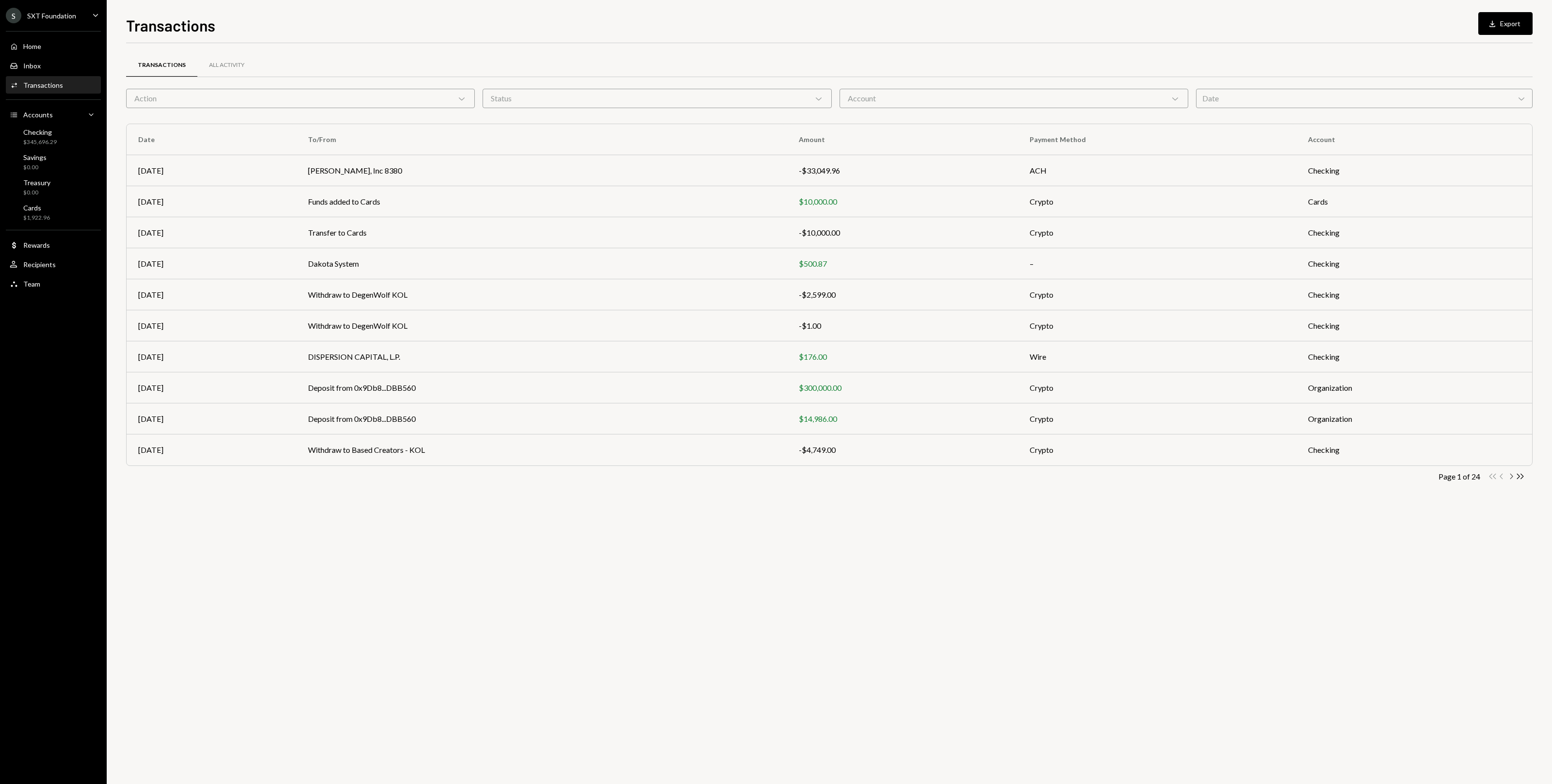
click at [645, 473] on icon "Chevron Right" at bounding box center [1510, 476] width 10 height 10
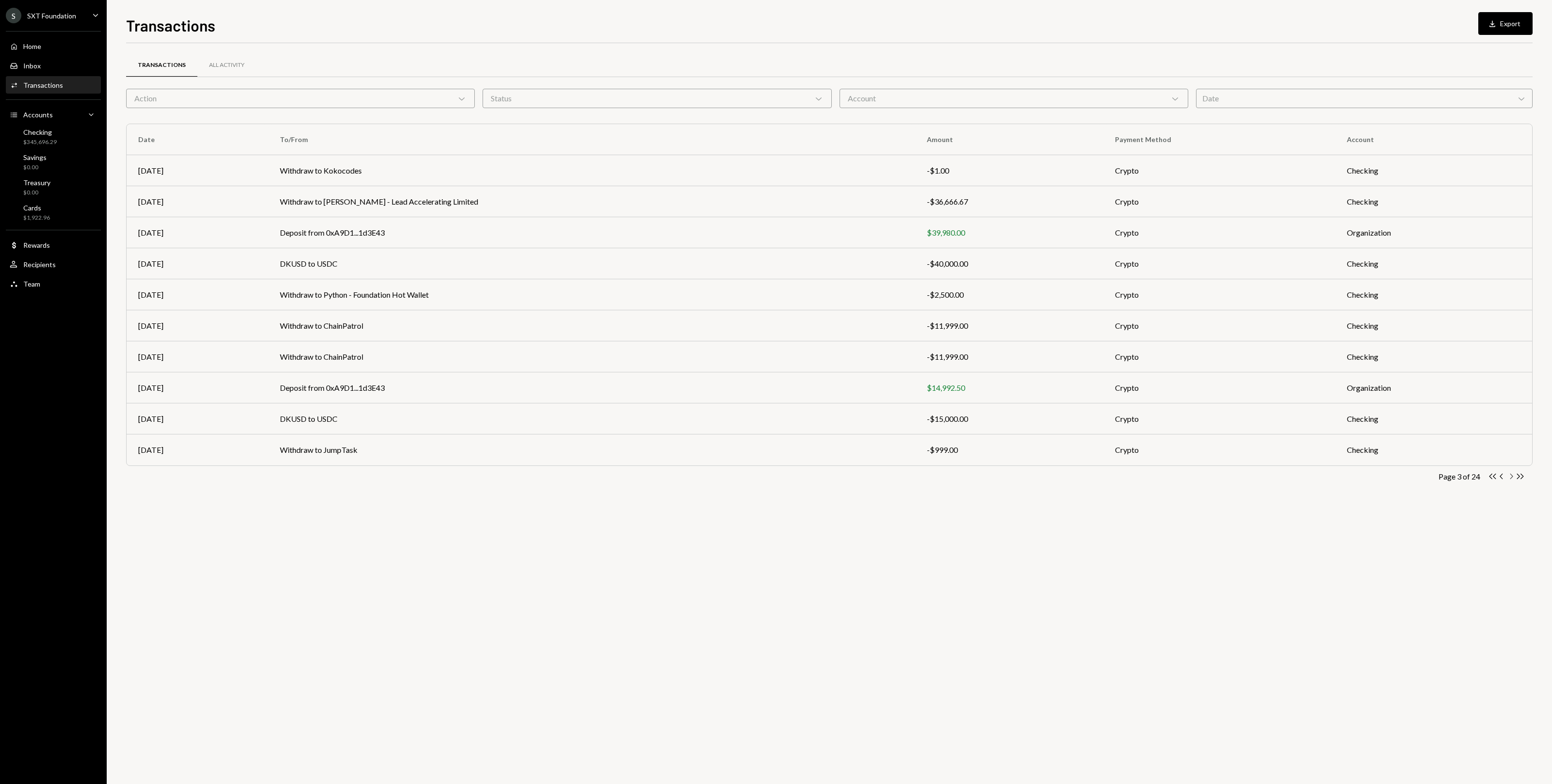
click at [645, 473] on icon "Chevron Right" at bounding box center [1510, 476] width 10 height 10
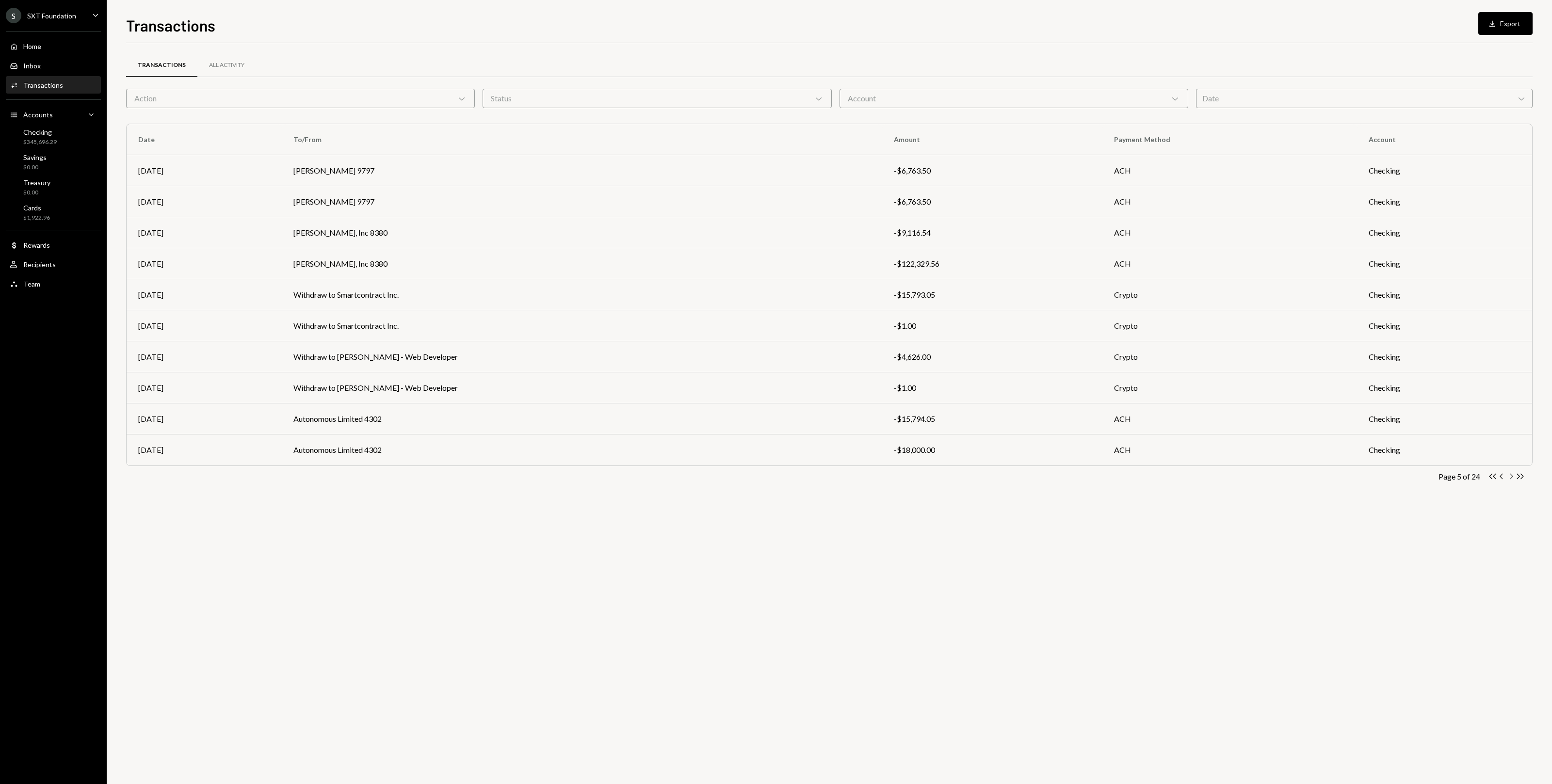
click at [645, 473] on icon "Chevron Right" at bounding box center [1510, 476] width 10 height 10
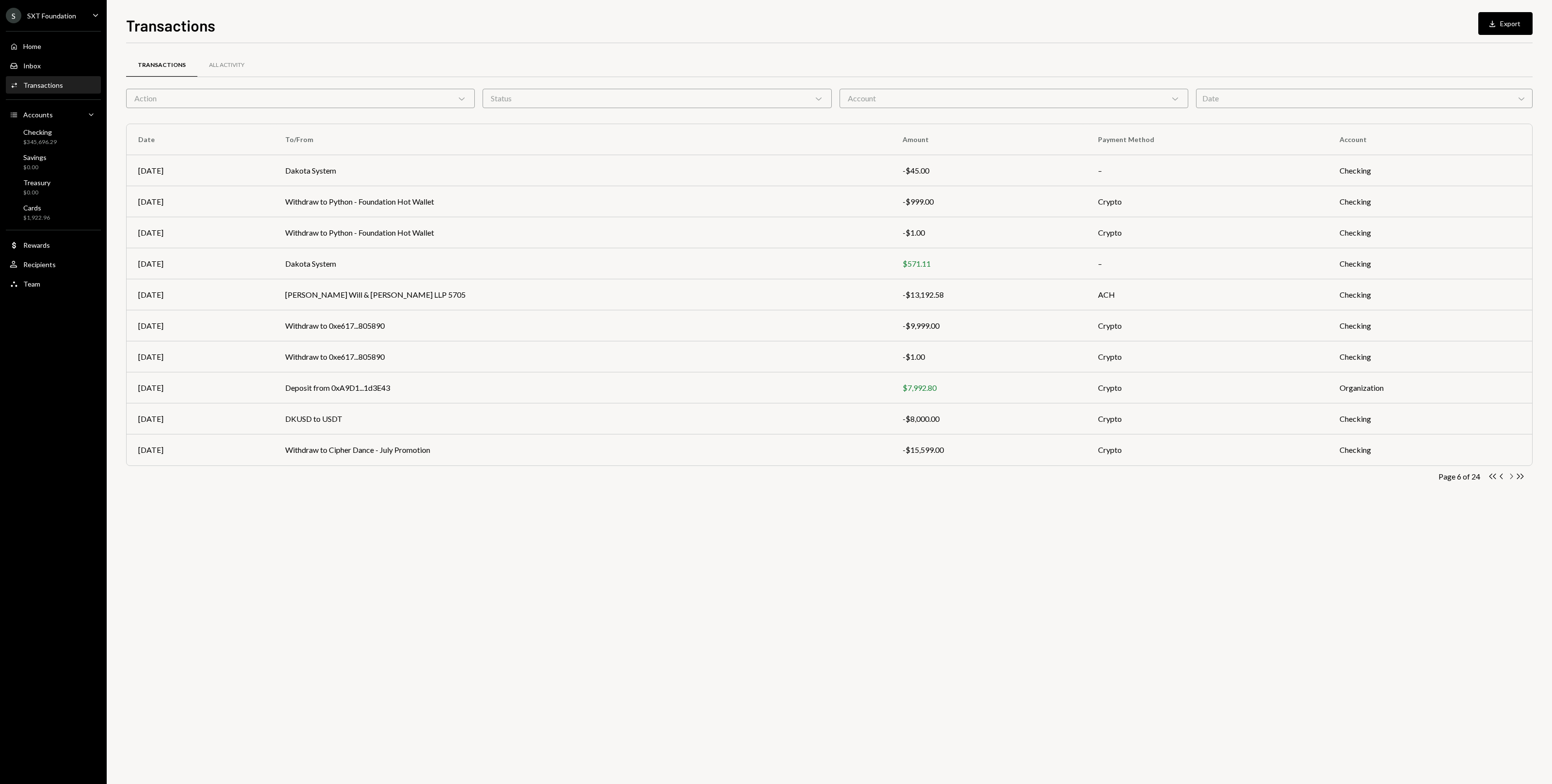
click at [645, 473] on icon "Chevron Right" at bounding box center [1510, 476] width 10 height 10
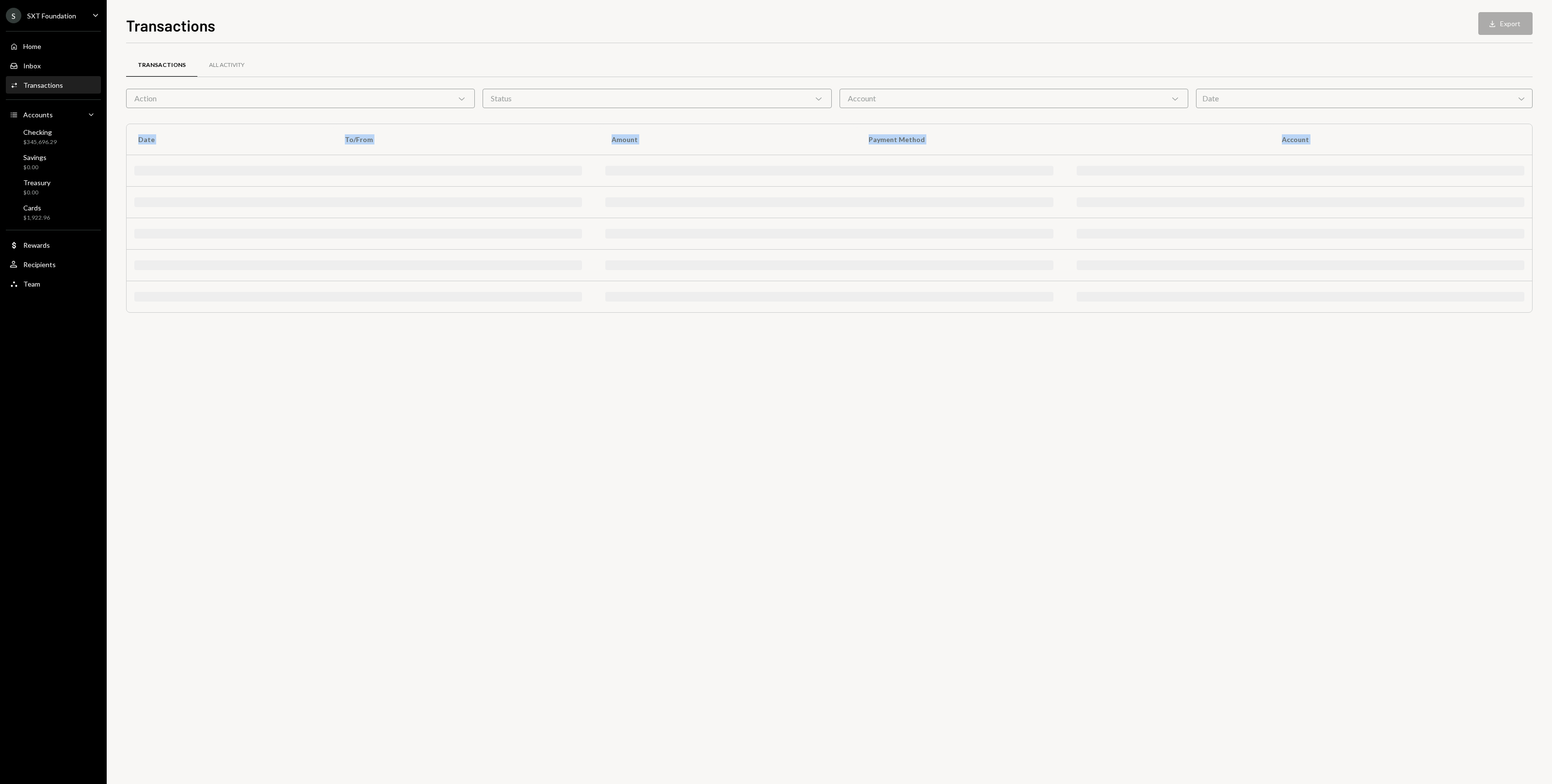
click at [645, 473] on div "Transactions All Activity Action Chevron Down Status Chevron Down Account Chevr…" at bounding box center [829, 414] width 1407 height 741
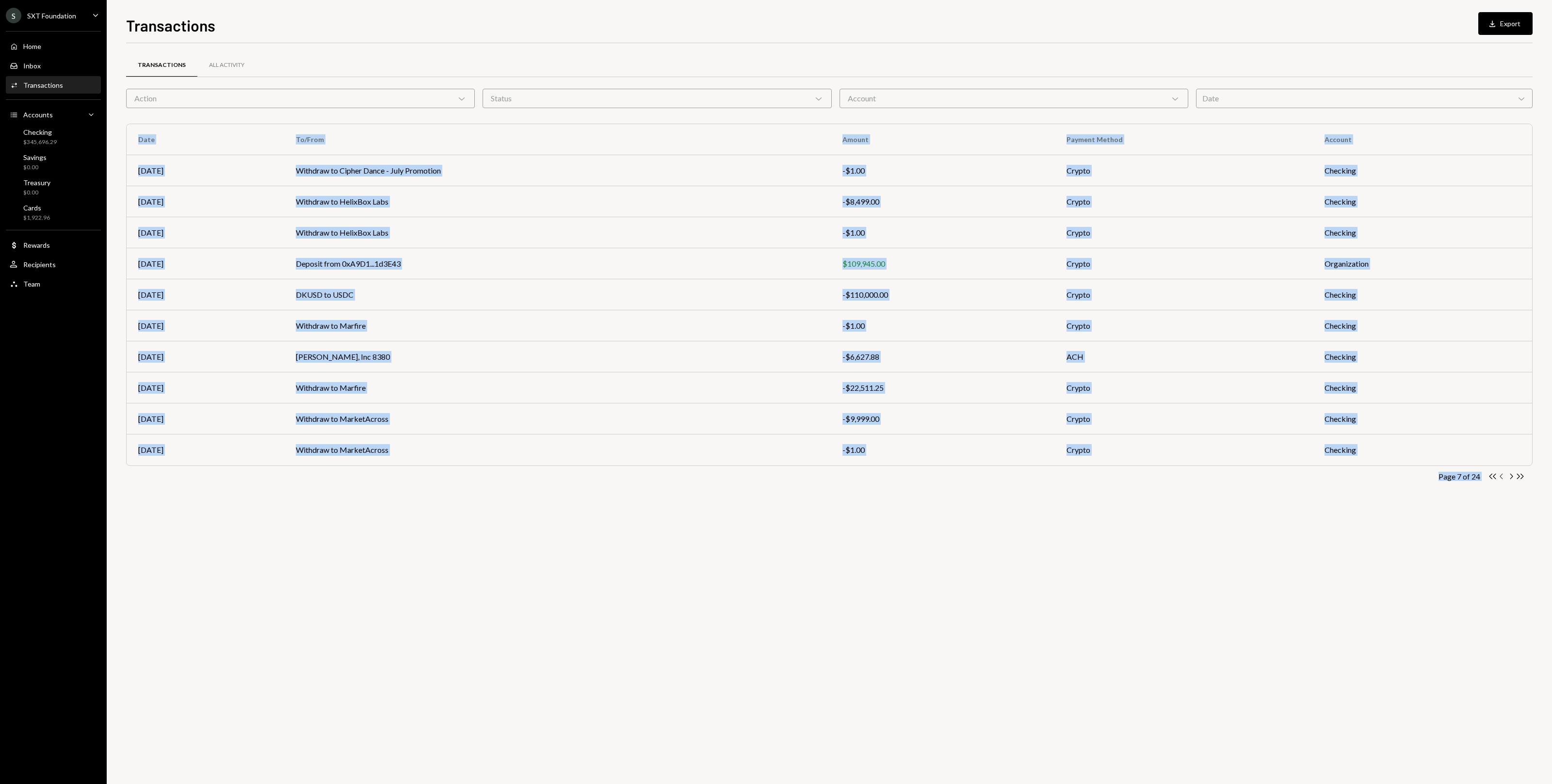
click at [645, 477] on icon "Chevron Left" at bounding box center [1502, 476] width 10 height 10
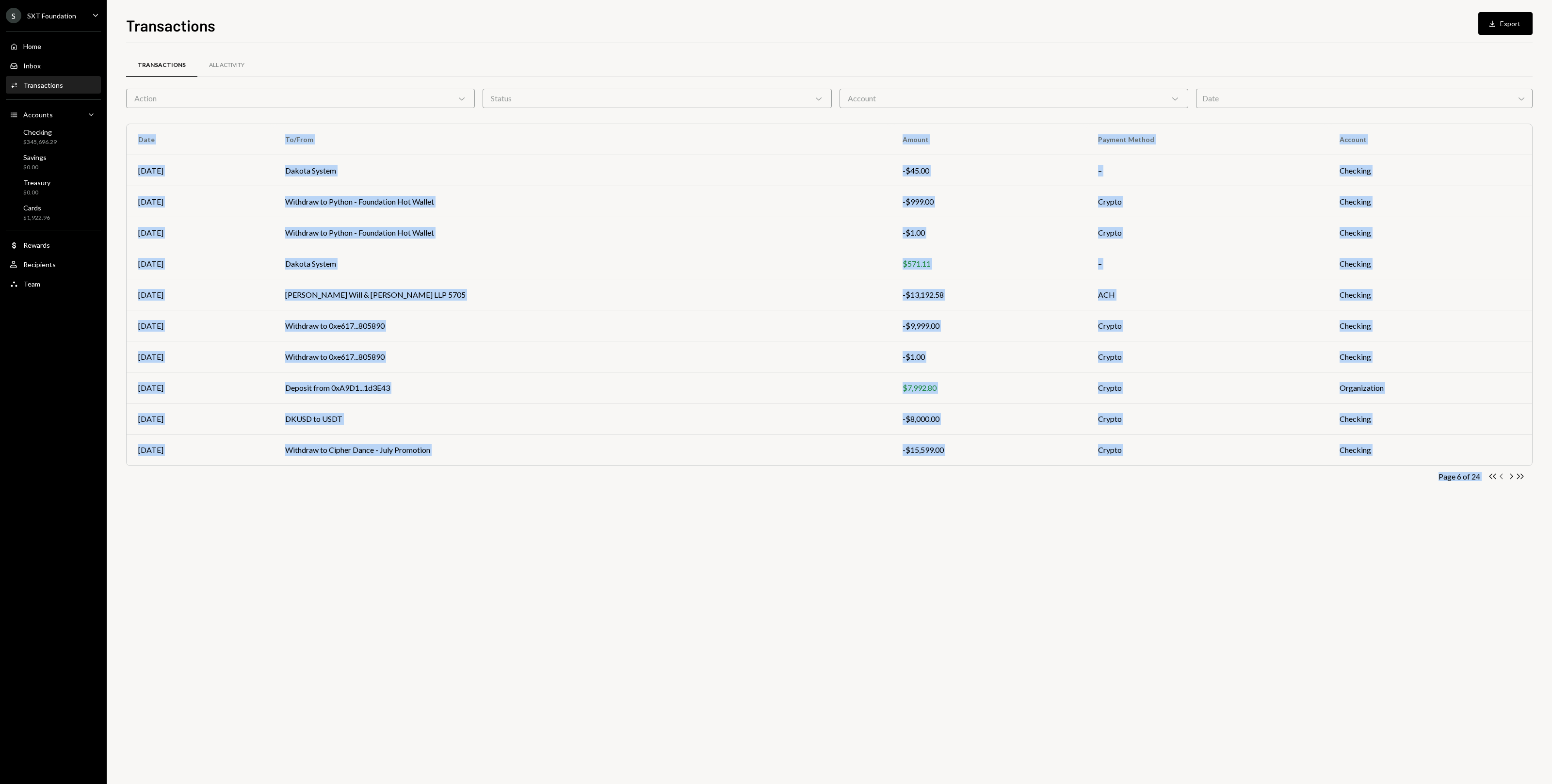
click at [645, 475] on icon "Chevron Left" at bounding box center [1502, 476] width 10 height 10
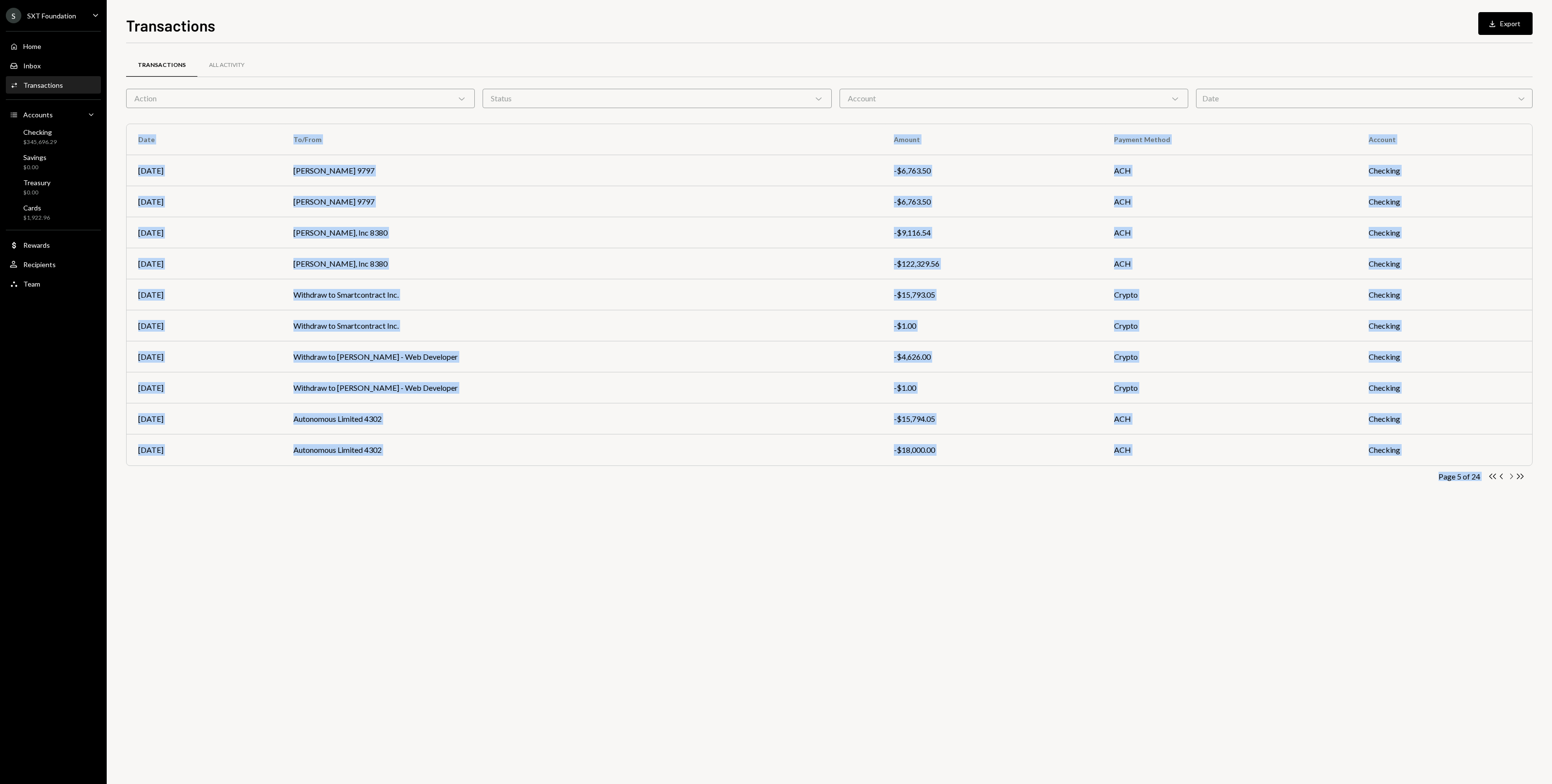
click at [645, 481] on icon "Chevron Right" at bounding box center [1510, 476] width 10 height 10
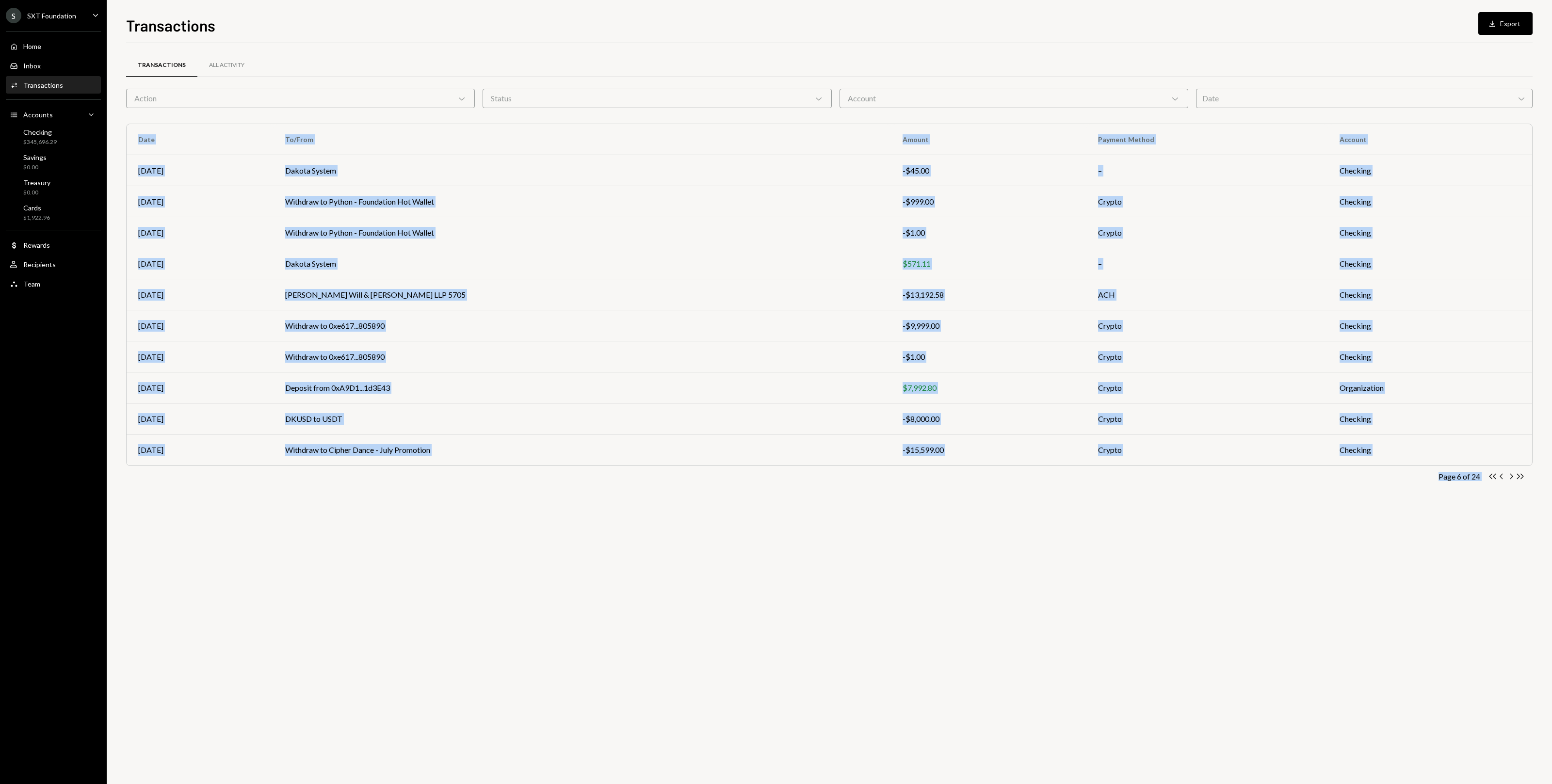
click at [645, 100] on div "Account Chevron Down" at bounding box center [1014, 99] width 349 height 19
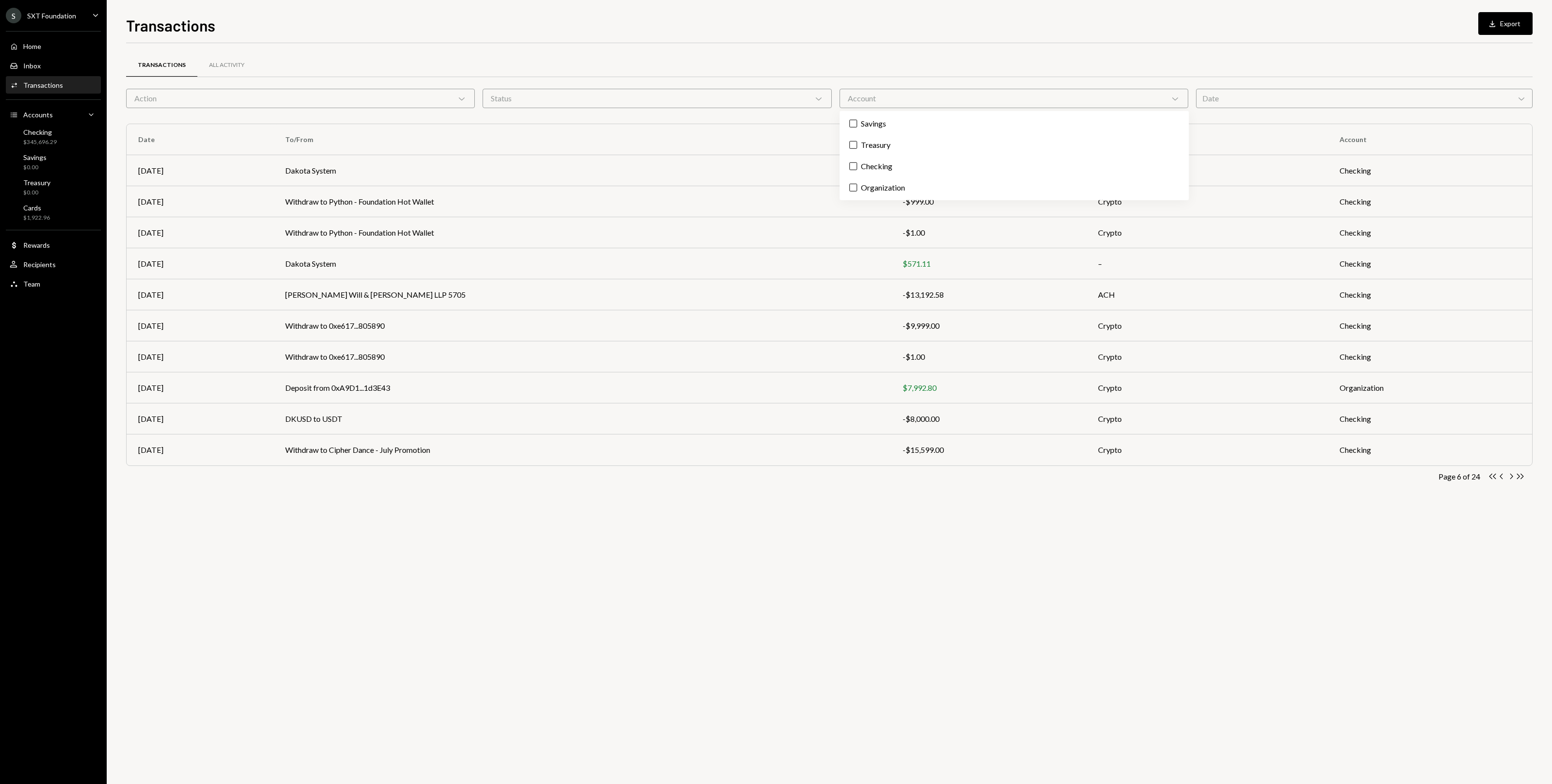
click at [537, 54] on div "Transactions All Activity" at bounding box center [829, 65] width 1407 height 25
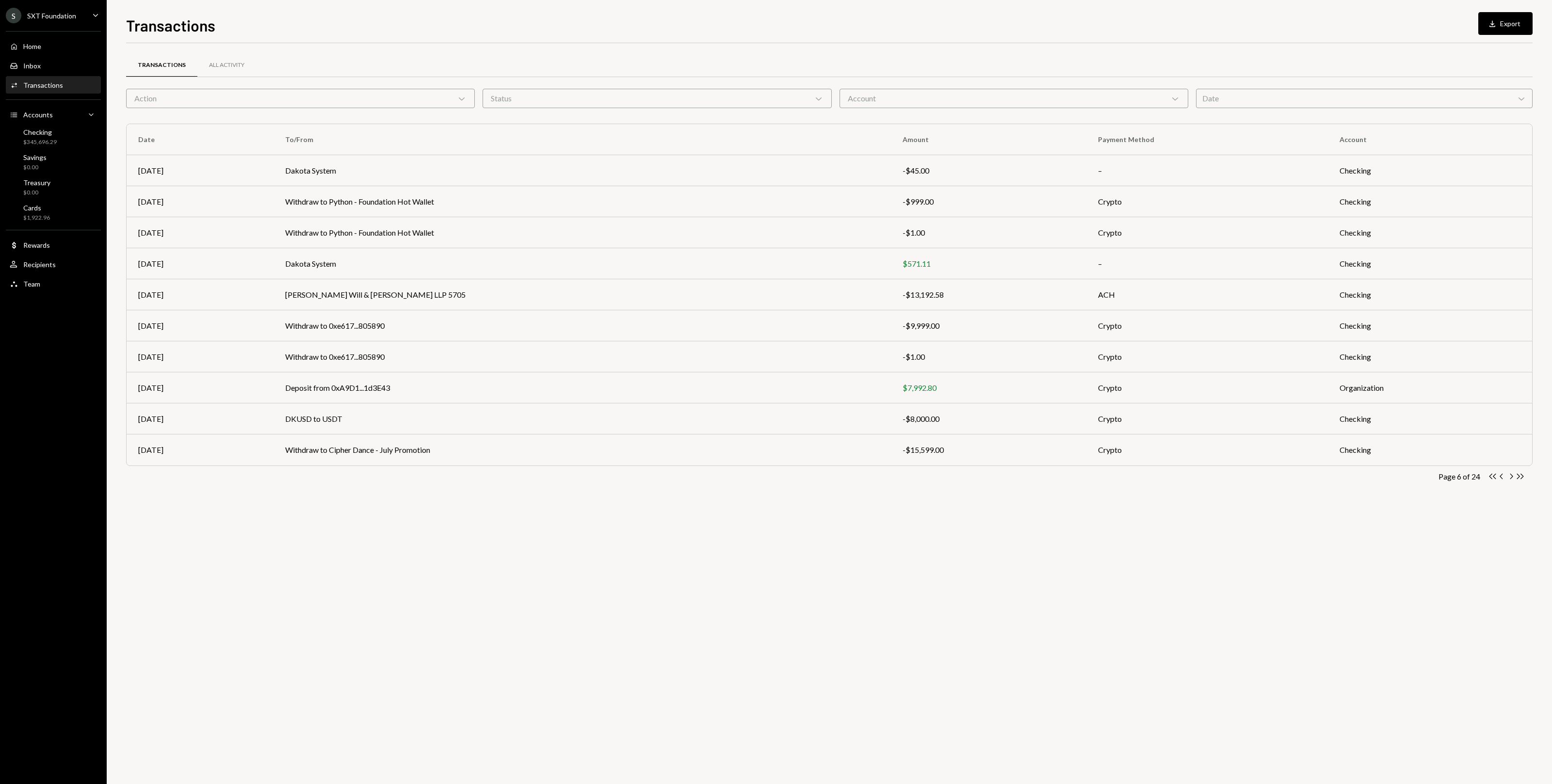
click at [400, 96] on div "Action Chevron Down" at bounding box center [300, 99] width 349 height 19
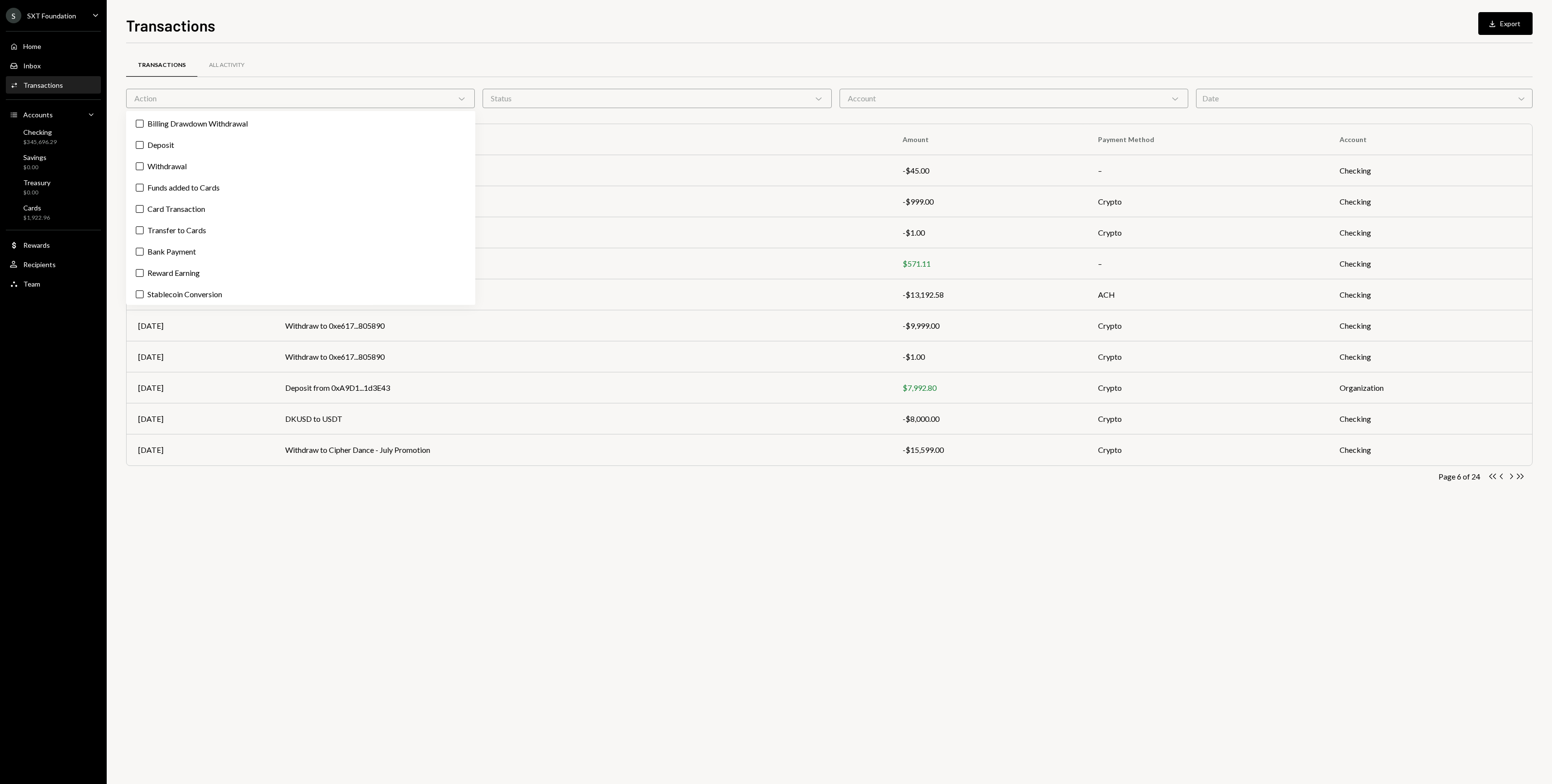
click at [557, 99] on div "Status Chevron Down" at bounding box center [657, 99] width 349 height 19
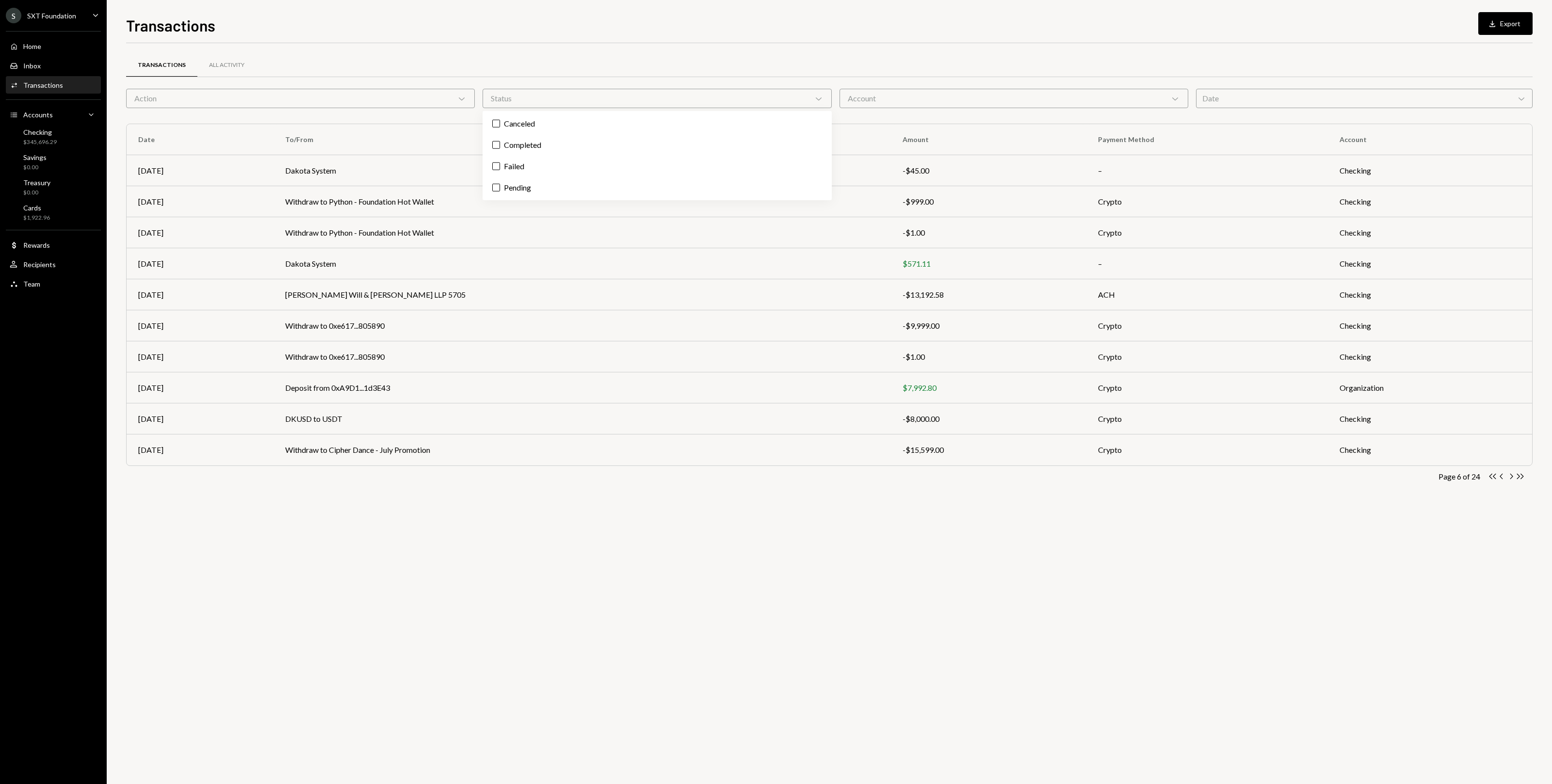
click at [572, 64] on div "Transactions All Activity" at bounding box center [829, 65] width 1407 height 25
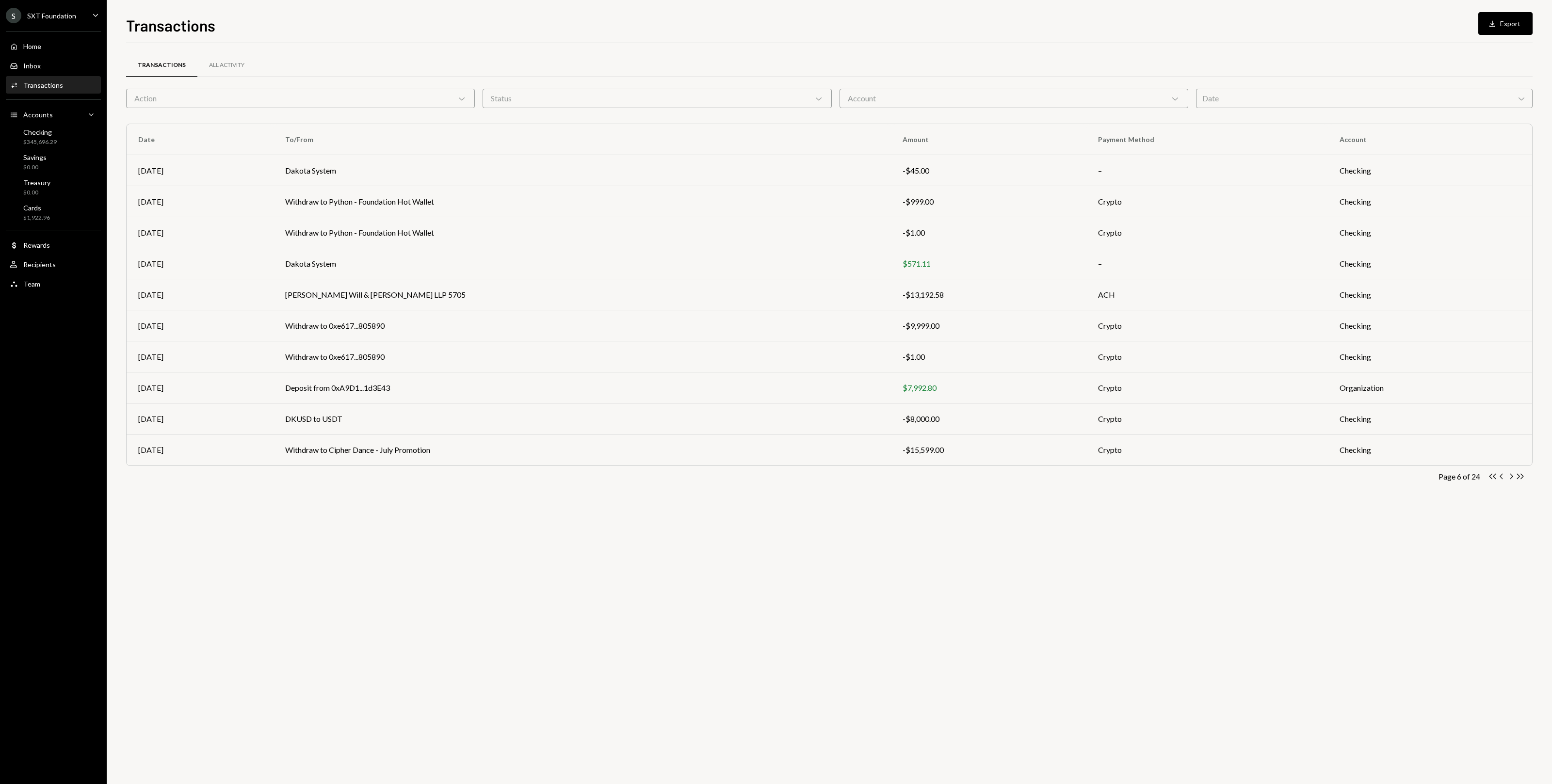
click at [645, 89] on div "Date Chevron Down" at bounding box center [1364, 99] width 337 height 19
click at [645, 477] on icon "Chevron Right" at bounding box center [1510, 476] width 10 height 10
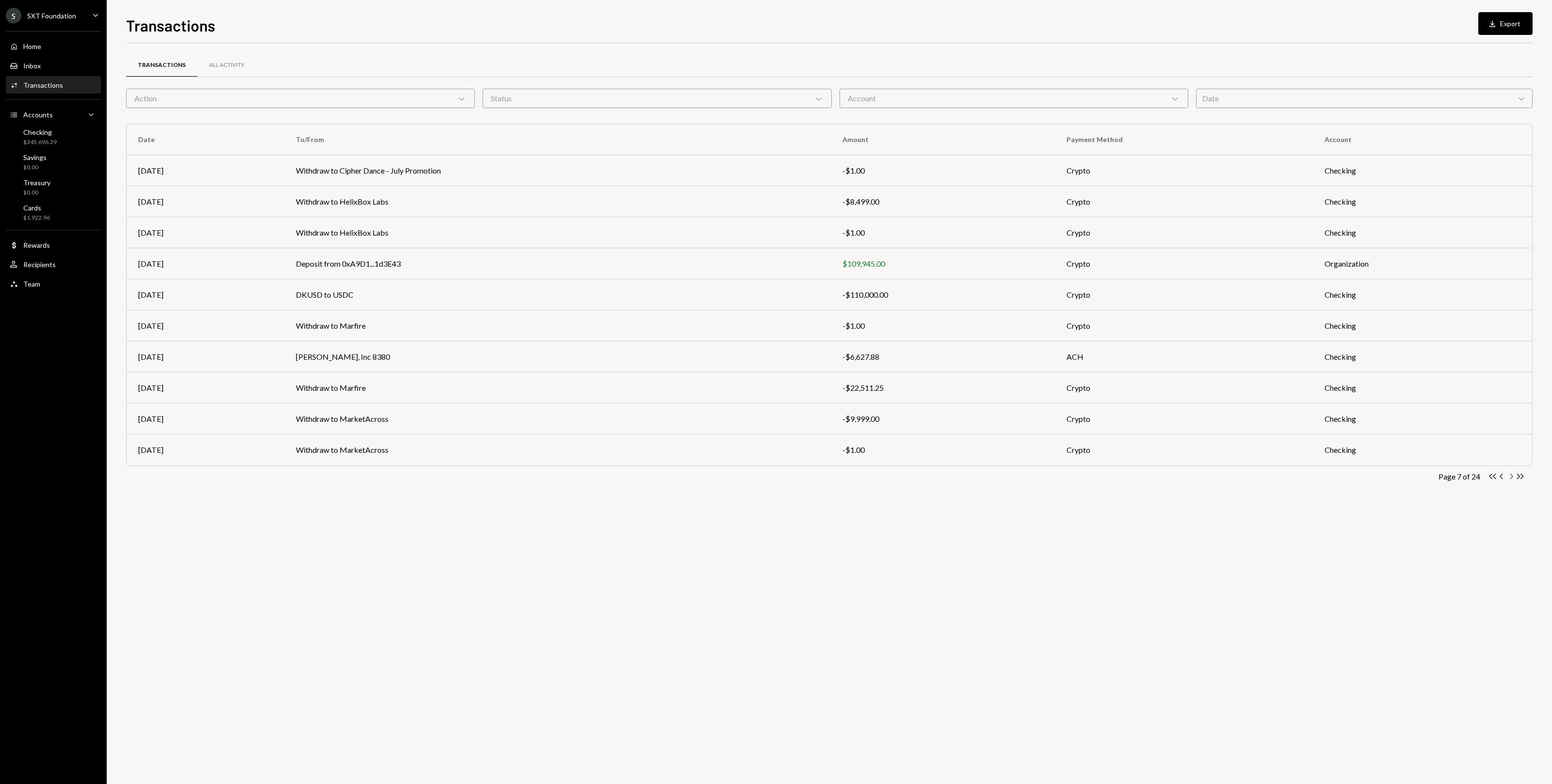
click at [645, 477] on icon "Chevron Right" at bounding box center [1510, 476] width 10 height 10
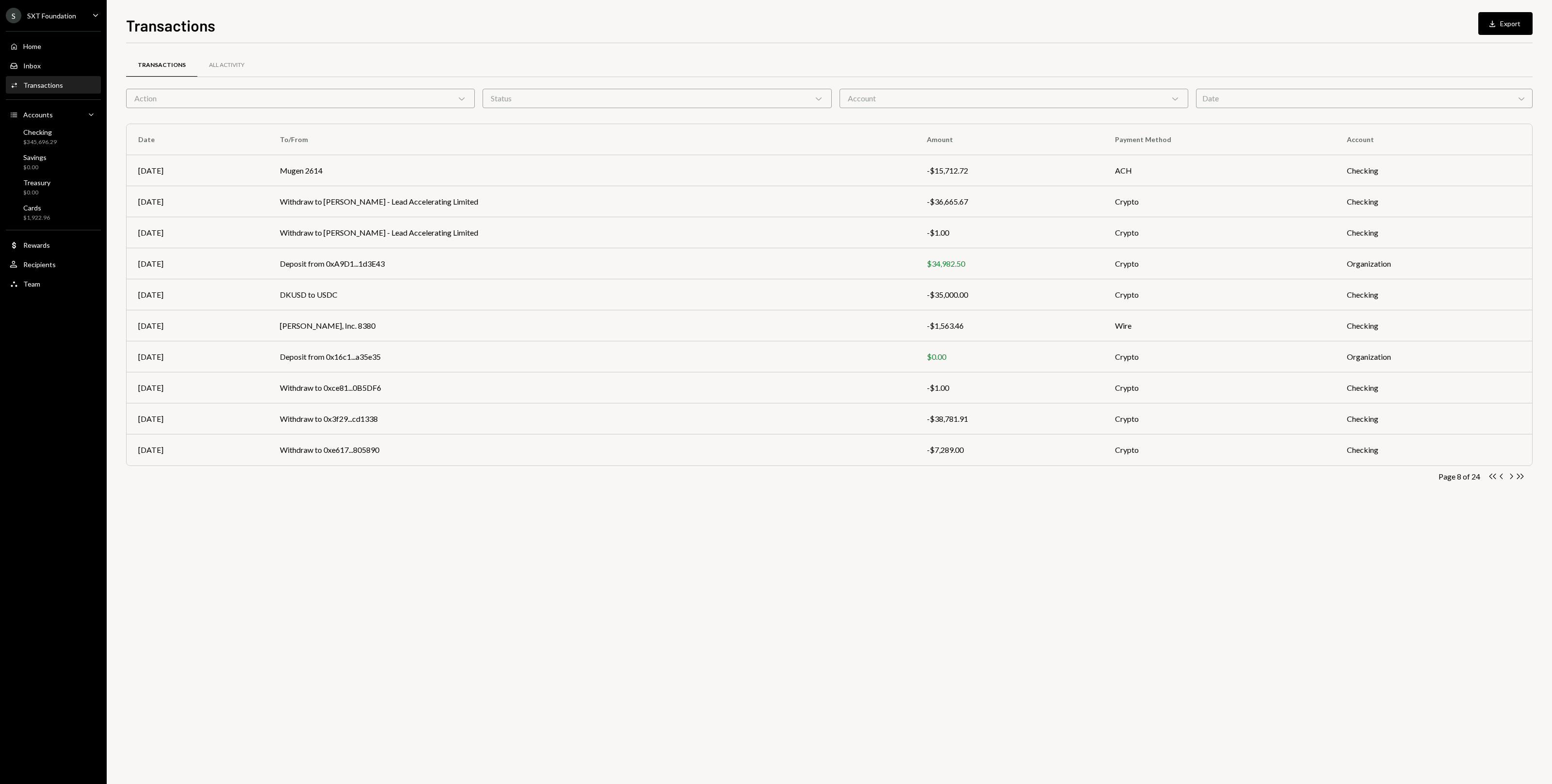
click at [645, 477] on icon "Chevron Right" at bounding box center [1510, 476] width 10 height 10
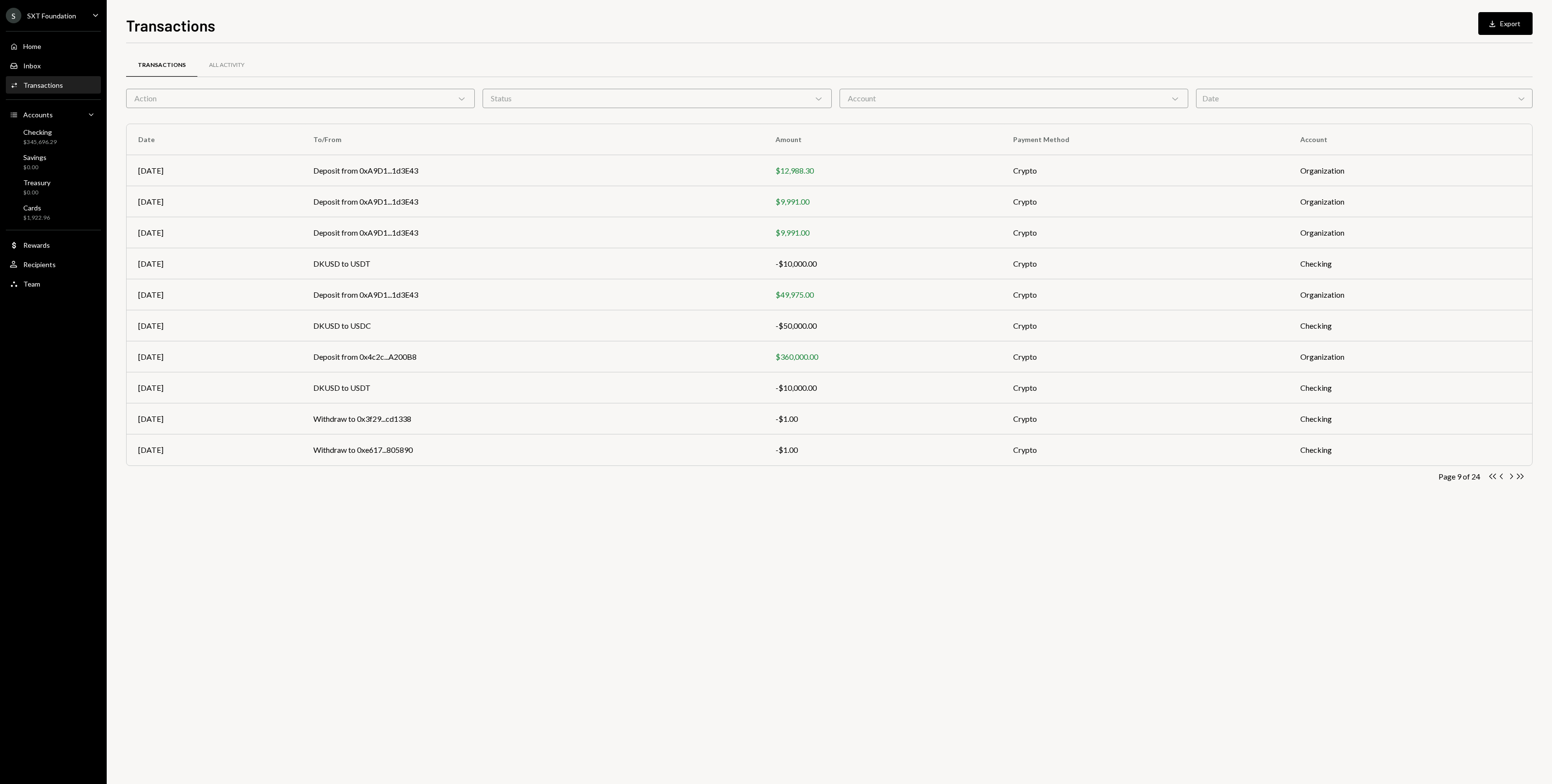
click at [645, 477] on icon "Chevron Right" at bounding box center [1510, 476] width 10 height 10
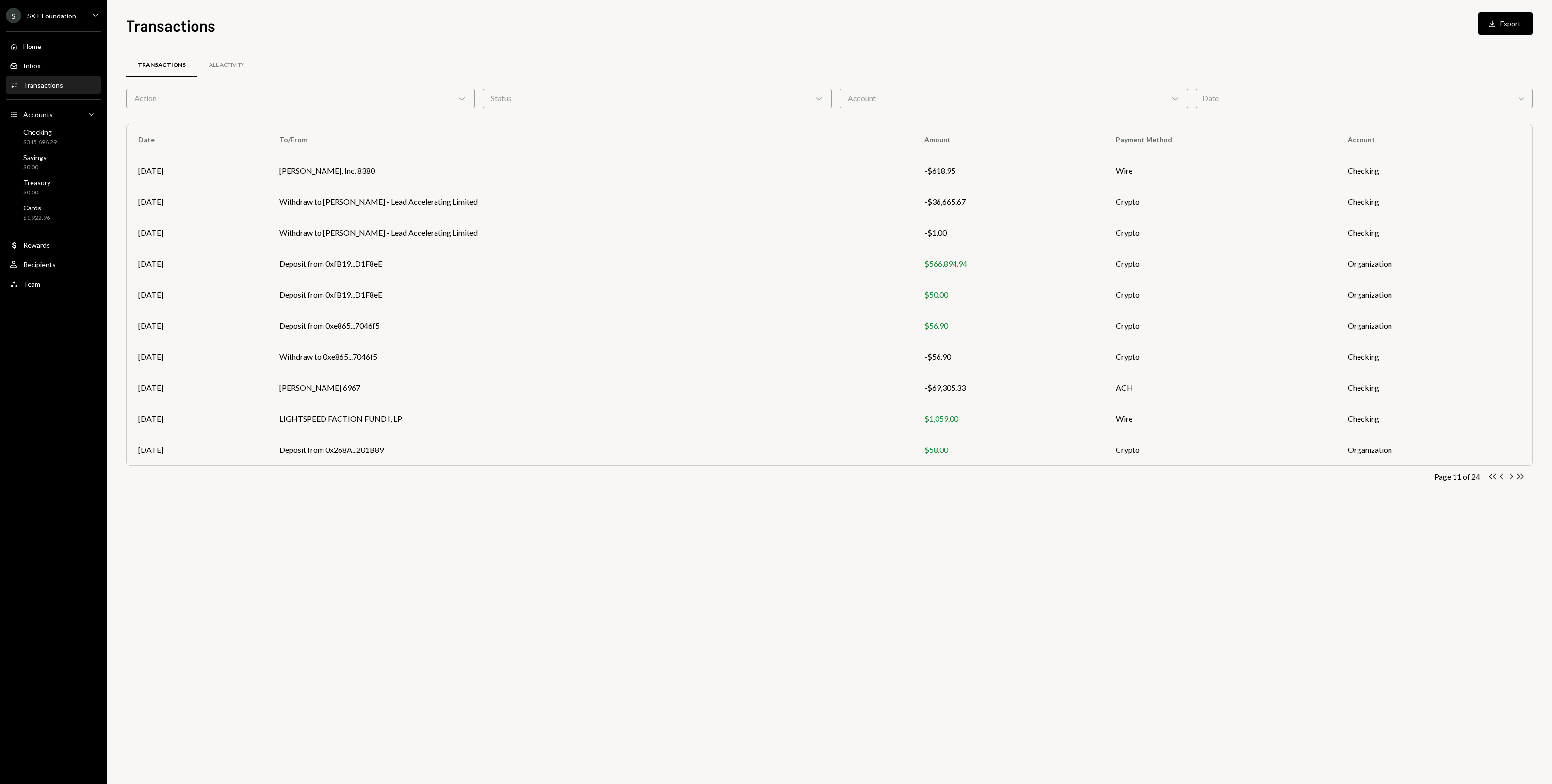
click at [645, 477] on icon "Chevron Right" at bounding box center [1510, 476] width 10 height 10
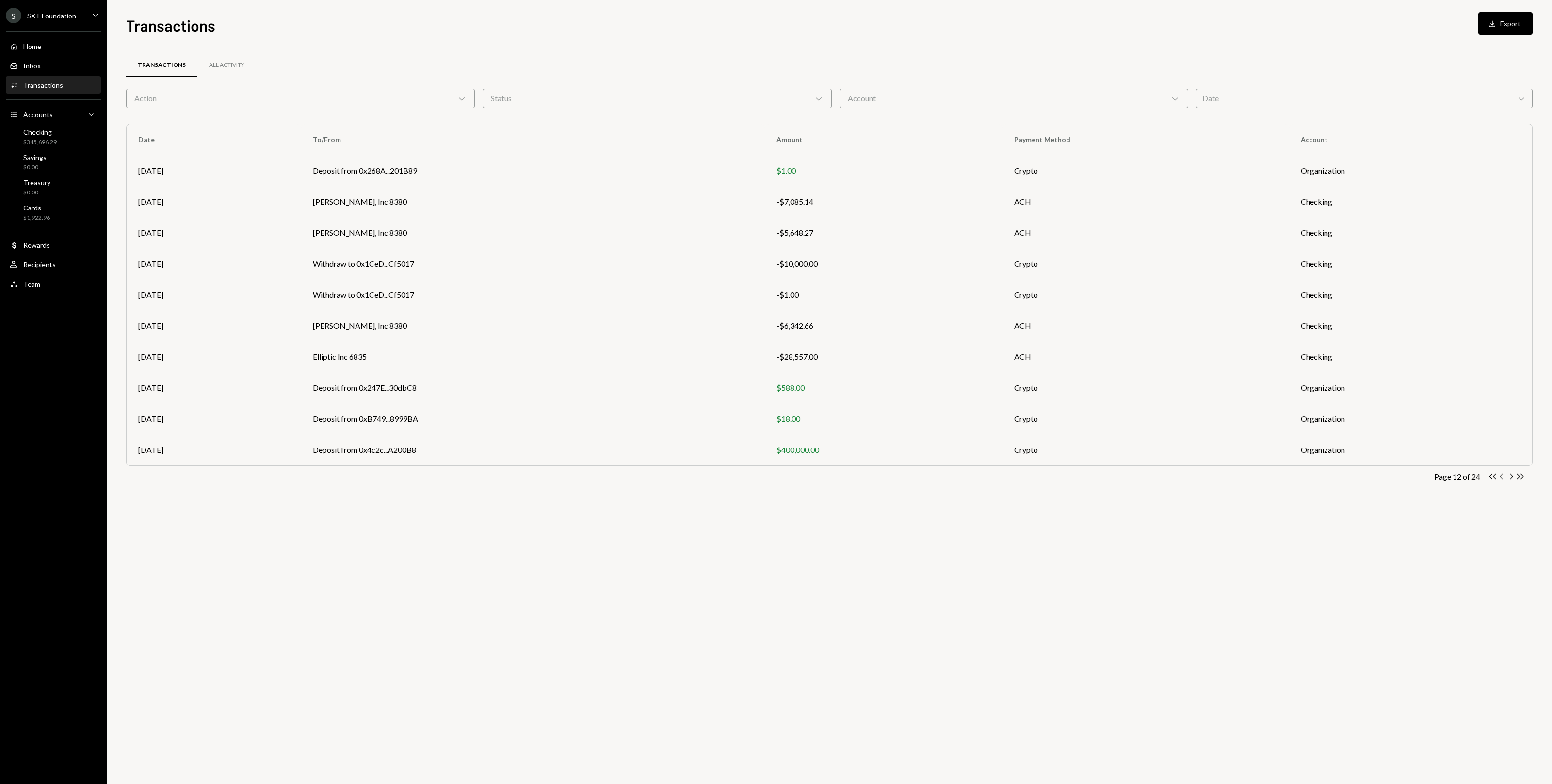
click at [645, 479] on icon "Chevron Left" at bounding box center [1502, 476] width 10 height 10
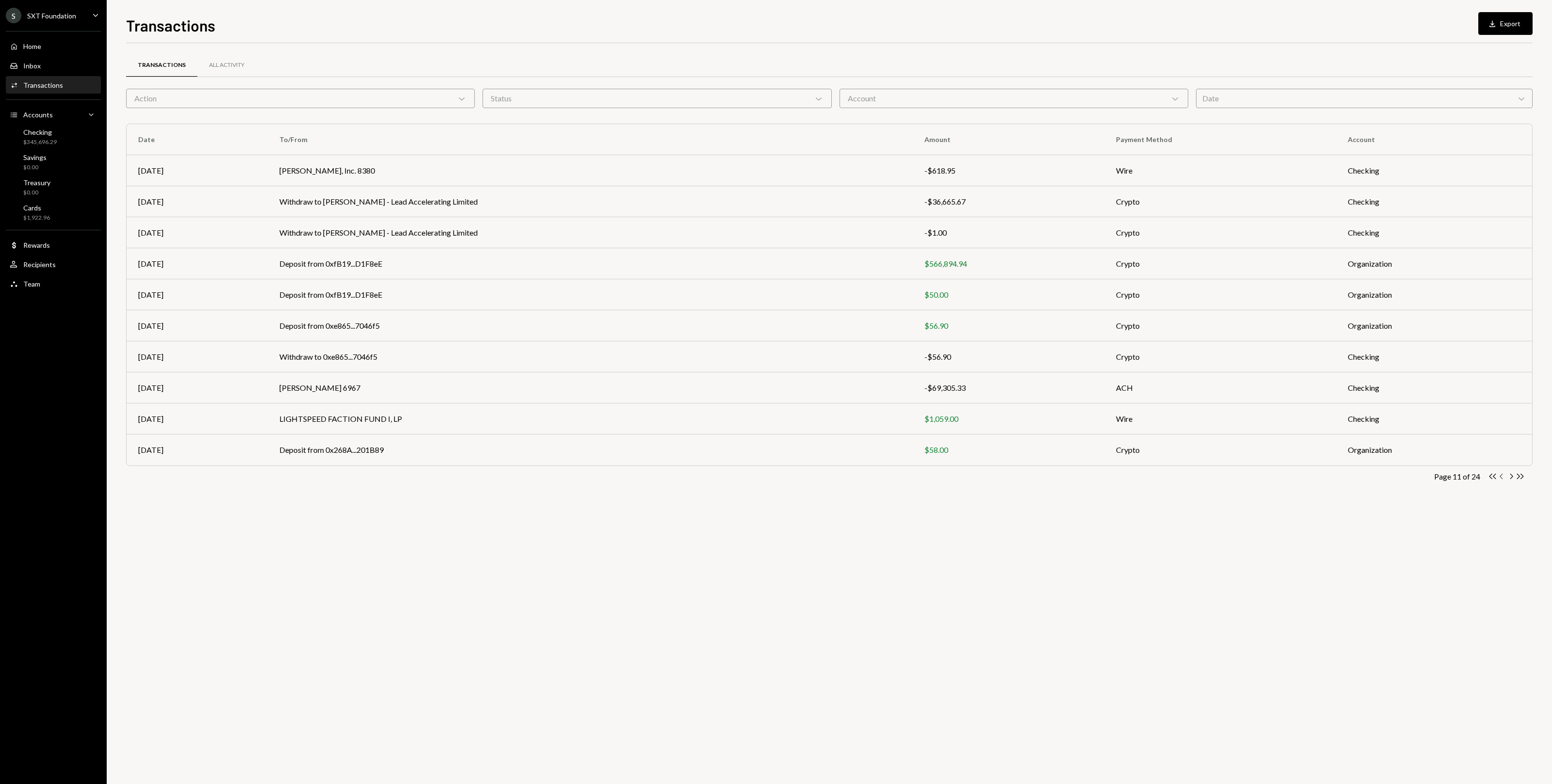
click at [645, 479] on icon "Chevron Left" at bounding box center [1502, 476] width 10 height 10
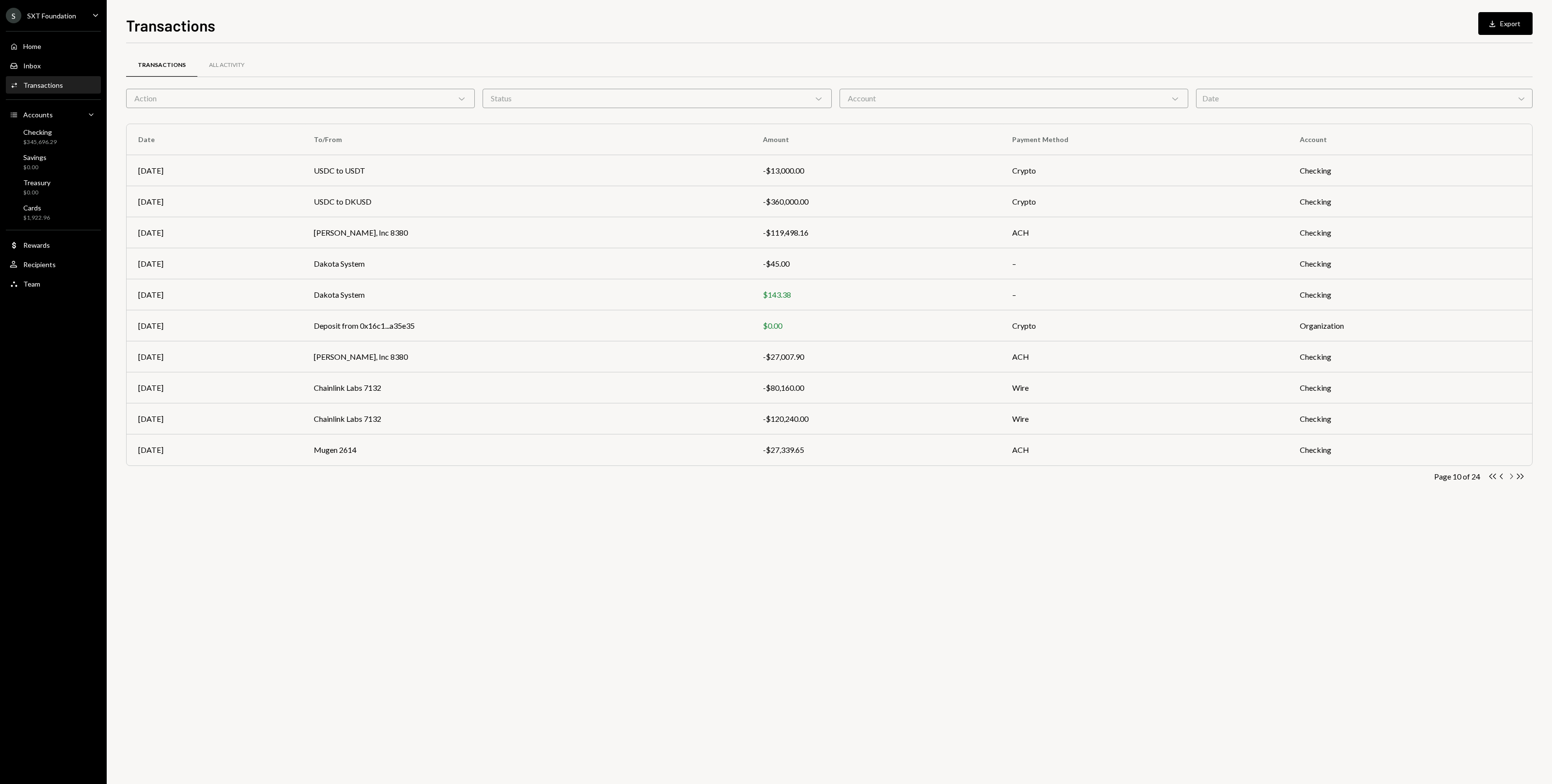
click at [645, 478] on icon "Chevron Right" at bounding box center [1510, 476] width 10 height 10
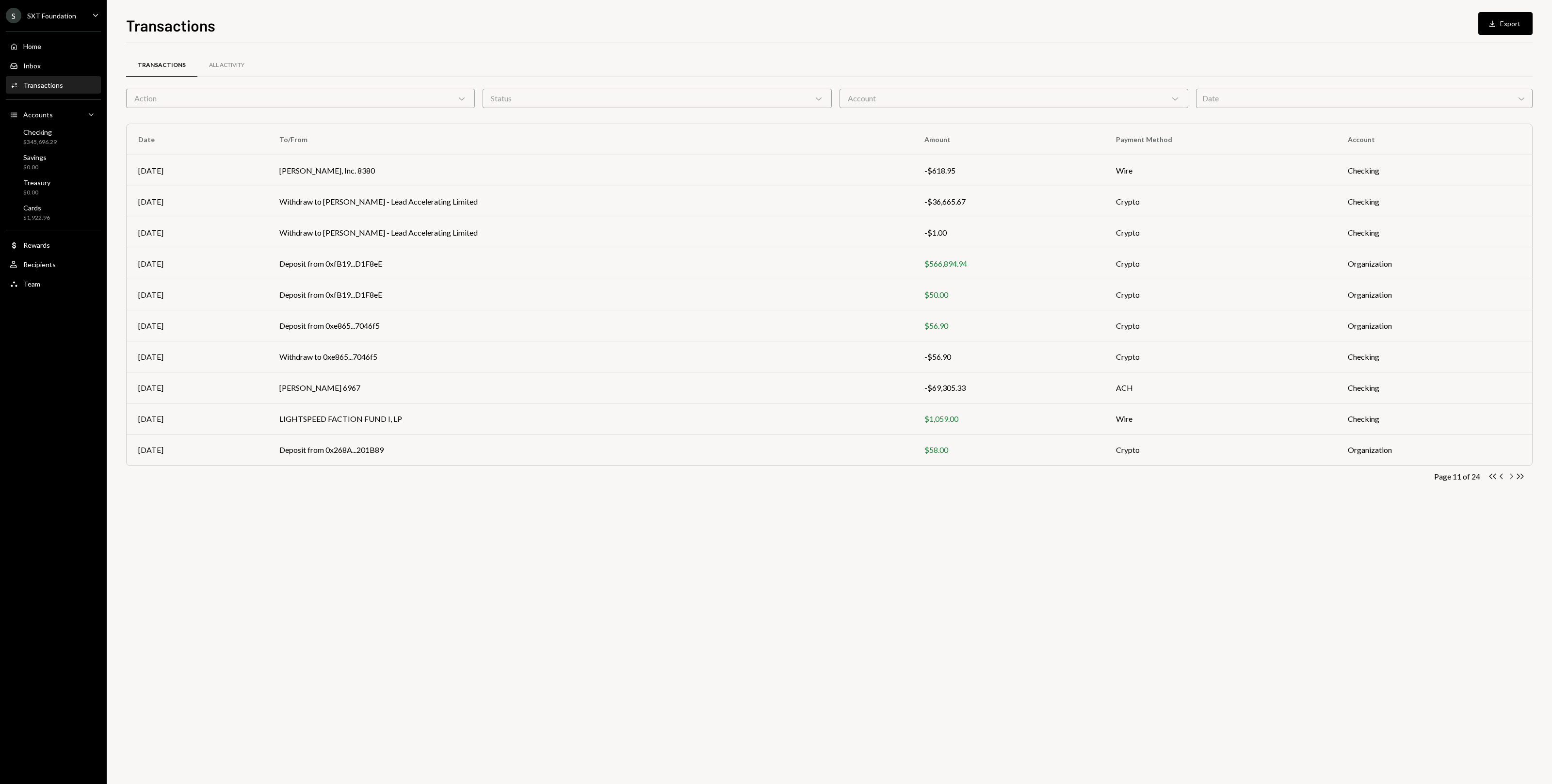
click at [645, 478] on icon "Chevron Right" at bounding box center [1510, 476] width 10 height 10
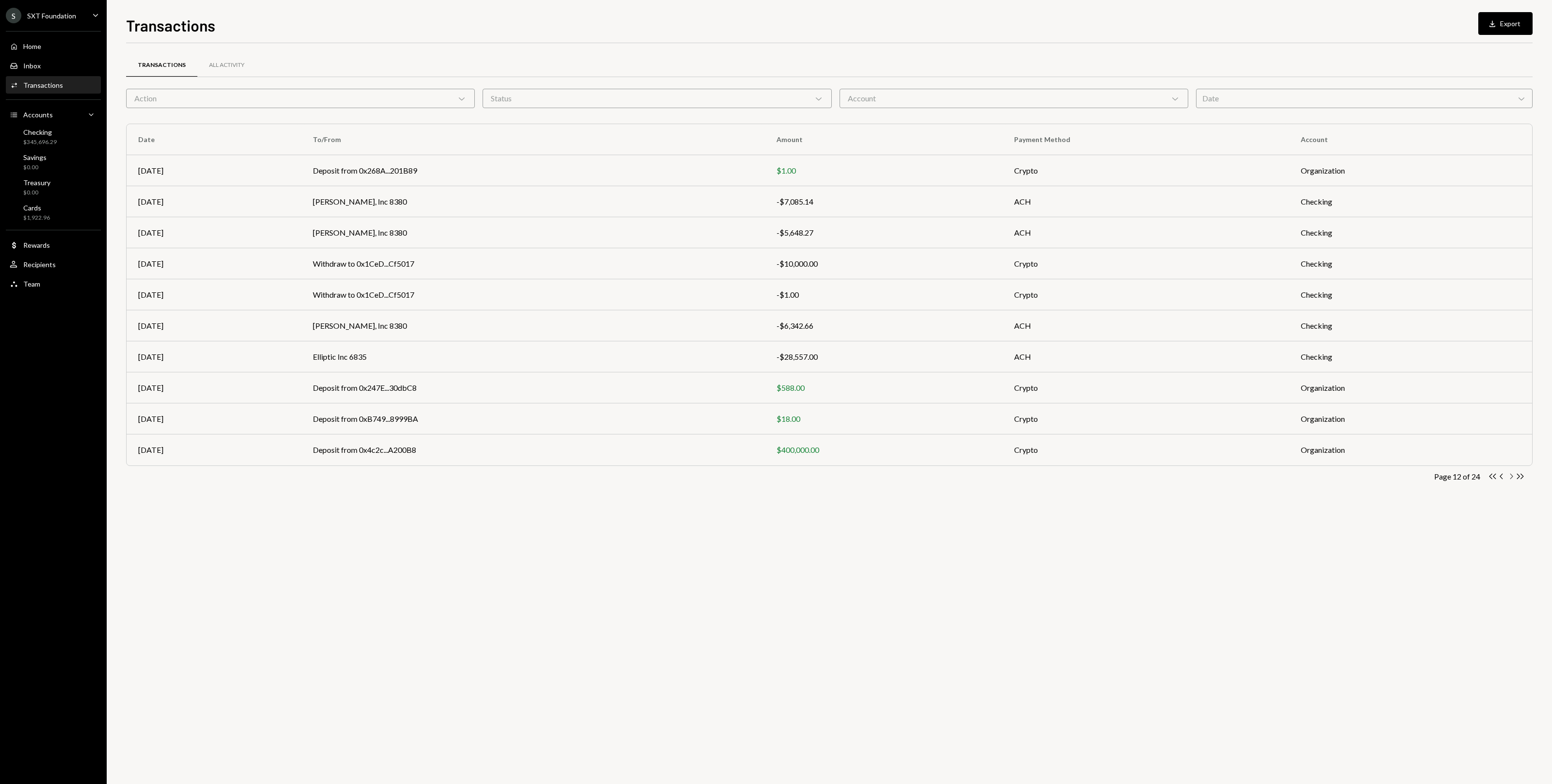
click at [645, 478] on icon "Chevron Right" at bounding box center [1510, 476] width 10 height 10
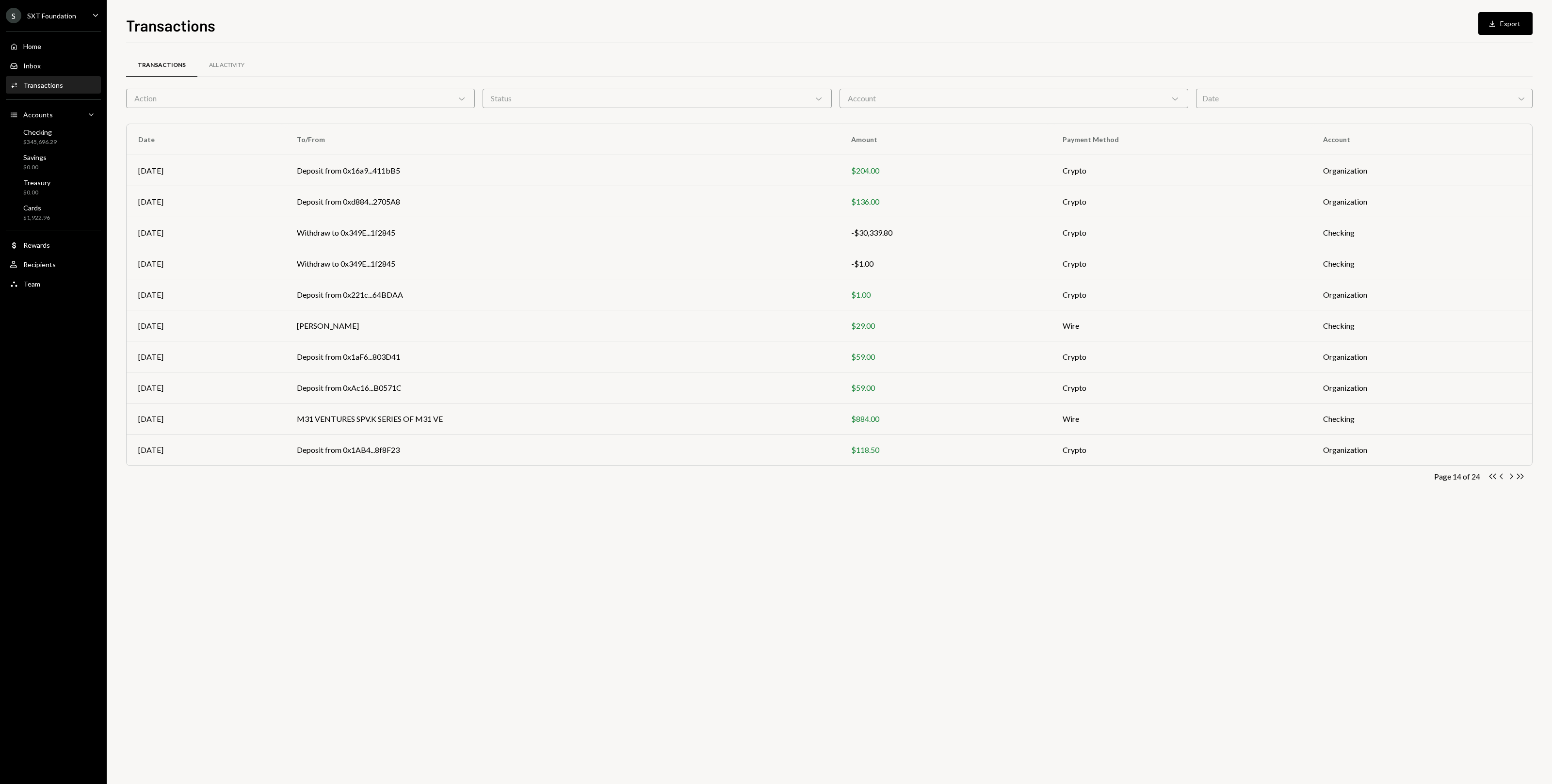
click at [645, 478] on icon "Chevron Right" at bounding box center [1510, 476] width 10 height 10
click at [645, 477] on icon "Chevron Right" at bounding box center [1510, 476] width 10 height 10
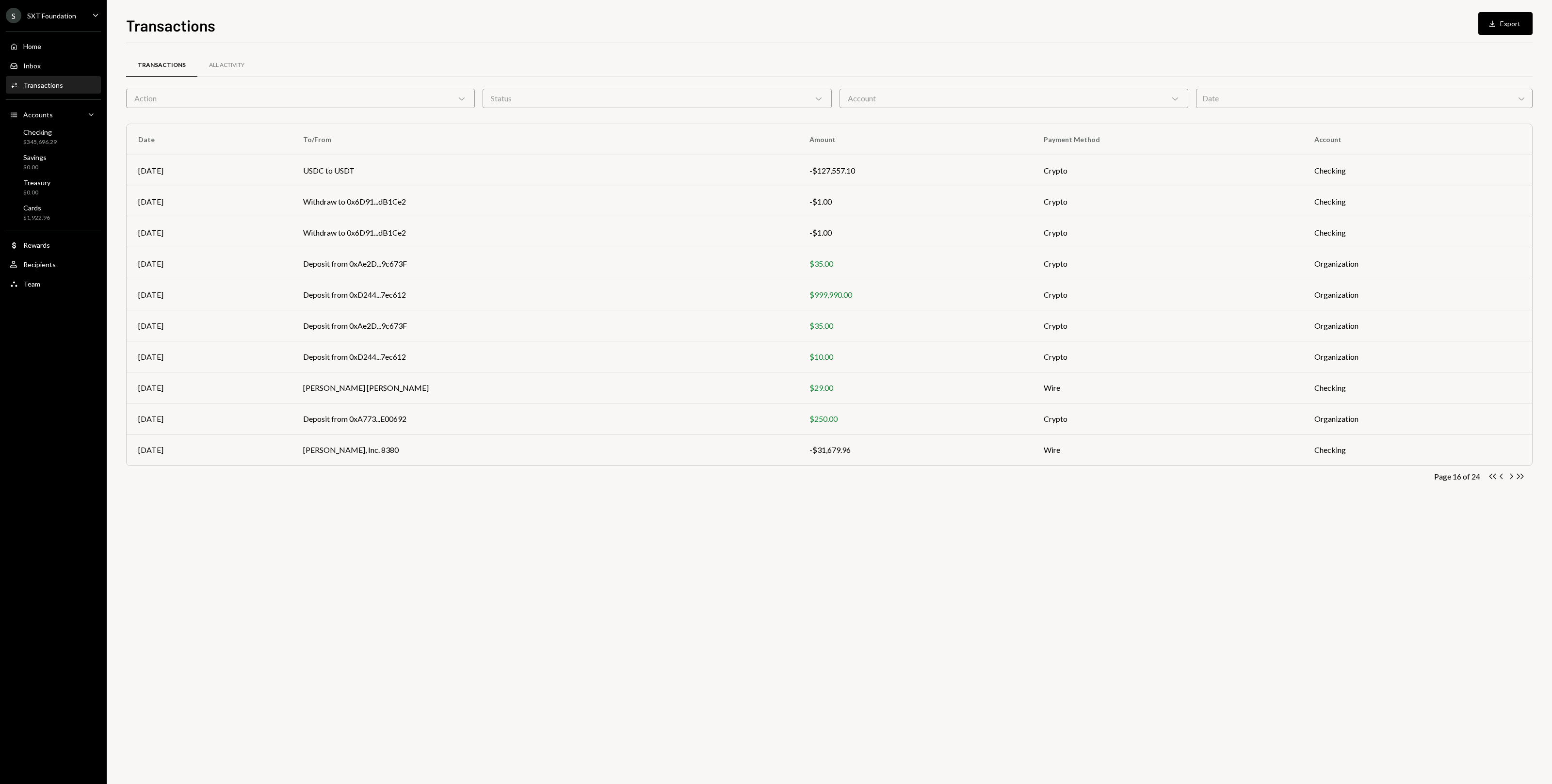
click at [645, 478] on icon "Chevron Right" at bounding box center [1510, 476] width 10 height 10
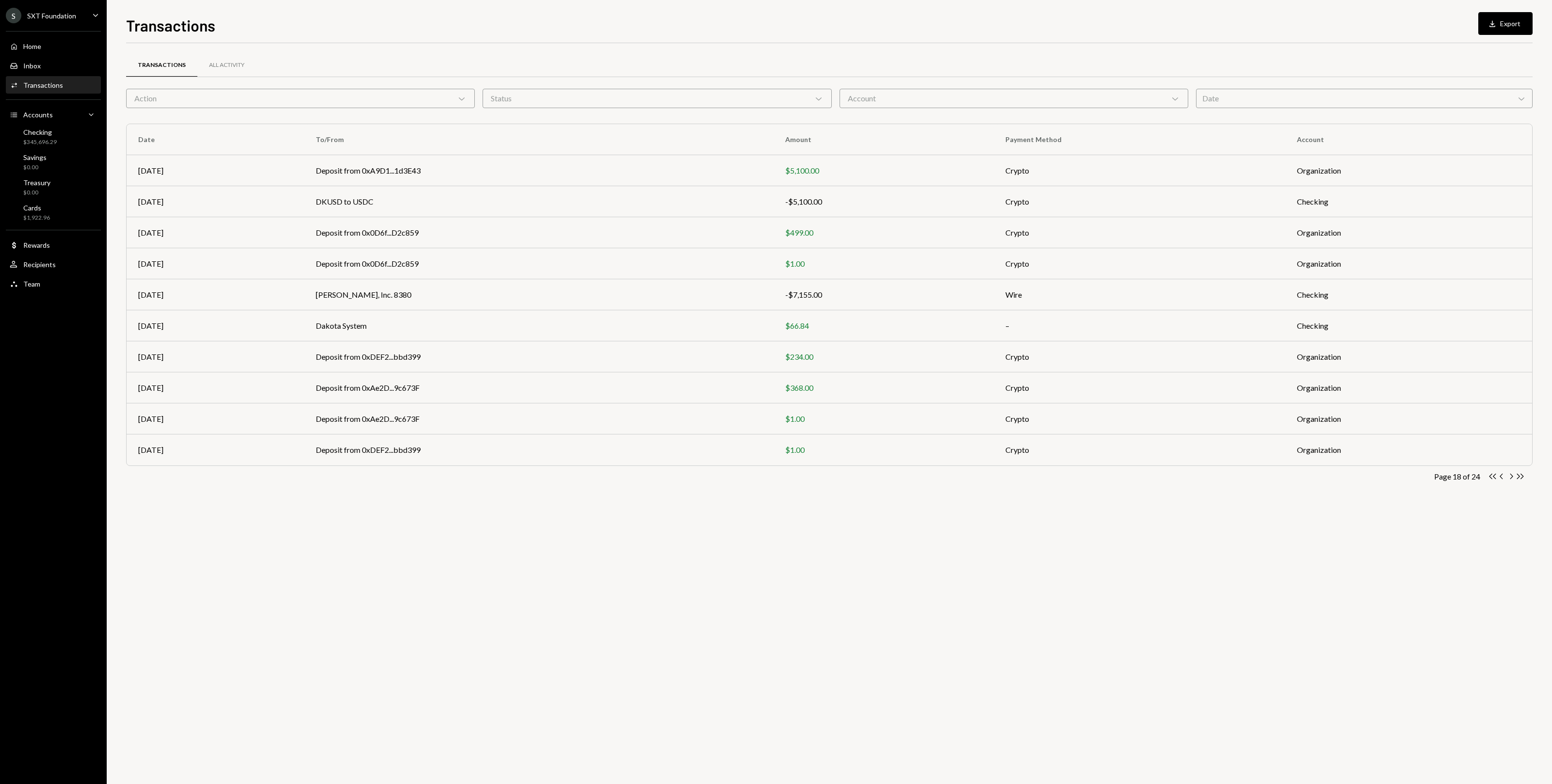
click at [645, 478] on icon "Chevron Right" at bounding box center [1510, 476] width 10 height 10
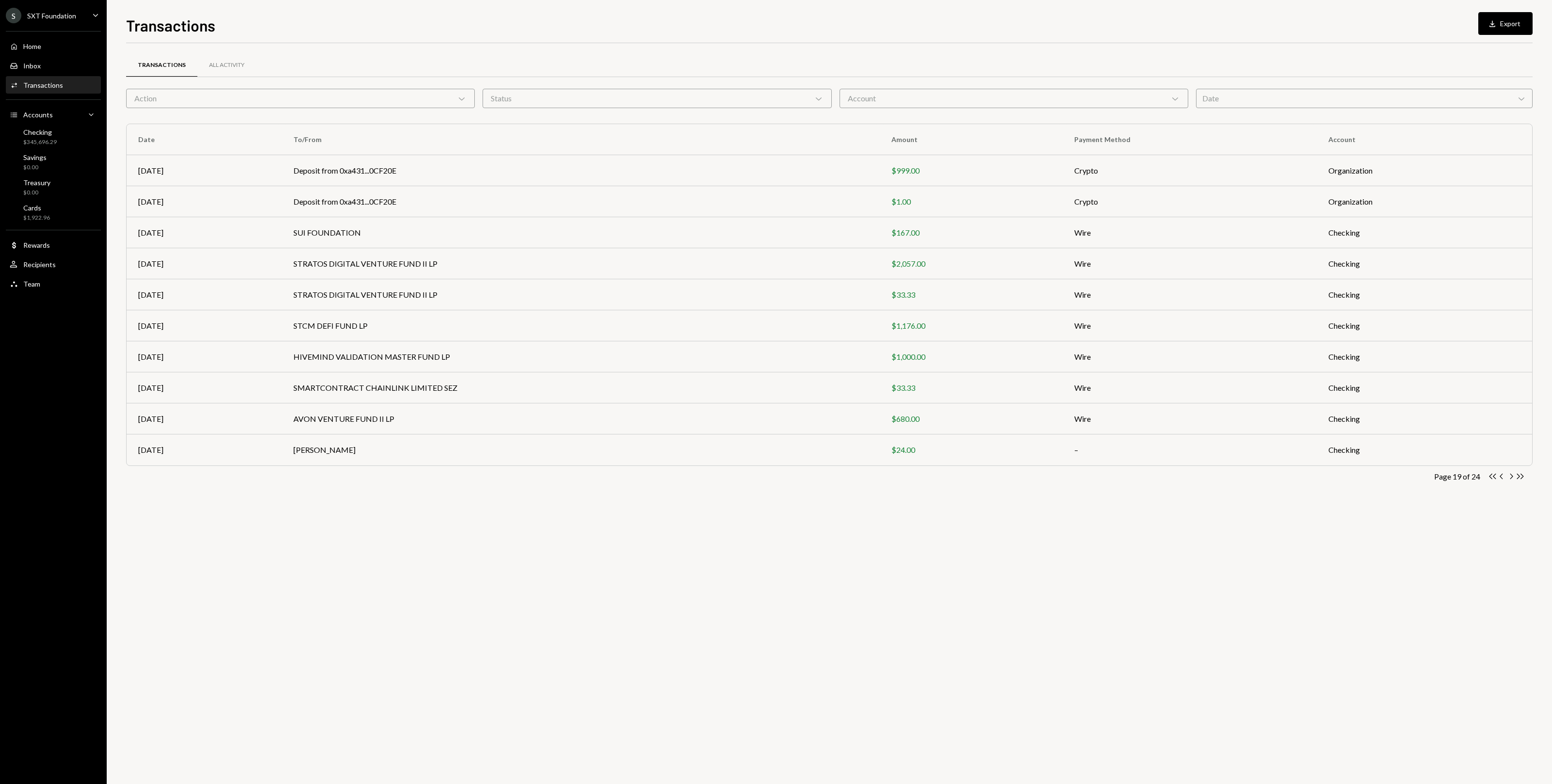
click at [645, 478] on icon "Chevron Right" at bounding box center [1510, 476] width 10 height 10
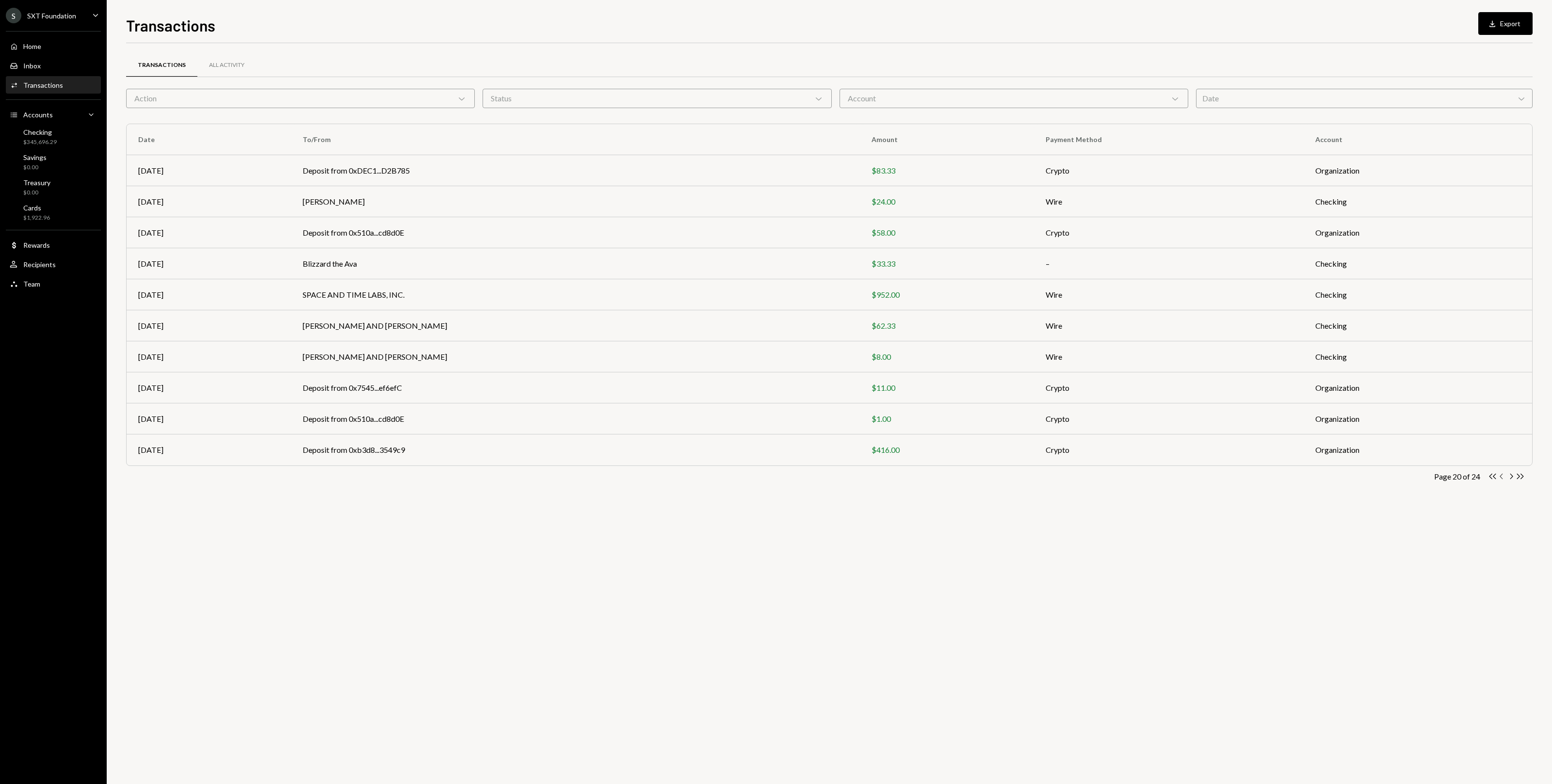
click at [645, 476] on icon "Chevron Left" at bounding box center [1502, 476] width 10 height 10
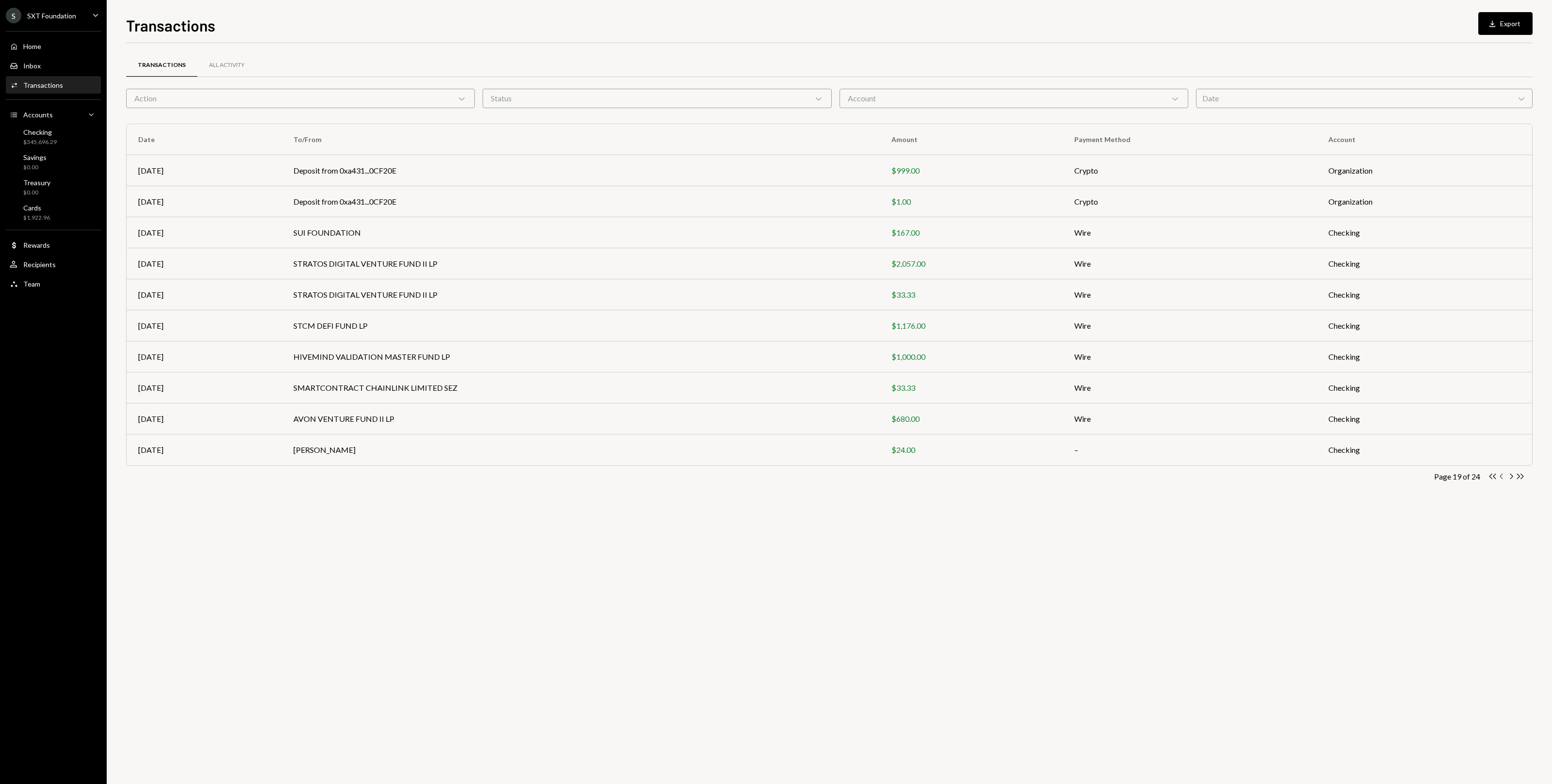
click at [645, 476] on icon "Chevron Left" at bounding box center [1502, 476] width 10 height 10
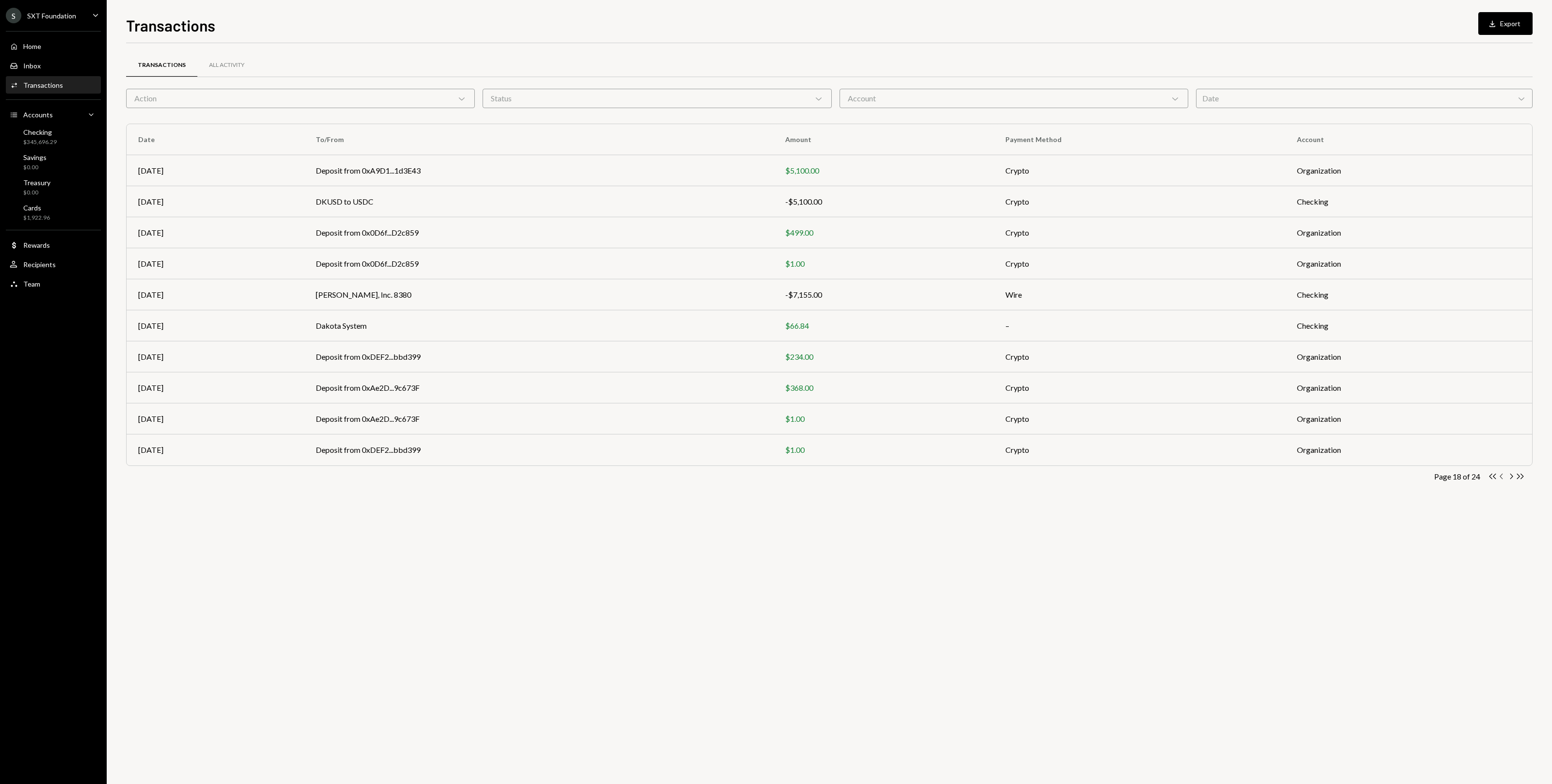
click at [645, 476] on icon "Chevron Left" at bounding box center [1502, 476] width 10 height 10
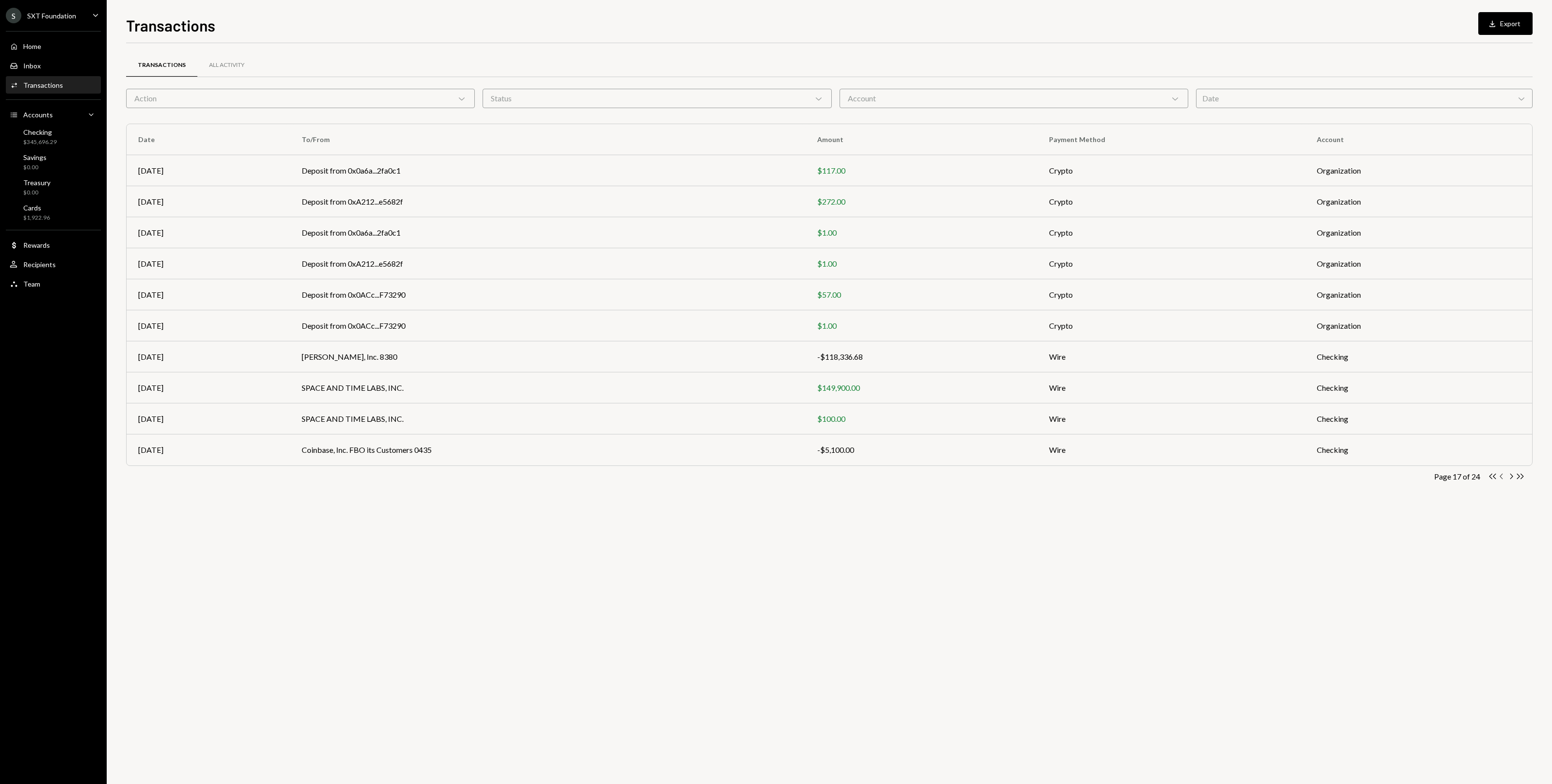
click at [645, 476] on icon "Chevron Left" at bounding box center [1502, 476] width 10 height 10
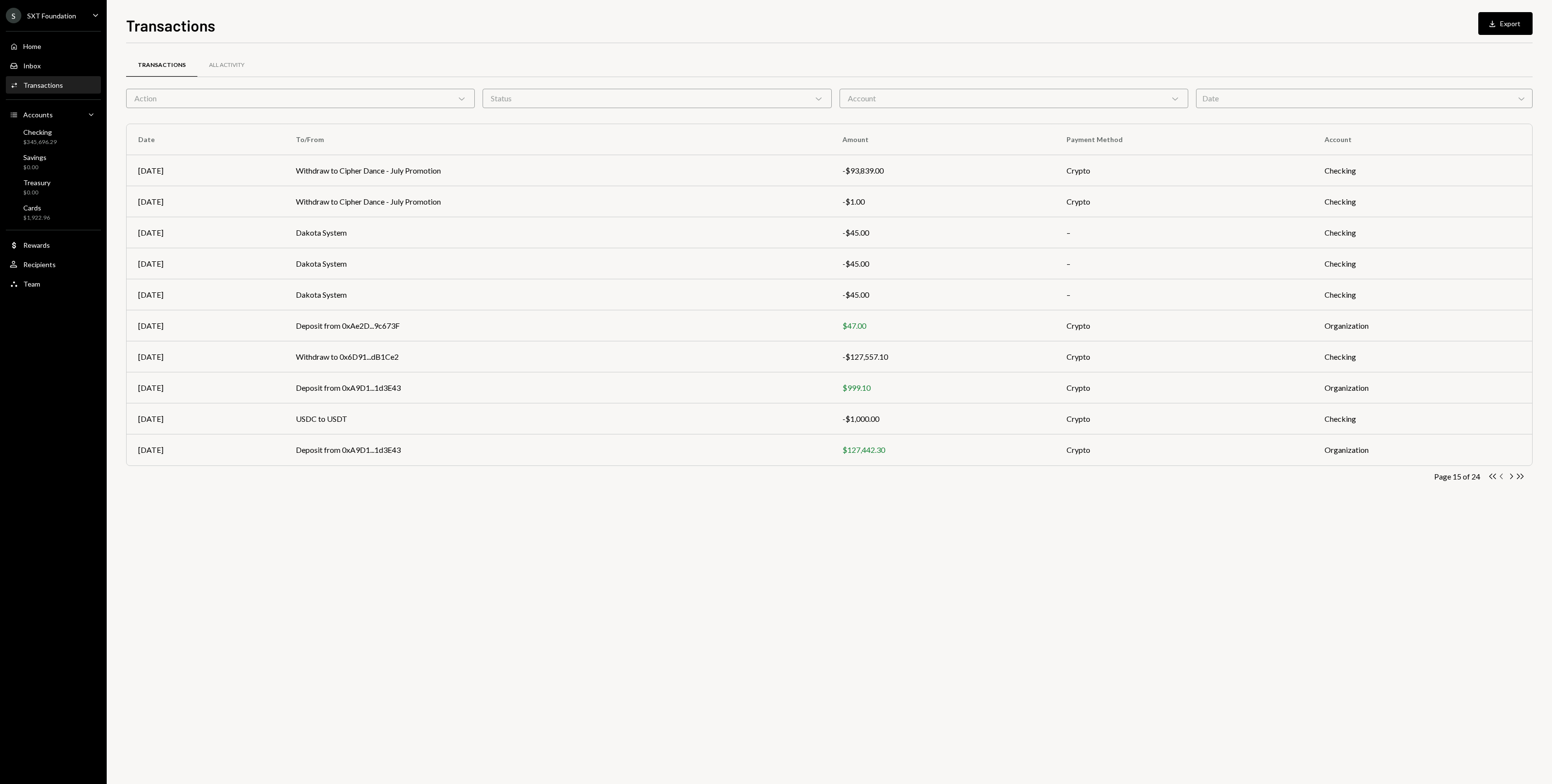
click at [645, 476] on icon "Chevron Left" at bounding box center [1502, 476] width 10 height 10
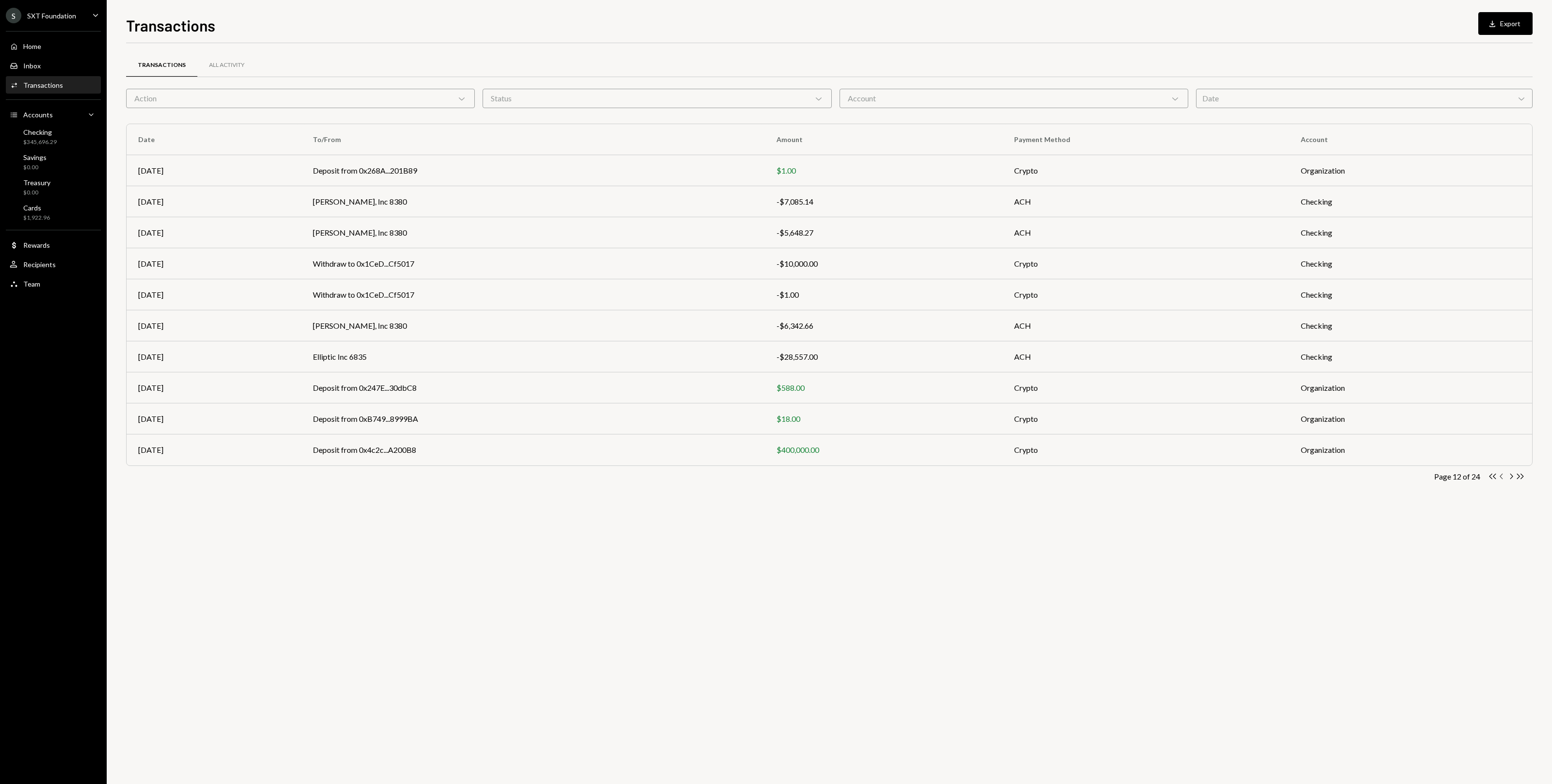
click at [645, 476] on icon "Chevron Left" at bounding box center [1502, 476] width 10 height 10
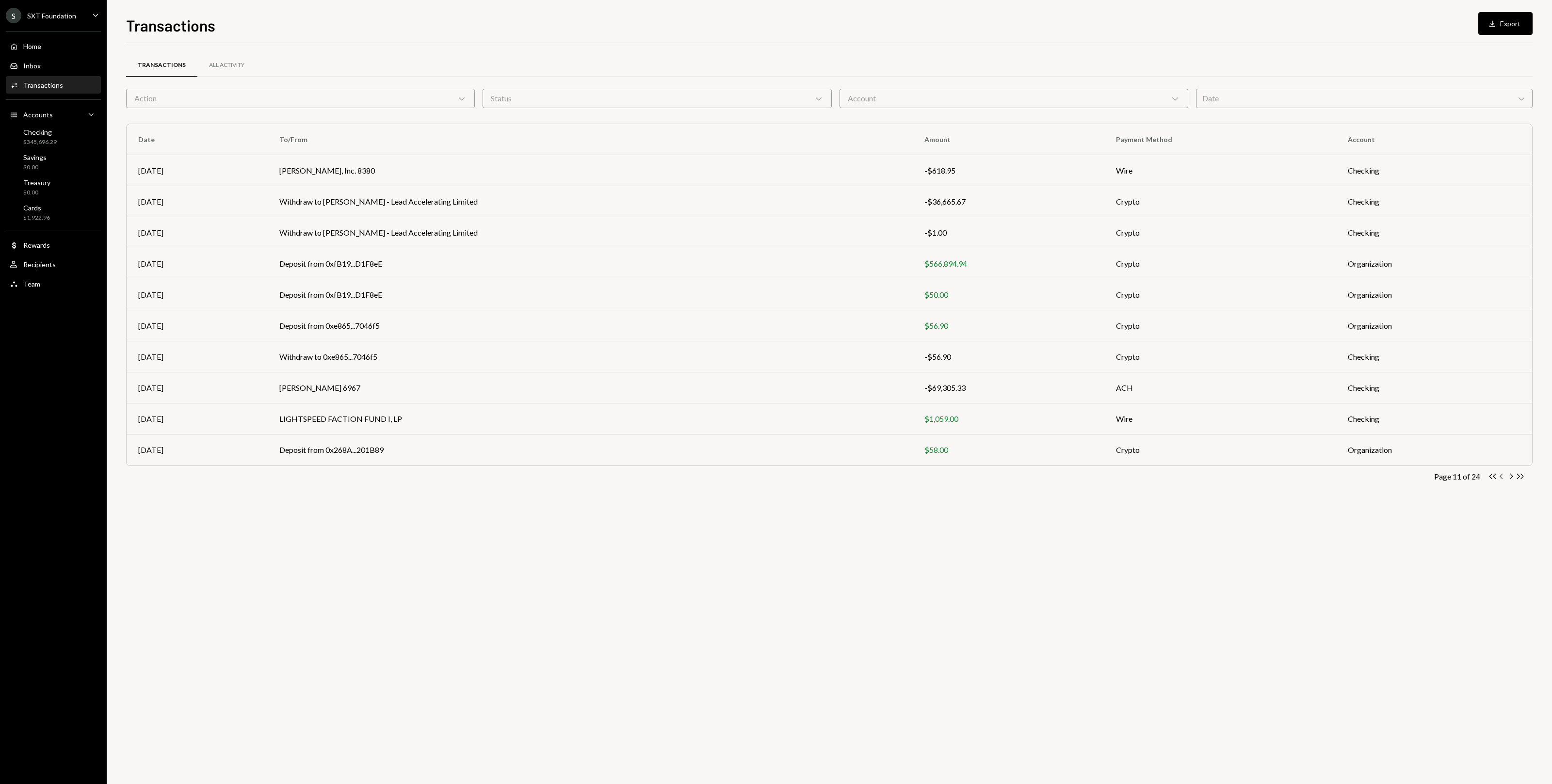
click at [645, 476] on icon "Chevron Left" at bounding box center [1502, 476] width 10 height 10
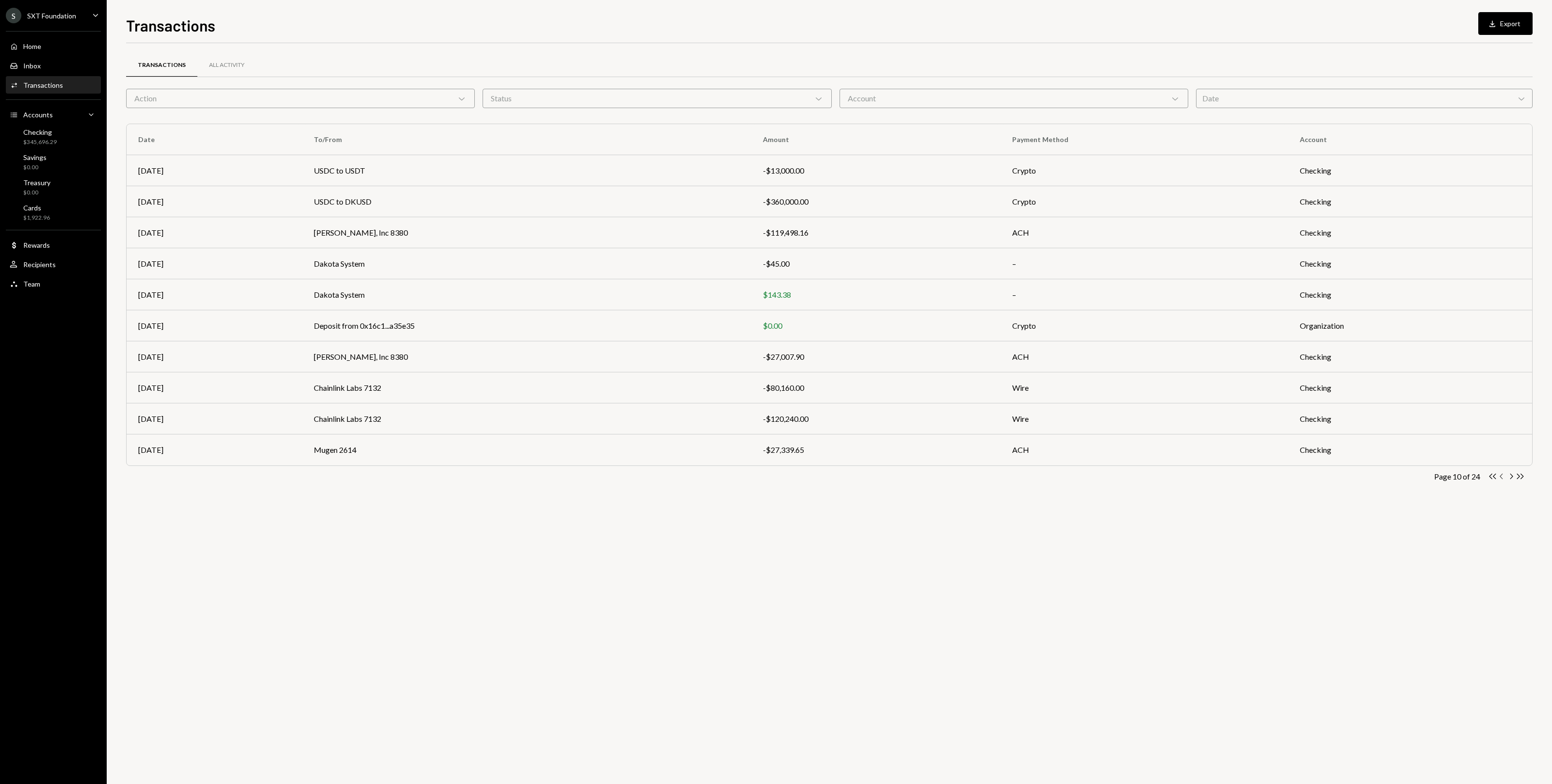
click at [645, 476] on icon "Chevron Left" at bounding box center [1502, 476] width 10 height 10
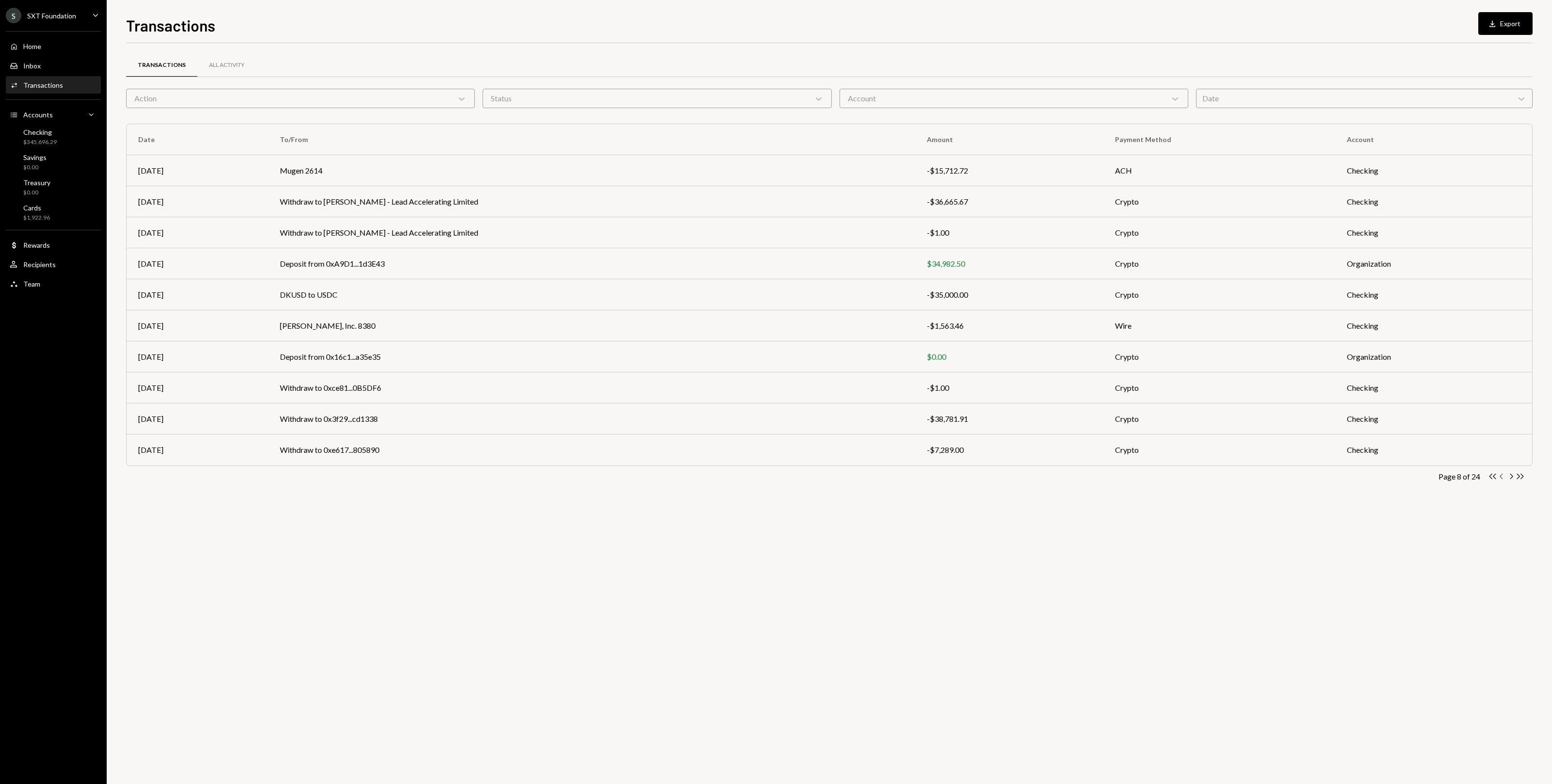
click at [645, 476] on icon "Chevron Left" at bounding box center [1502, 476] width 10 height 10
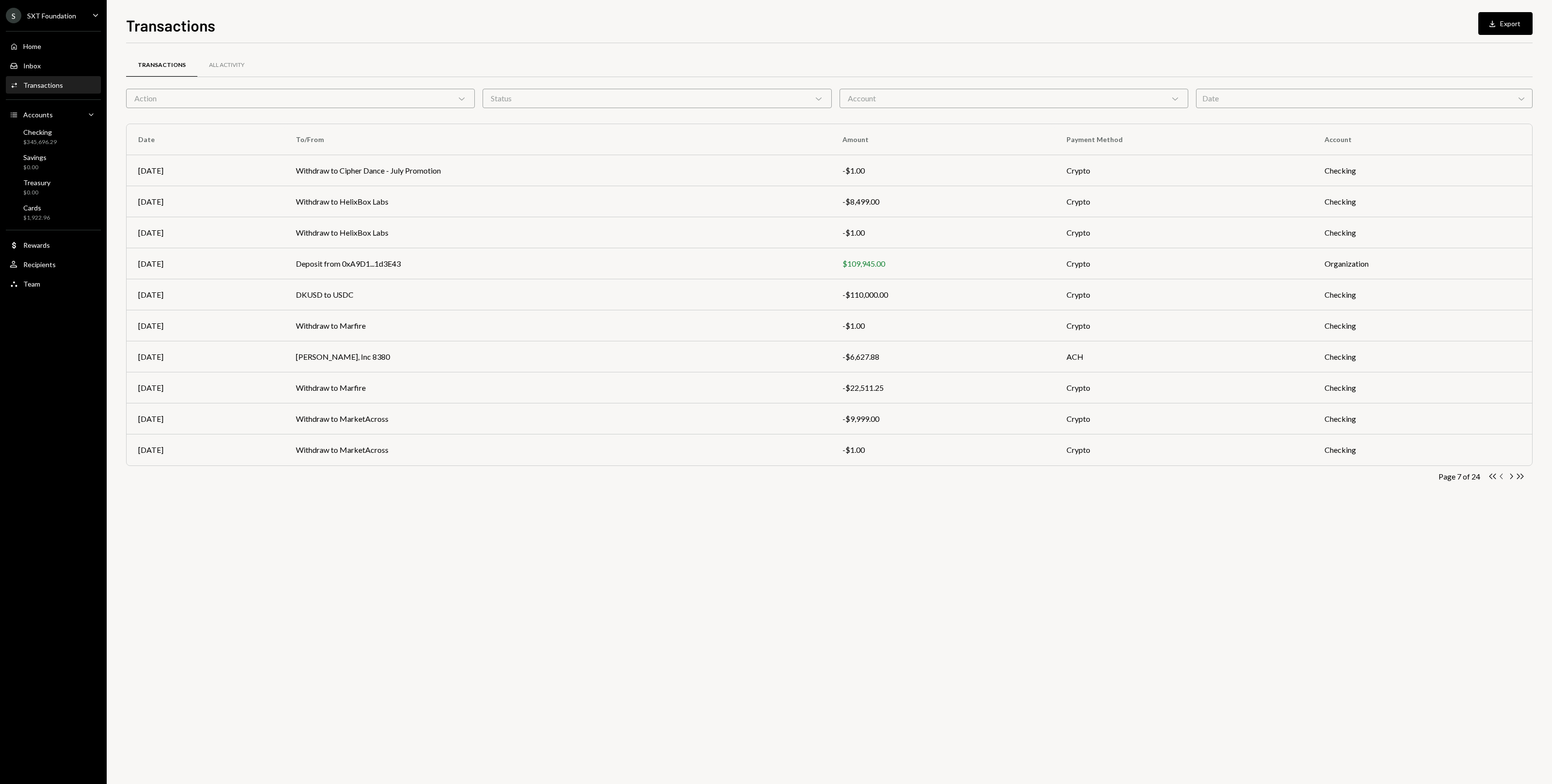
click at [645, 476] on icon "Chevron Left" at bounding box center [1502, 476] width 10 height 10
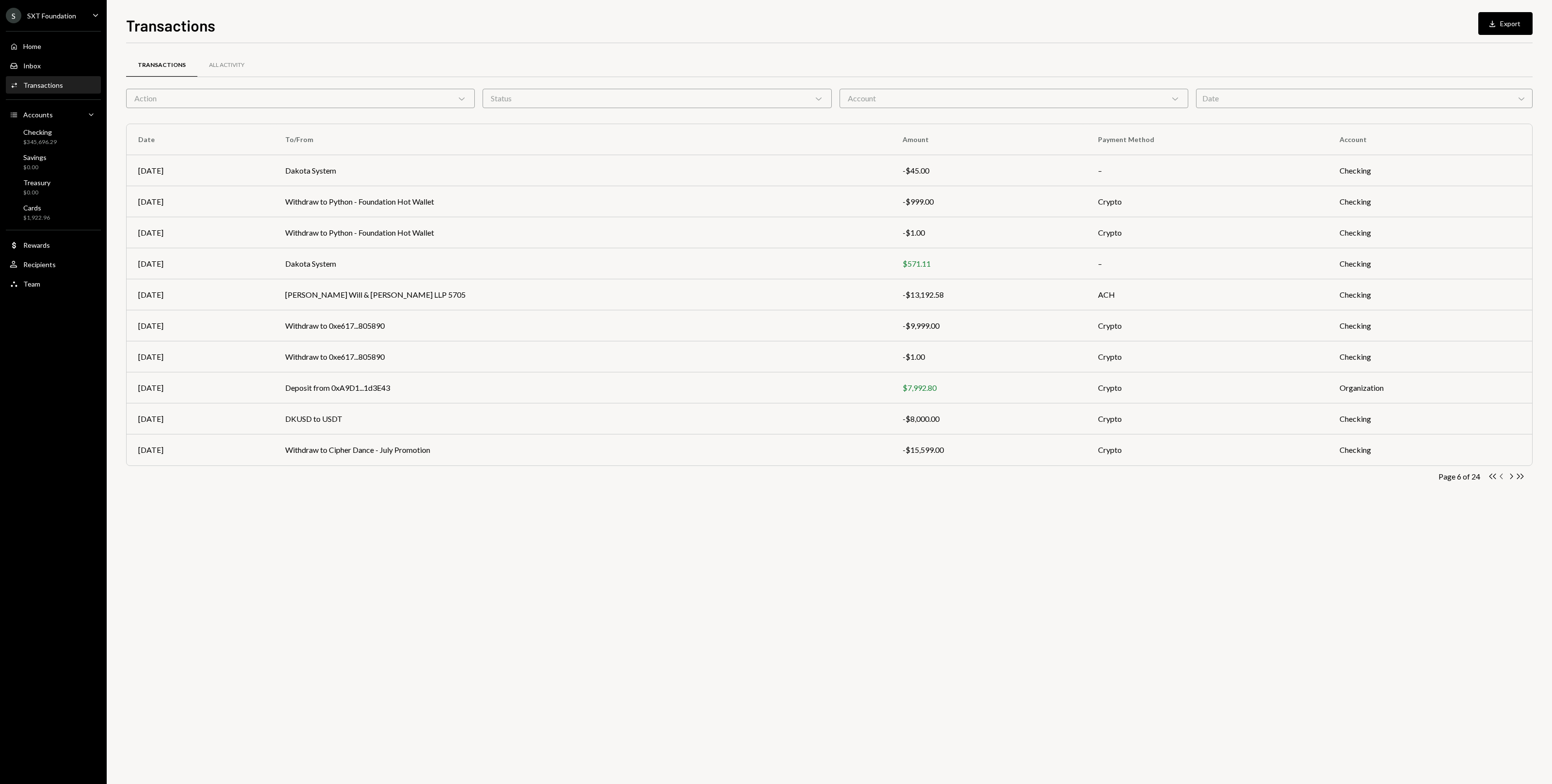
click at [645, 476] on icon "Chevron Left" at bounding box center [1502, 476] width 10 height 10
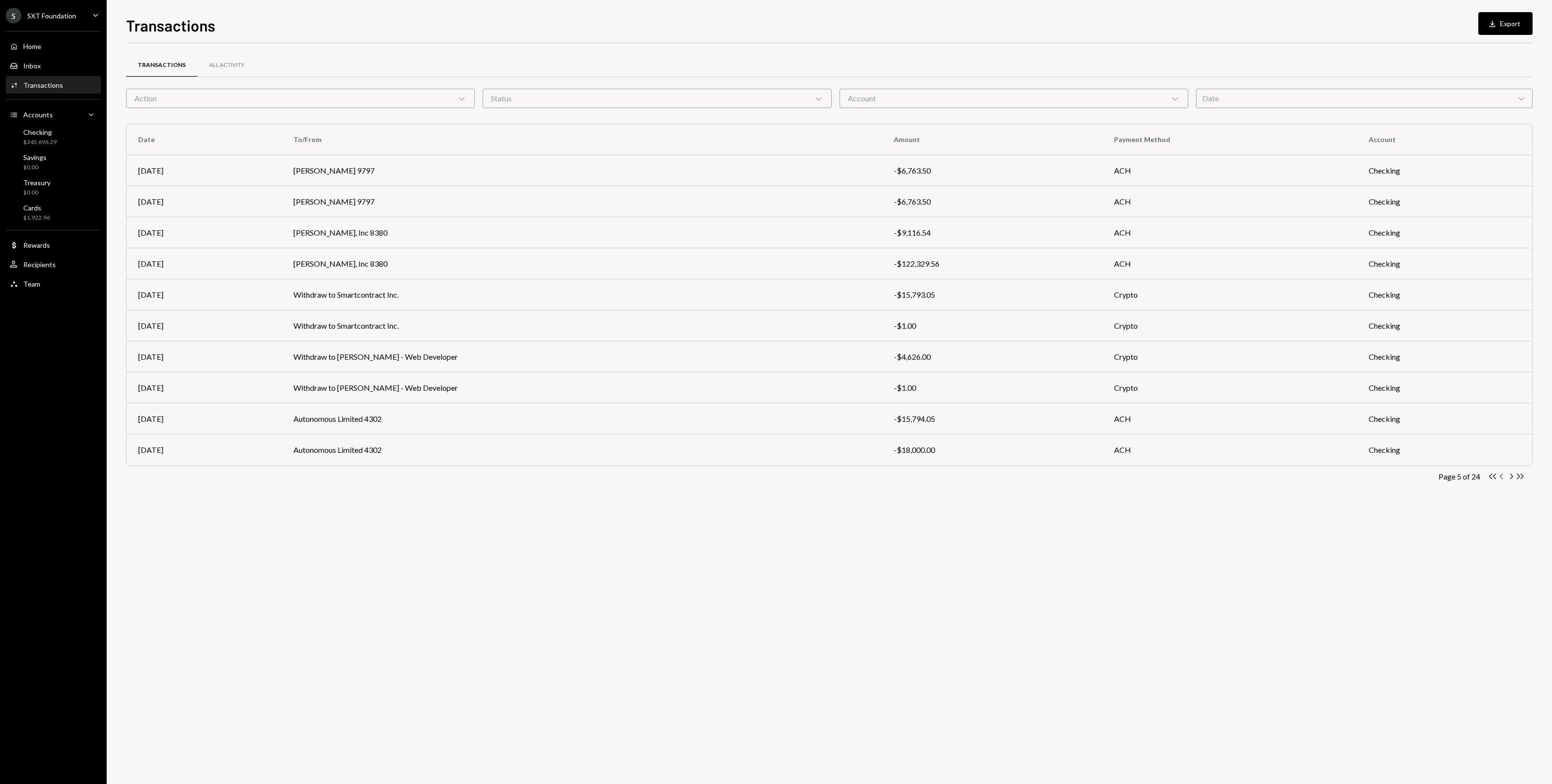
click at [645, 476] on icon "Chevron Left" at bounding box center [1502, 476] width 10 height 10
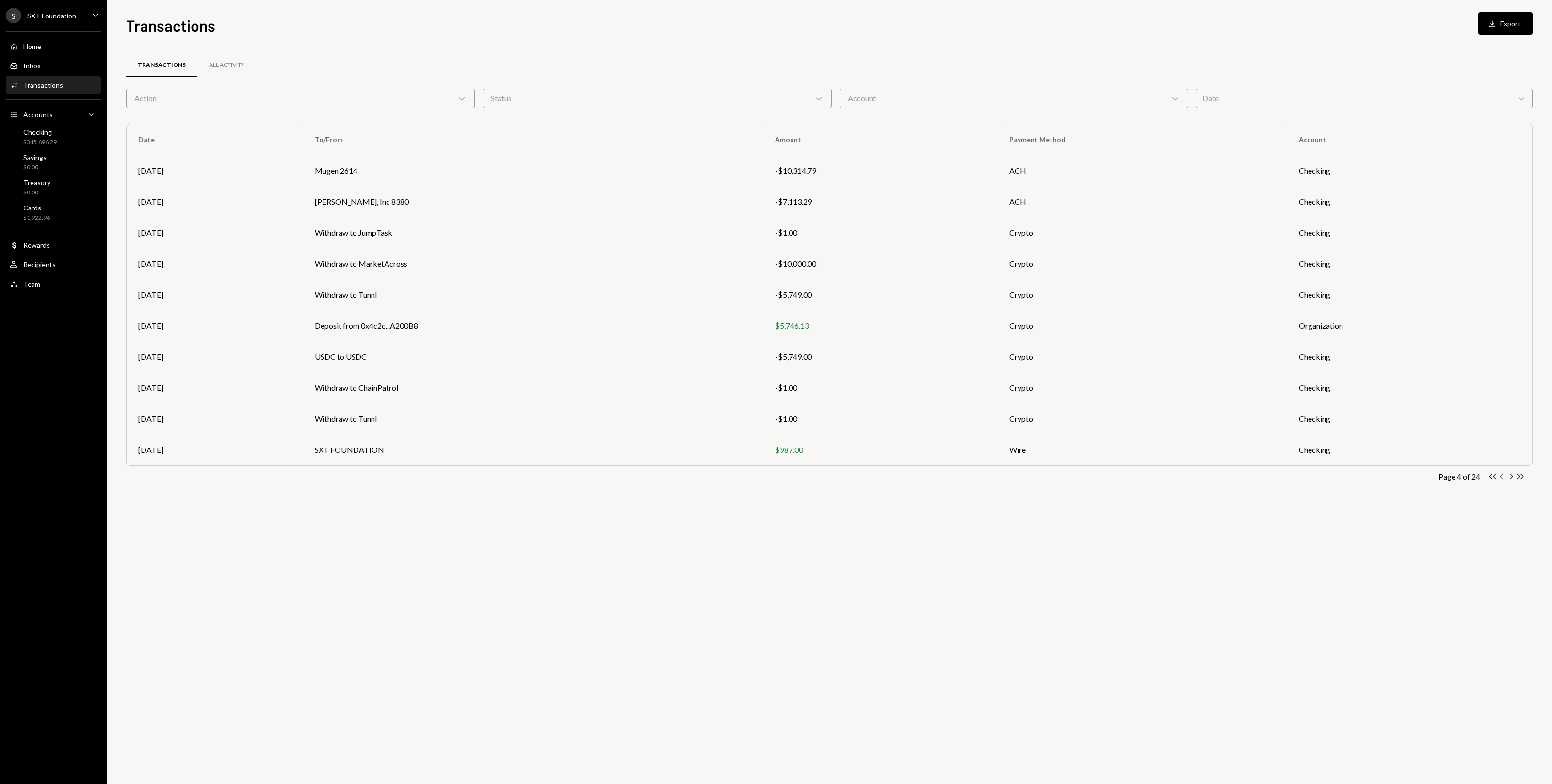
click at [645, 476] on icon "Chevron Left" at bounding box center [1502, 476] width 10 height 10
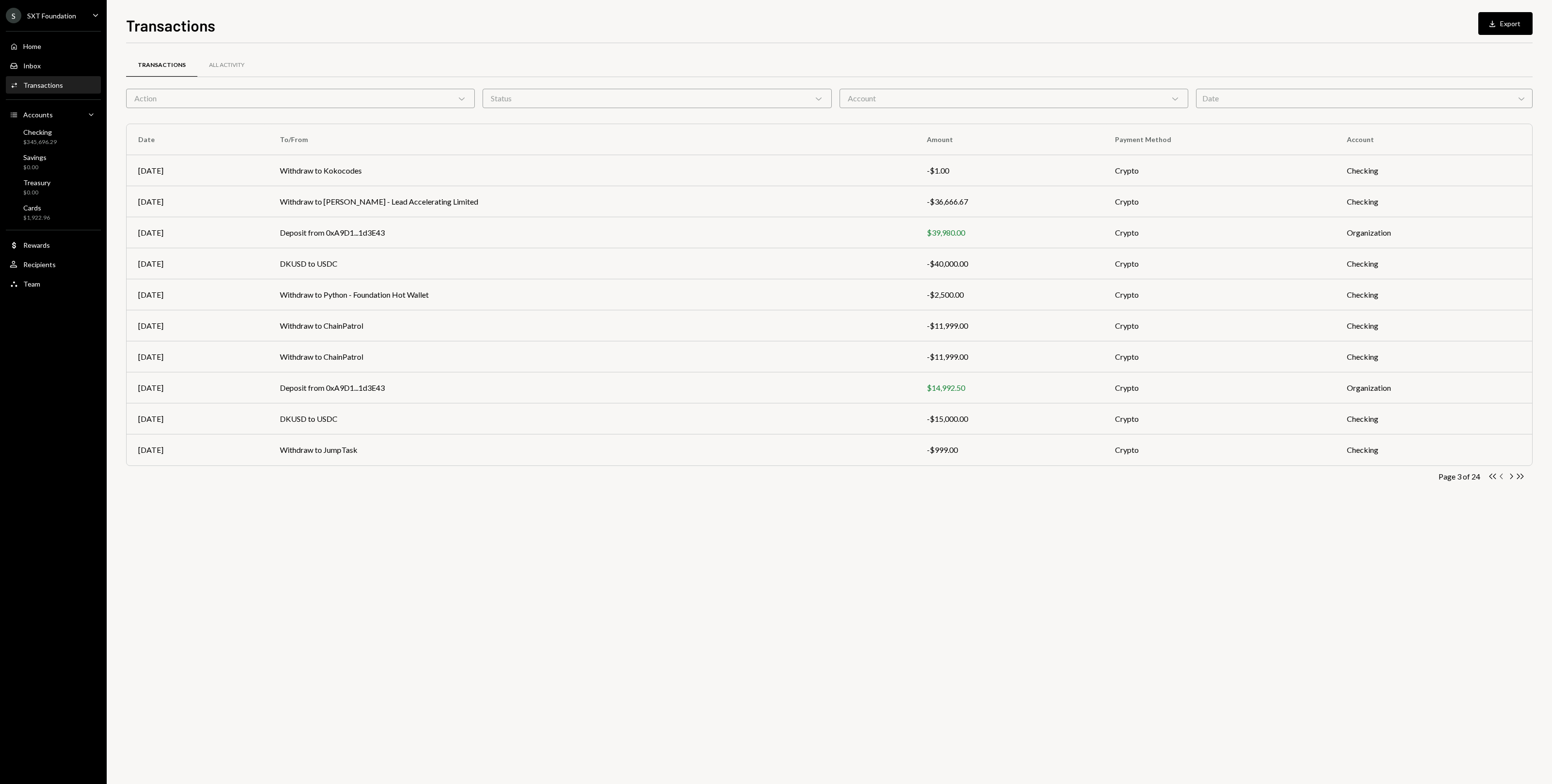
click at [645, 476] on icon "Chevron Left" at bounding box center [1502, 476] width 10 height 10
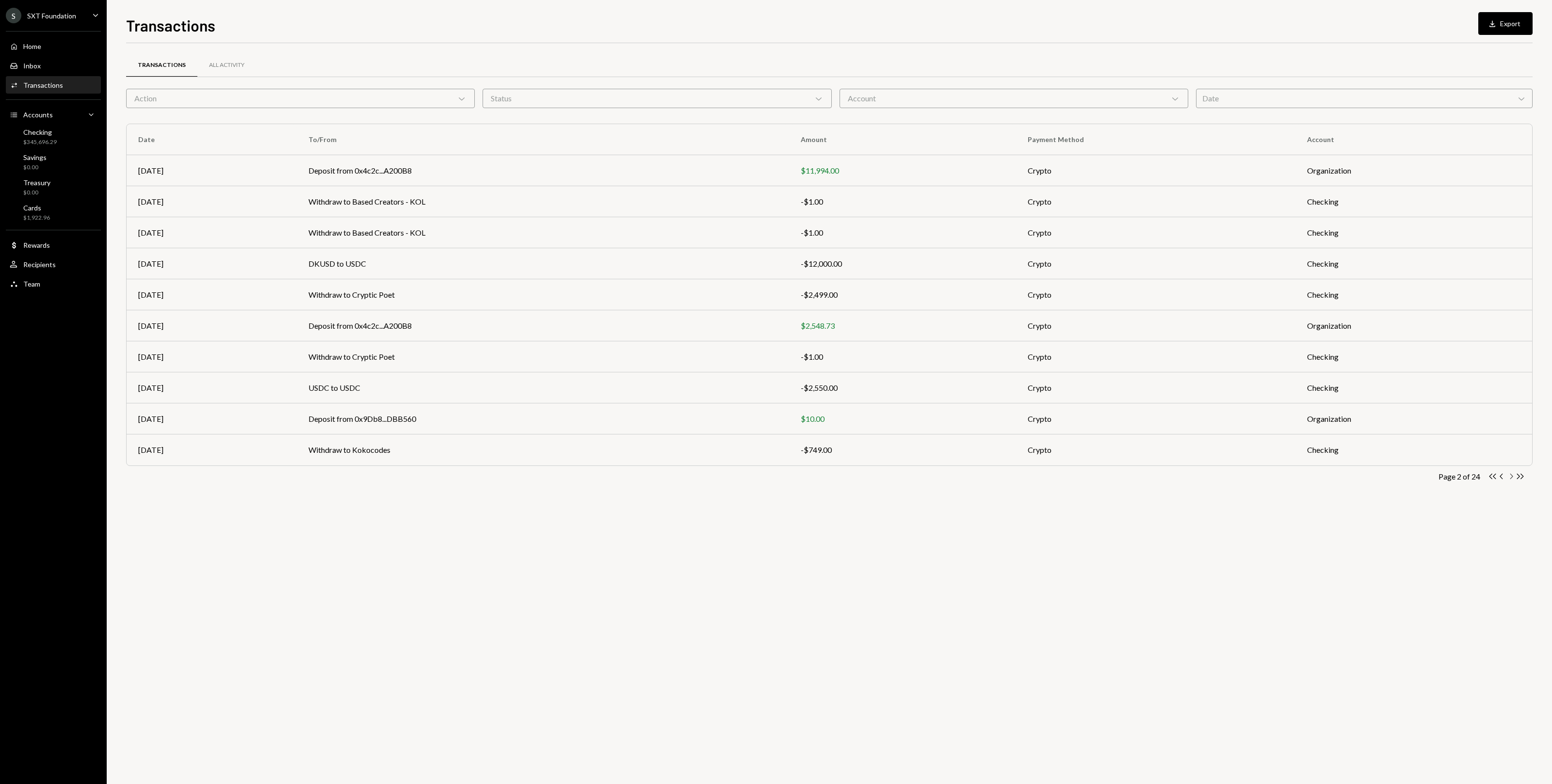
click at [645, 477] on icon "Chevron Right" at bounding box center [1510, 476] width 10 height 10
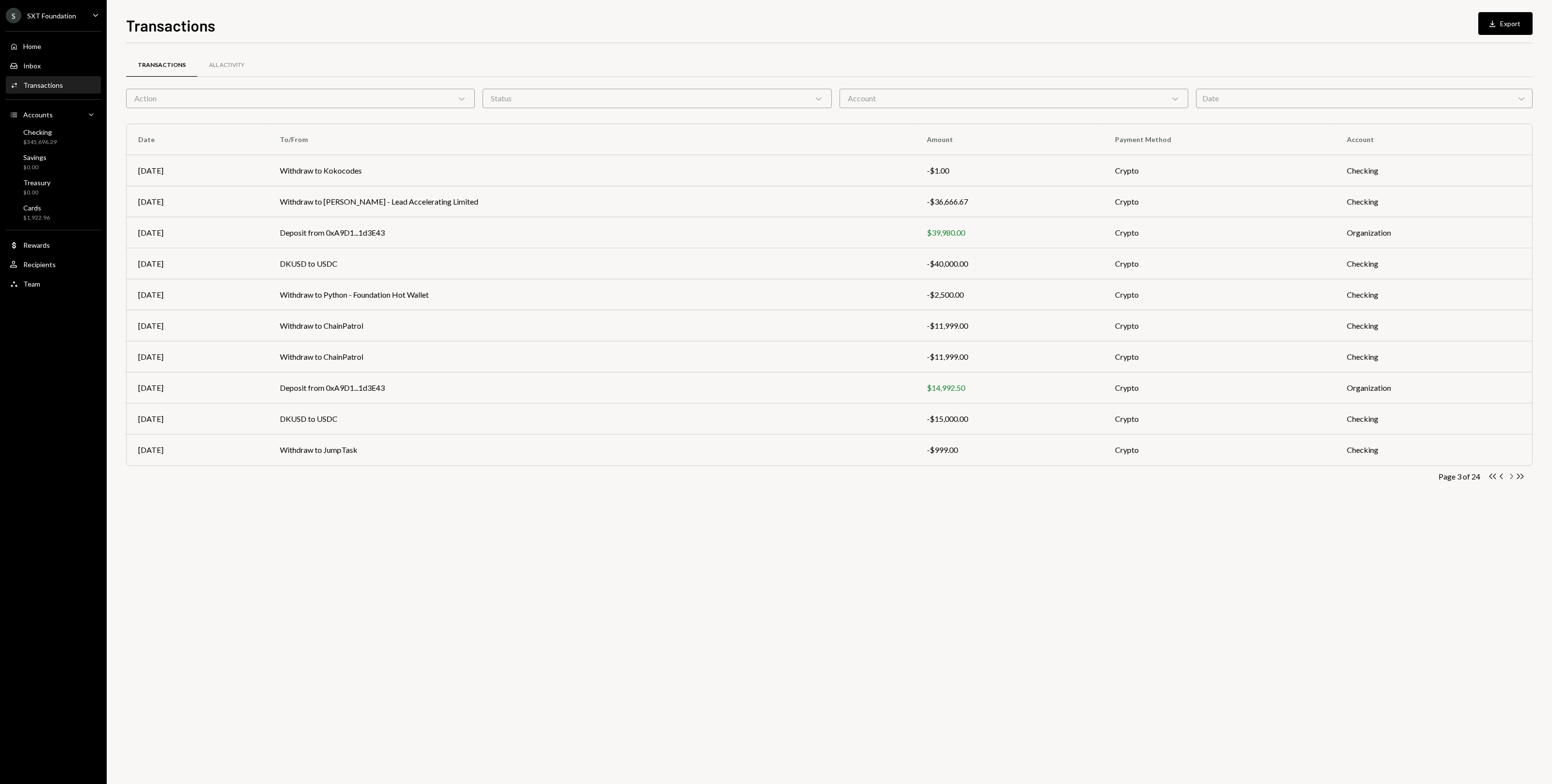
click at [645, 477] on icon "Chevron Right" at bounding box center [1510, 476] width 10 height 10
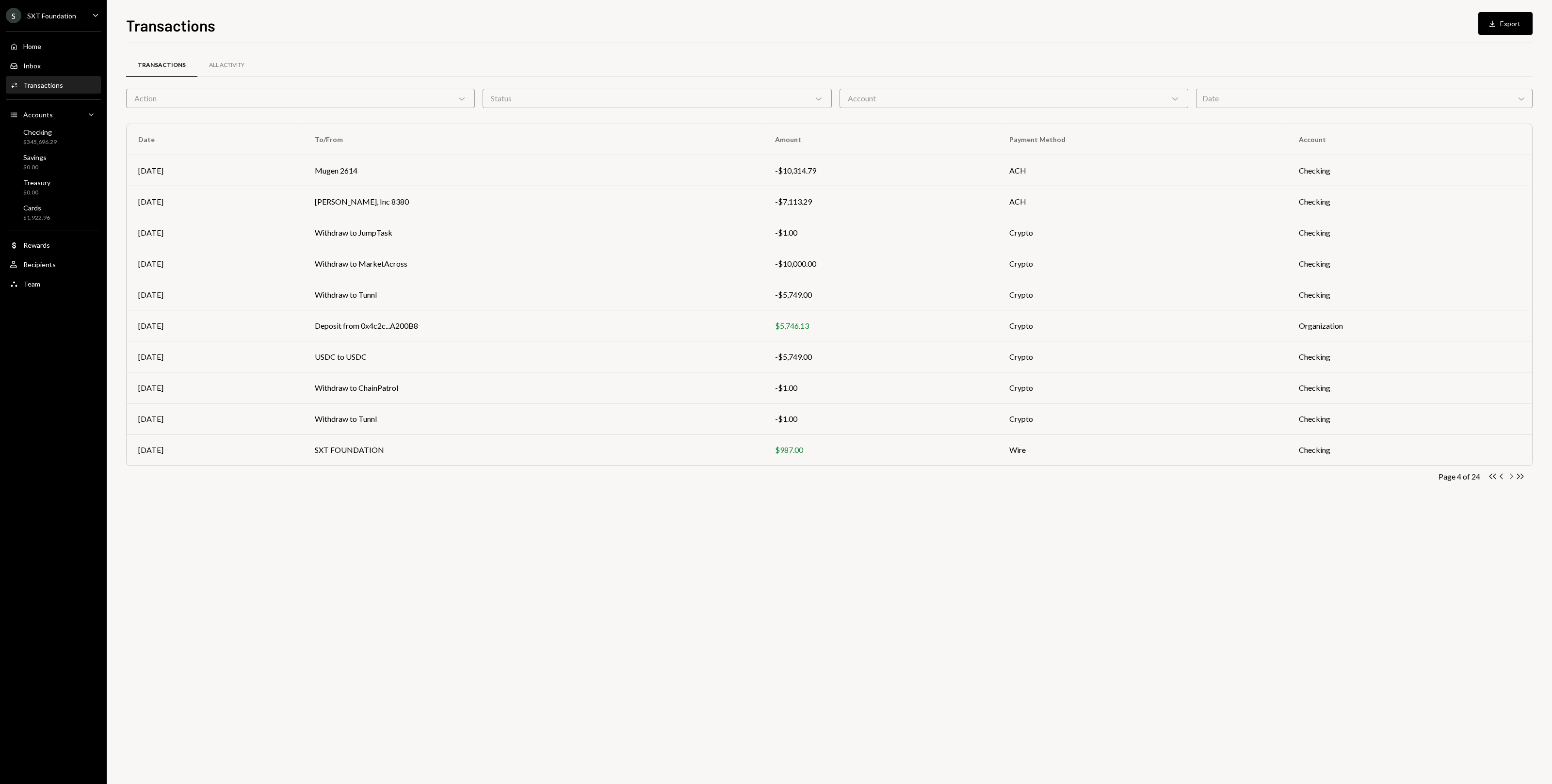
click at [645, 477] on icon "Chevron Right" at bounding box center [1510, 476] width 10 height 10
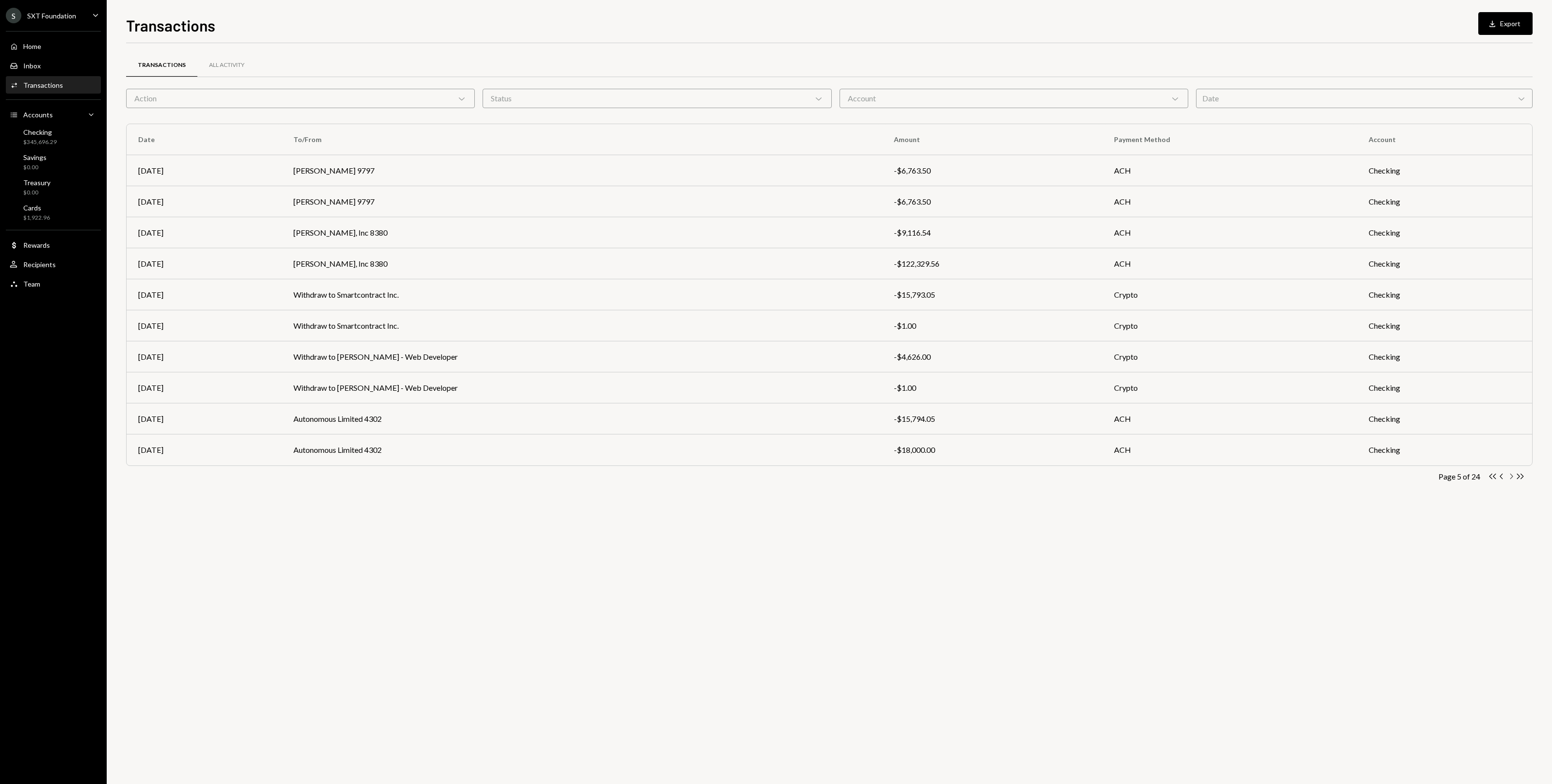
click at [645, 477] on icon "Chevron Right" at bounding box center [1510, 476] width 10 height 10
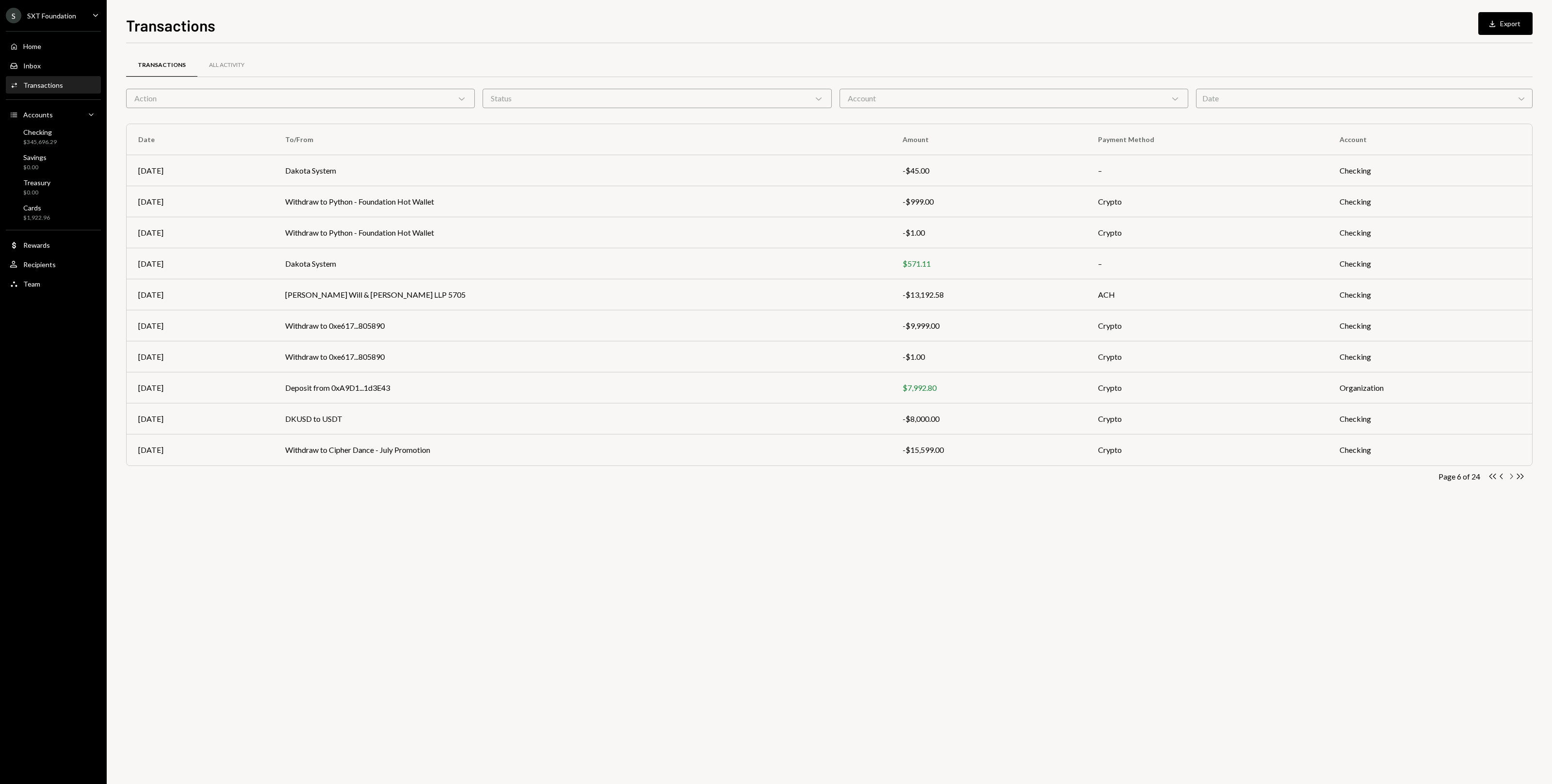
click at [645, 477] on icon "Chevron Right" at bounding box center [1510, 476] width 10 height 10
